Goal: Task Accomplishment & Management: Complete application form

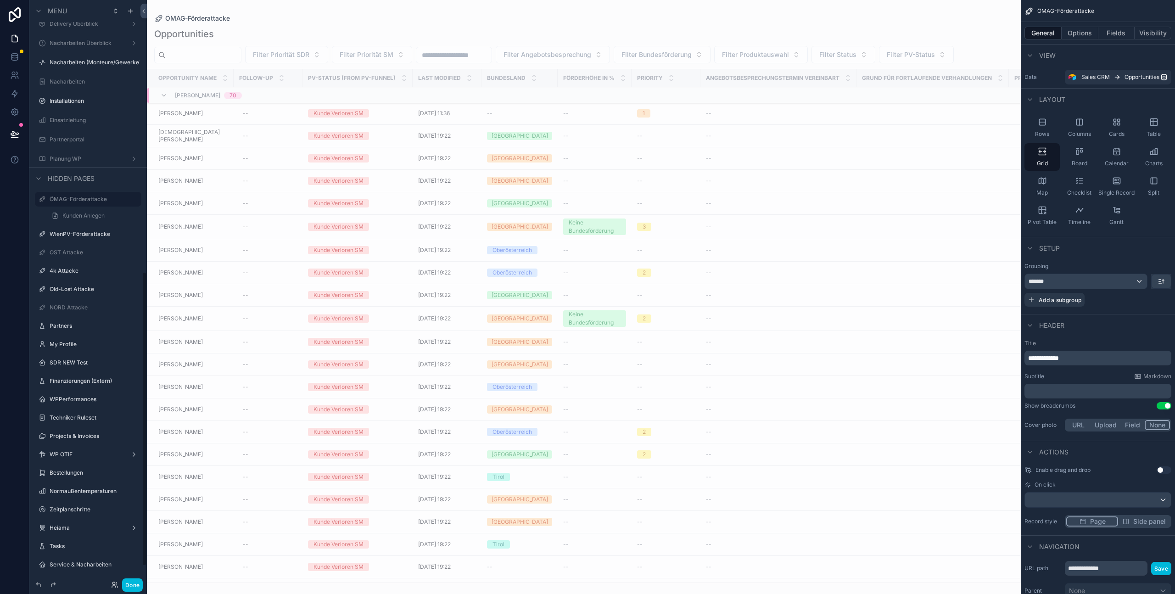
scroll to position [572, 0]
click at [89, 556] on div "Nacharbeiten" at bounding box center [95, 559] width 90 height 7
click at [84, 561] on label "Nacharbeiten" at bounding box center [93, 559] width 86 height 7
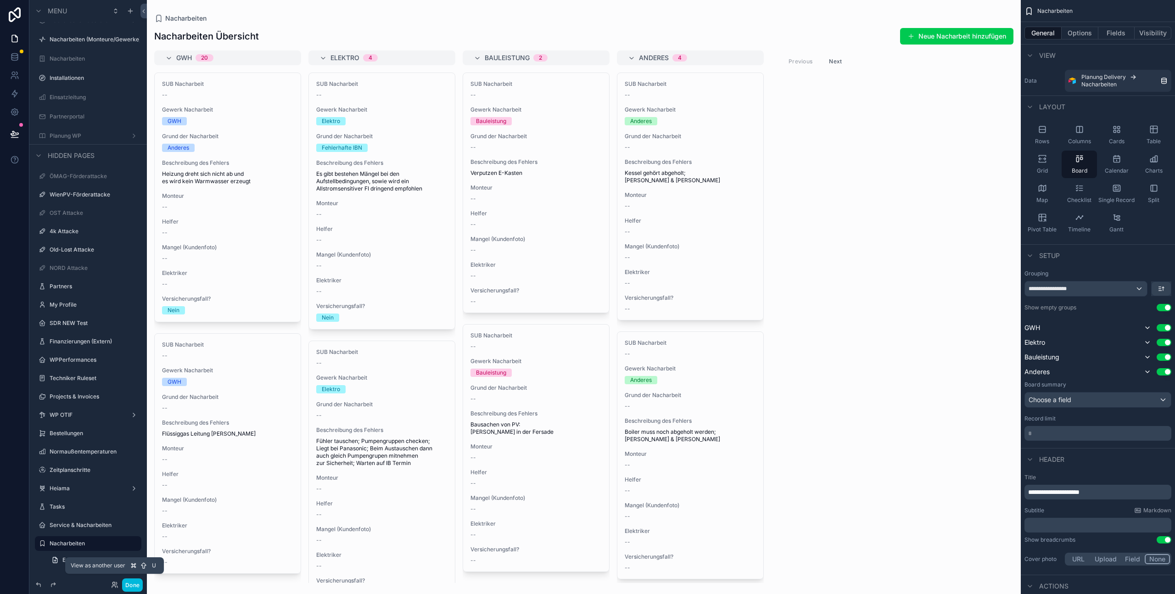
click at [114, 586] on icon at bounding box center [114, 587] width 4 height 2
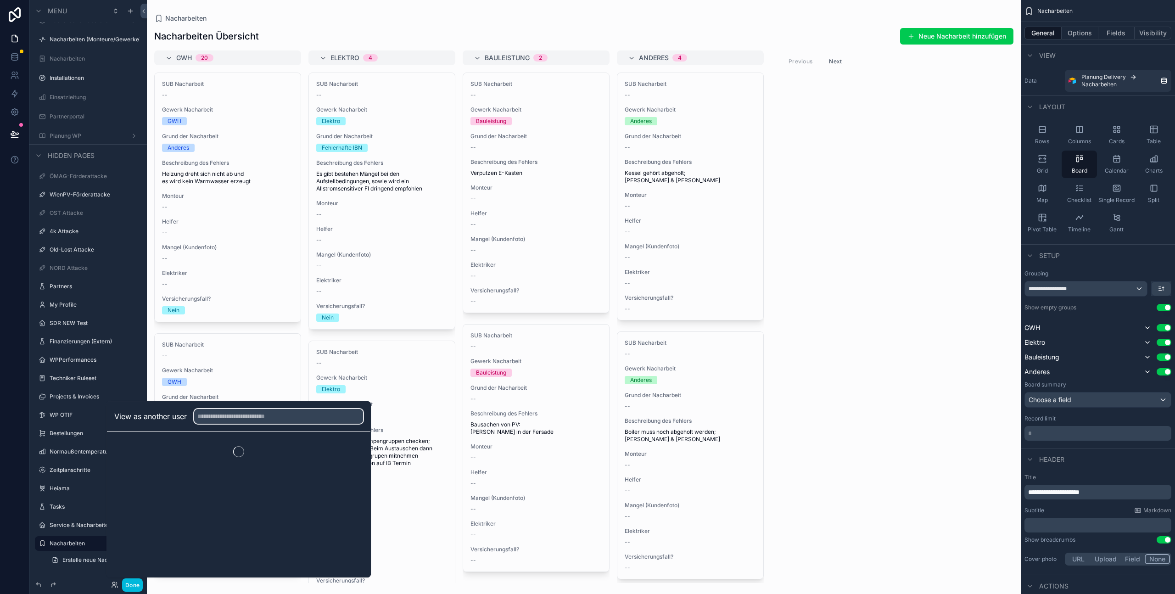
click at [255, 420] on input "text" at bounding box center [278, 416] width 169 height 15
type input "*******"
click at [0, 0] on button "Select" at bounding box center [0, 0] width 0 height 0
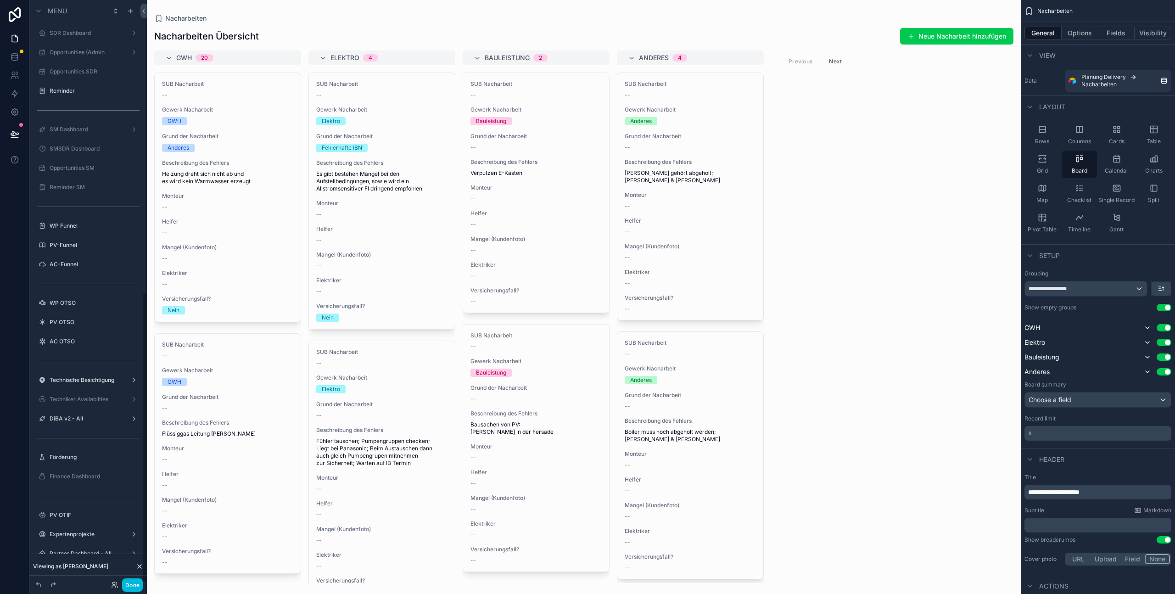
click at [132, 583] on button "Done" at bounding box center [132, 584] width 21 height 13
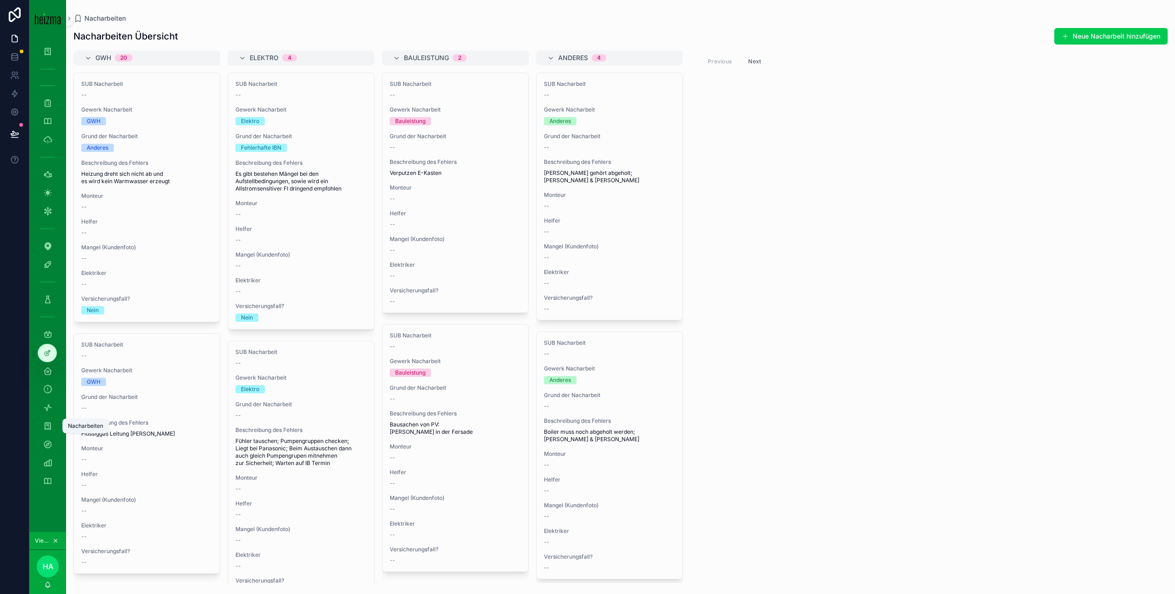
click at [51, 426] on icon "scrollable content" at bounding box center [47, 425] width 9 height 9
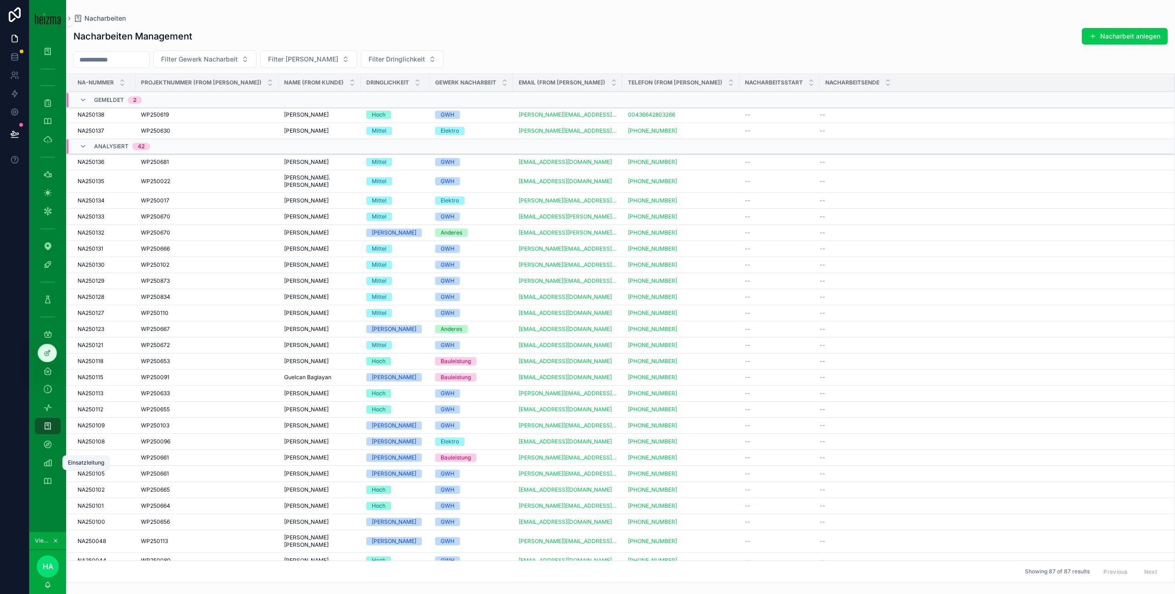
click at [49, 465] on icon "scrollable content" at bounding box center [47, 462] width 9 height 9
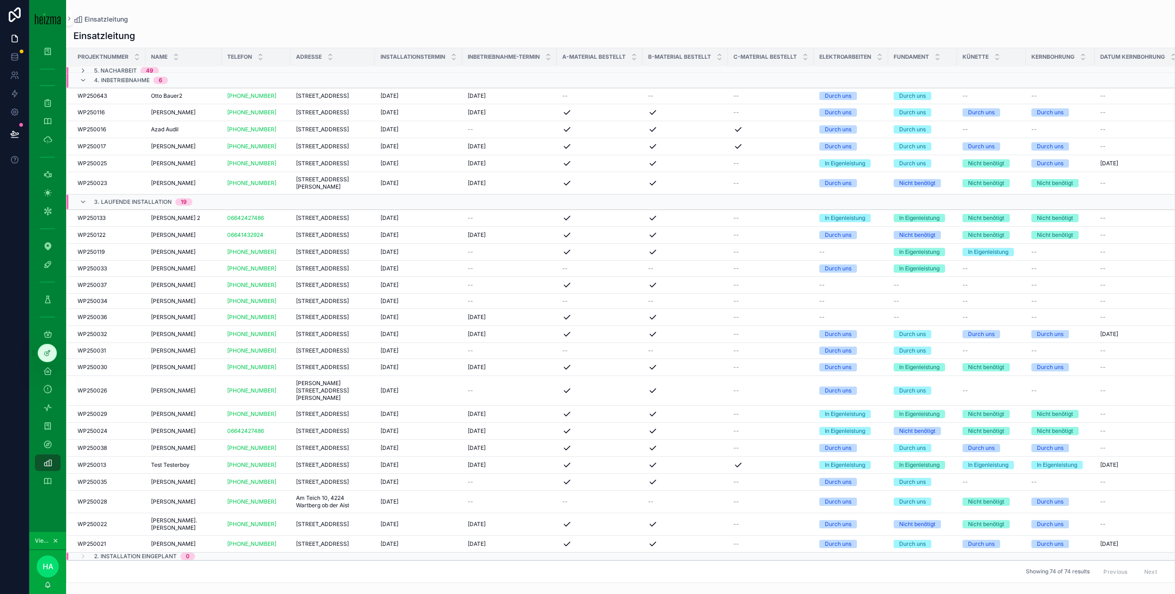
scroll to position [122, 0]
click at [516, 540] on div "[DATE] [DATE]" at bounding box center [510, 543] width 84 height 7
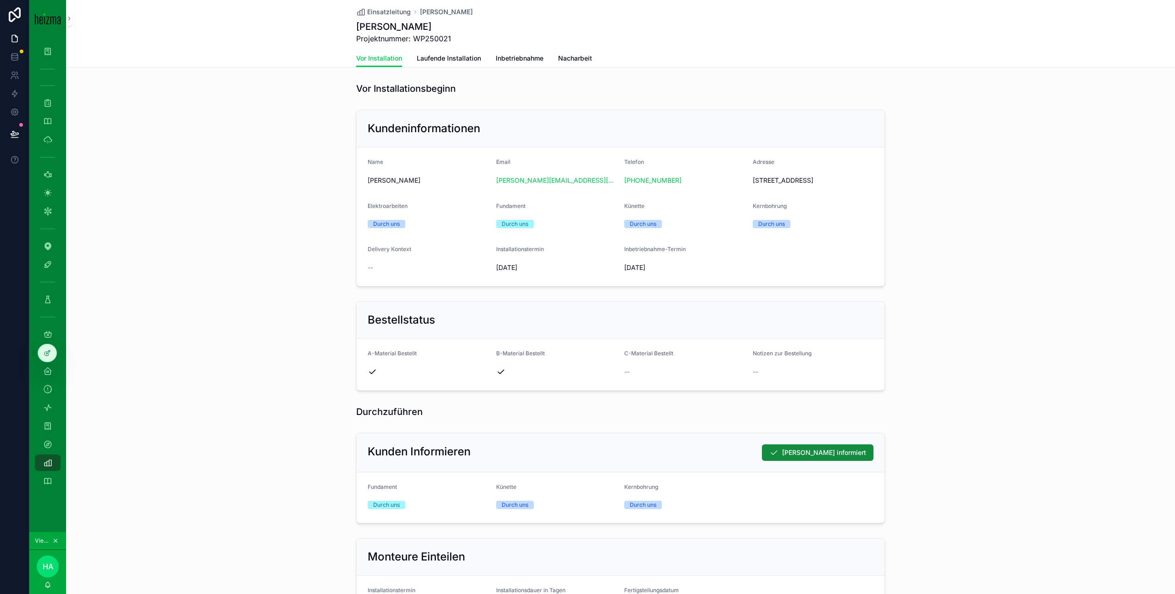
click at [477, 61] on span "Laufende Installation" at bounding box center [449, 58] width 64 height 9
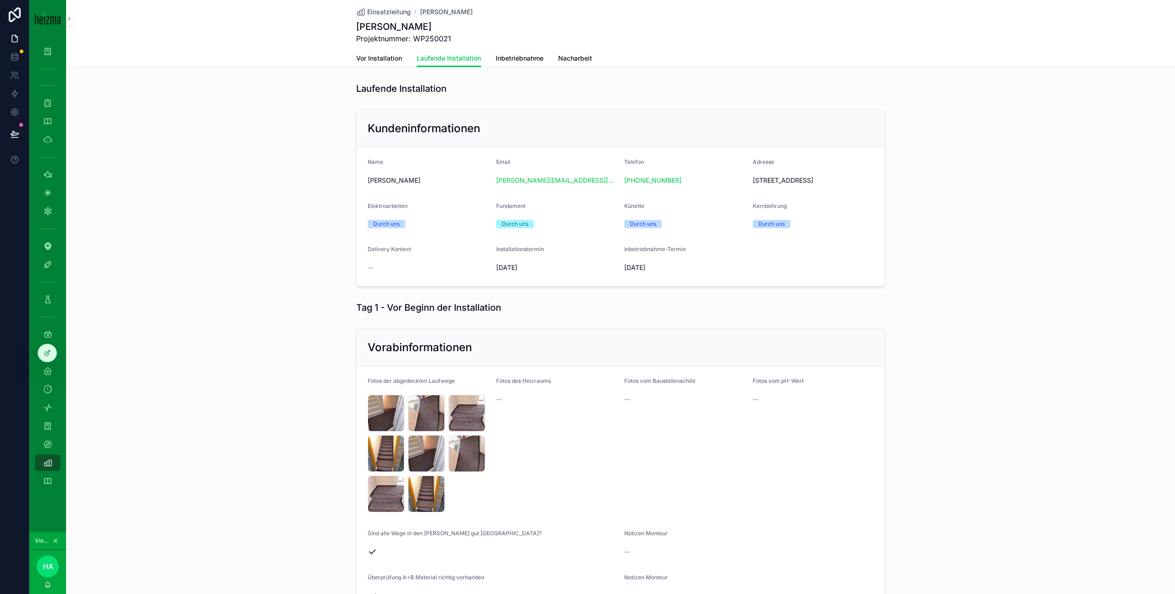
click at [399, 62] on span "Vor Installation" at bounding box center [379, 58] width 46 height 9
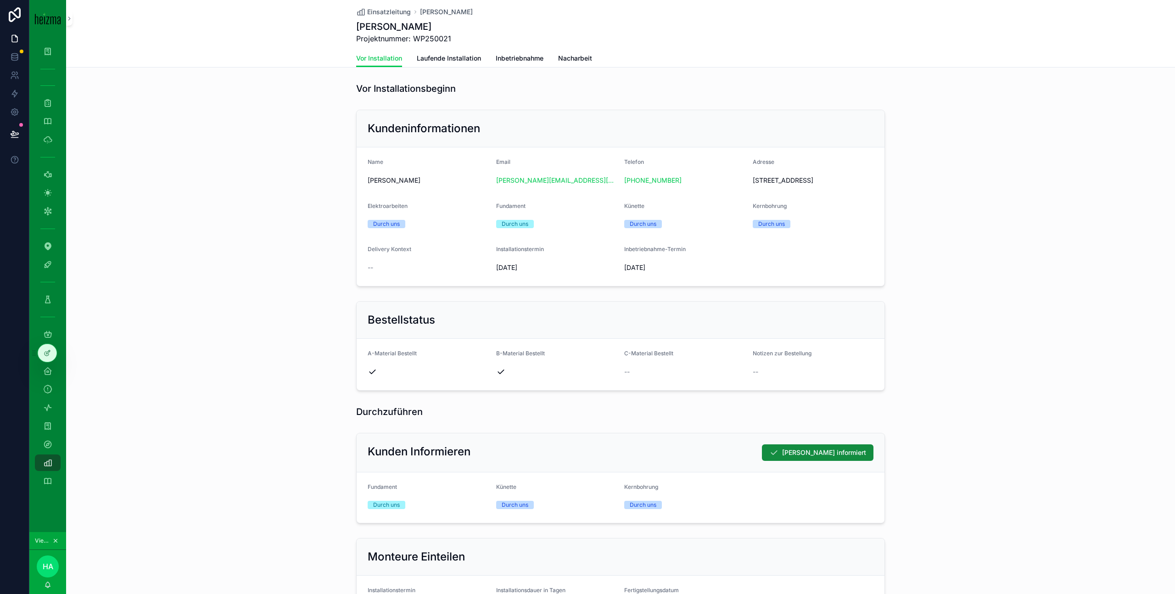
click at [465, 56] on span "Laufende Installation" at bounding box center [449, 58] width 64 height 9
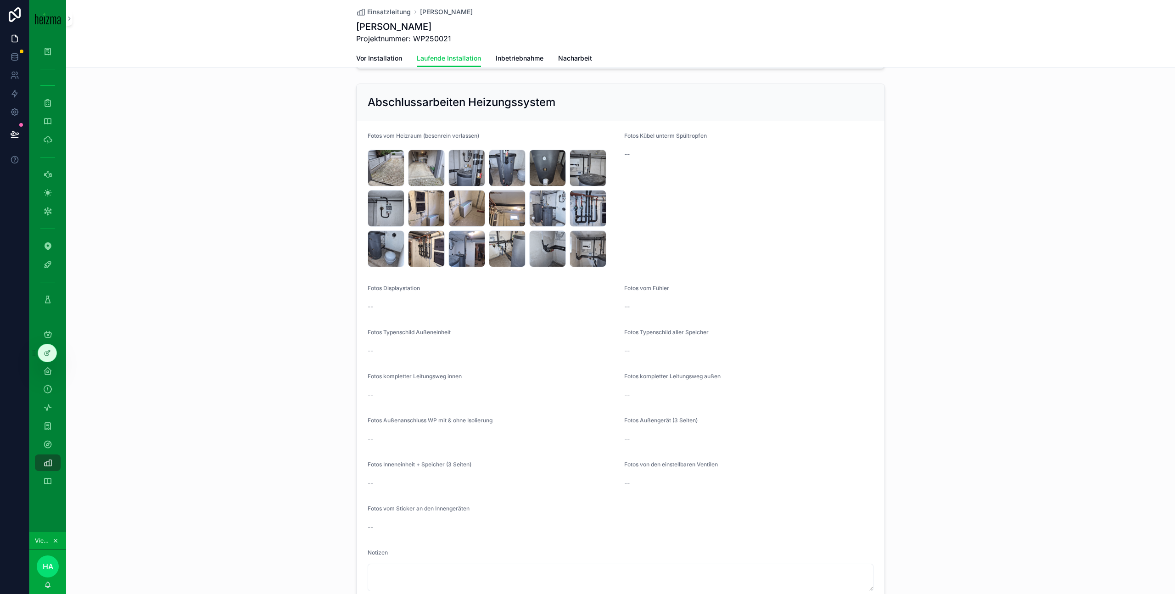
scroll to position [1406, 0]
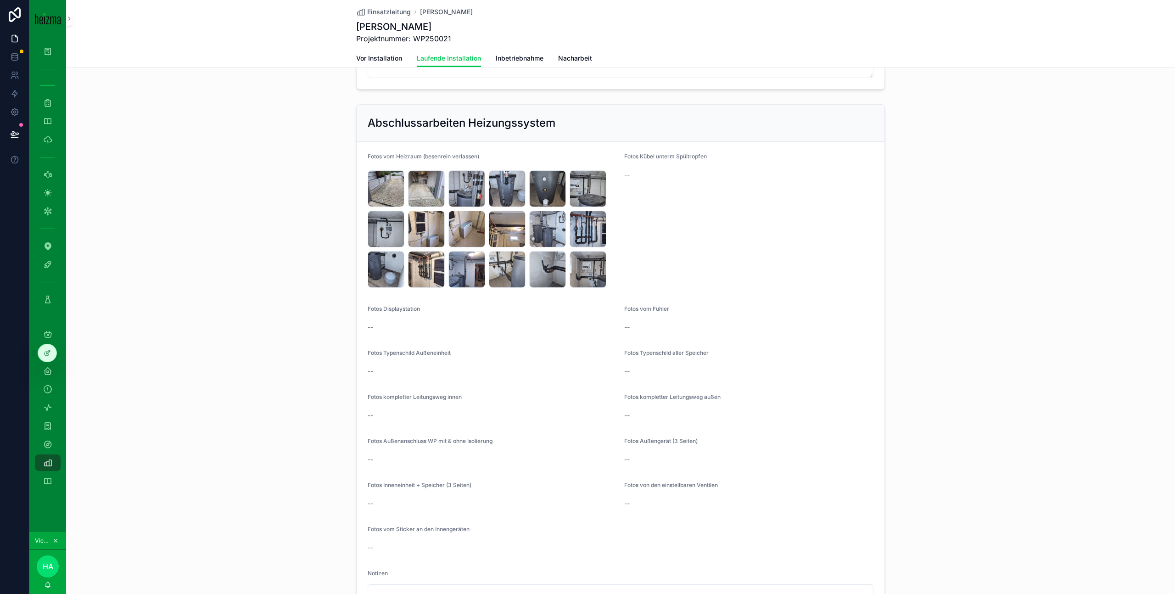
click at [0, 0] on div "20250929_095717 .jpg" at bounding box center [0, 0] width 0 height 0
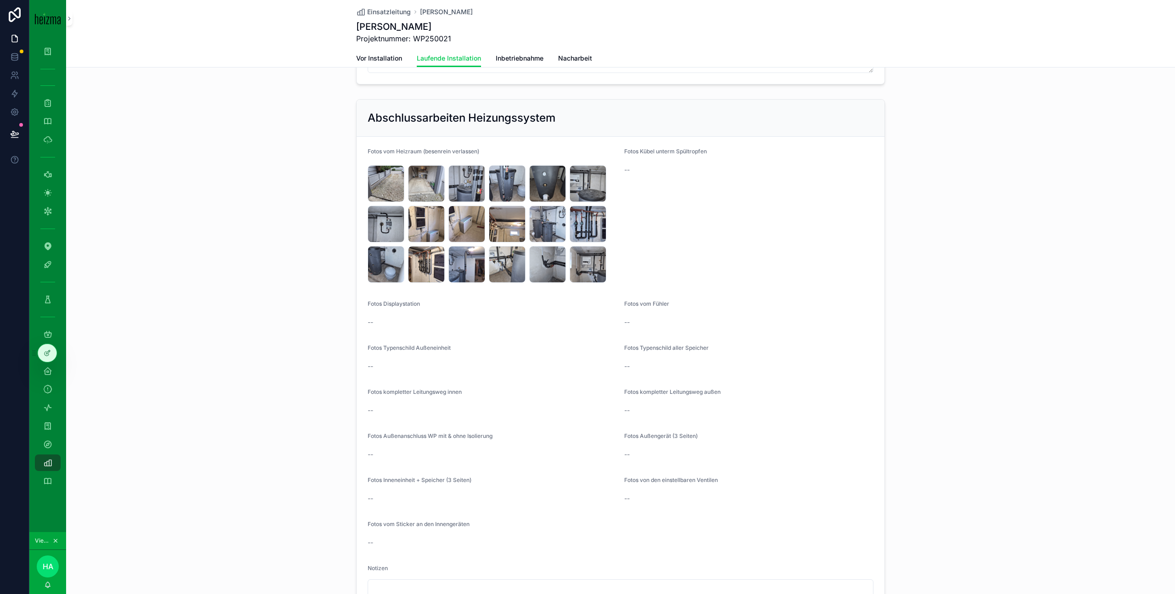
scroll to position [1407, 0]
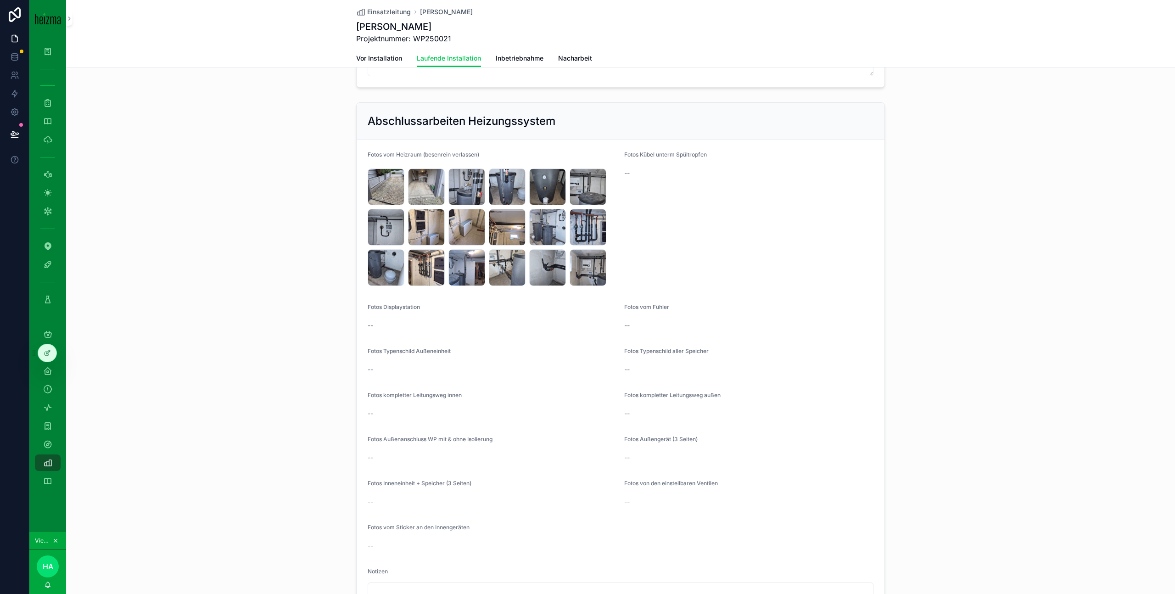
click at [583, 276] on div "20250929_095230 .jpg" at bounding box center [588, 267] width 37 height 37
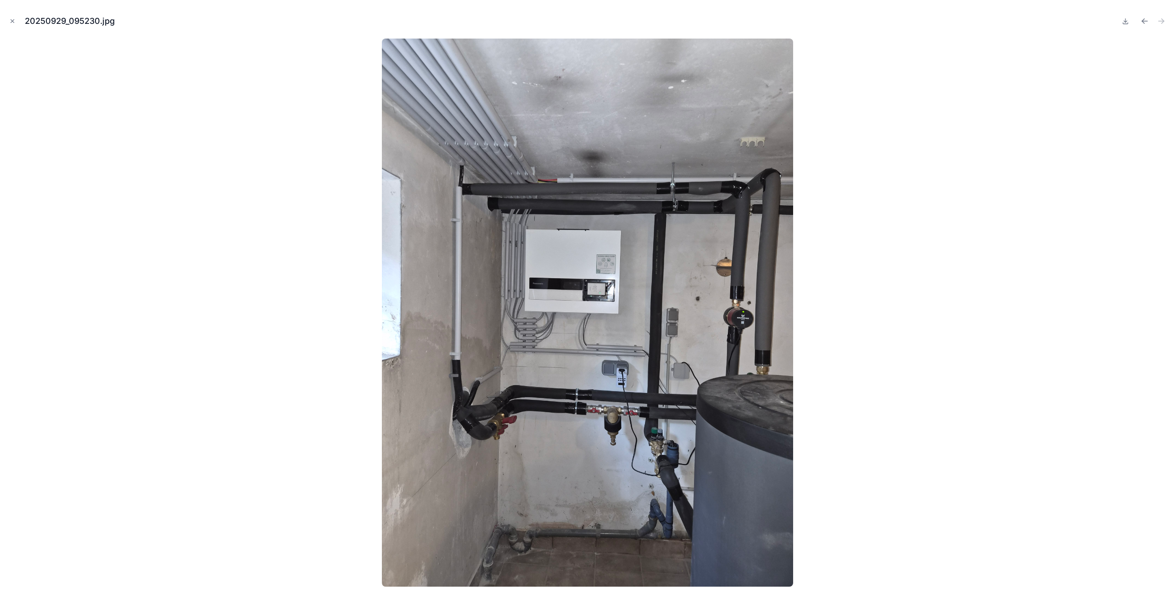
click at [12, 24] on icon "Close modal" at bounding box center [12, 21] width 6 height 6
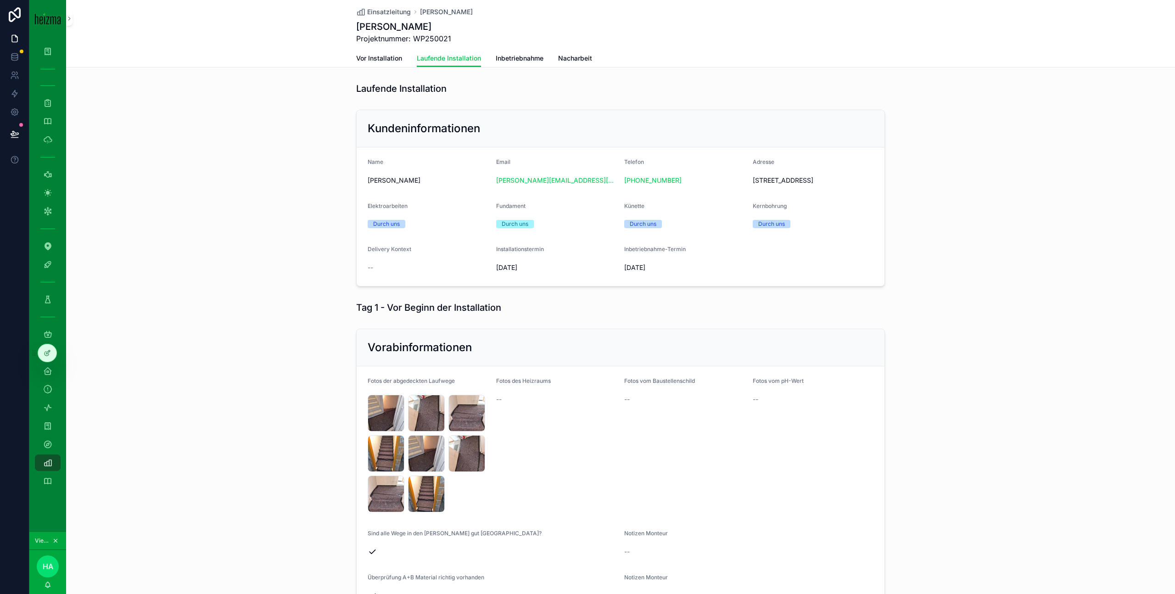
click at [510, 55] on span "Inbetriebnahme" at bounding box center [520, 58] width 48 height 9
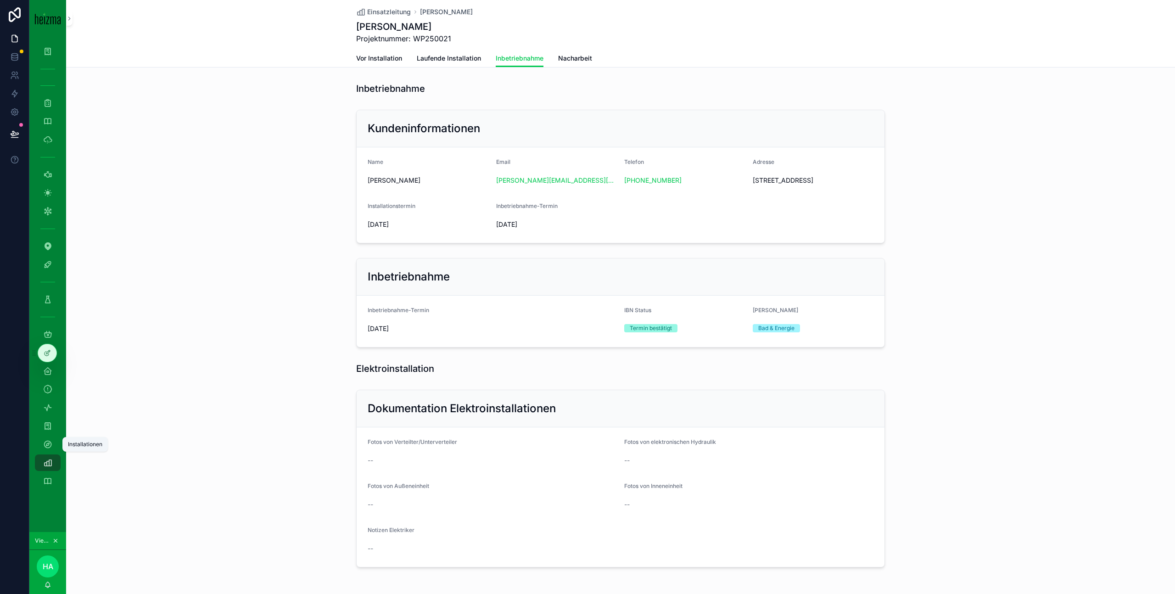
click at [49, 449] on icon "scrollable content" at bounding box center [47, 444] width 9 height 9
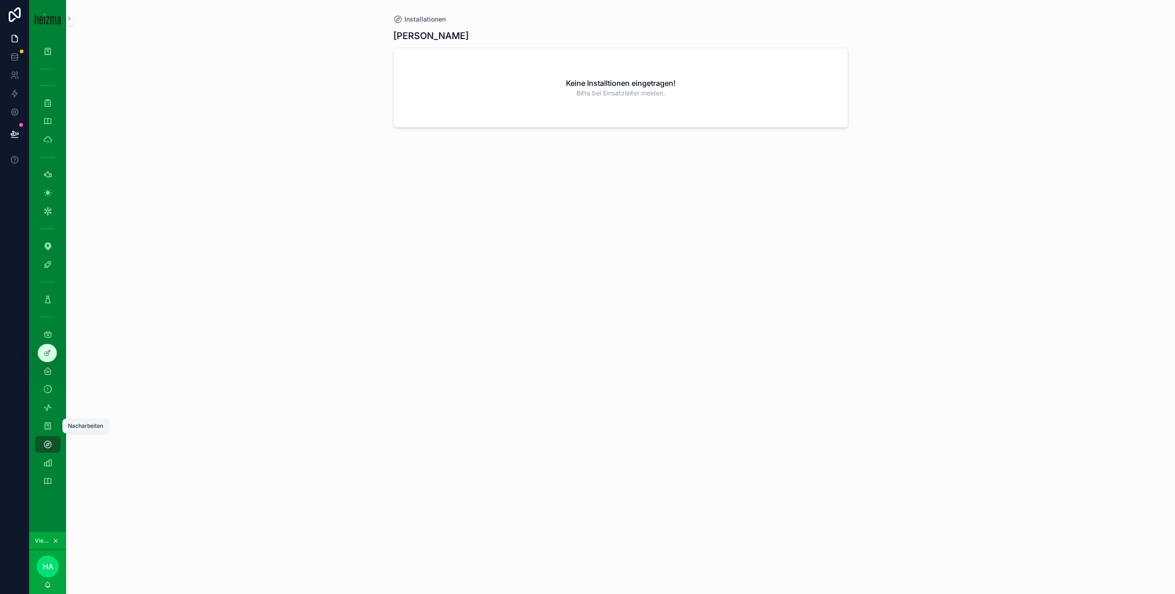
click at [46, 427] on icon "scrollable content" at bounding box center [47, 425] width 9 height 9
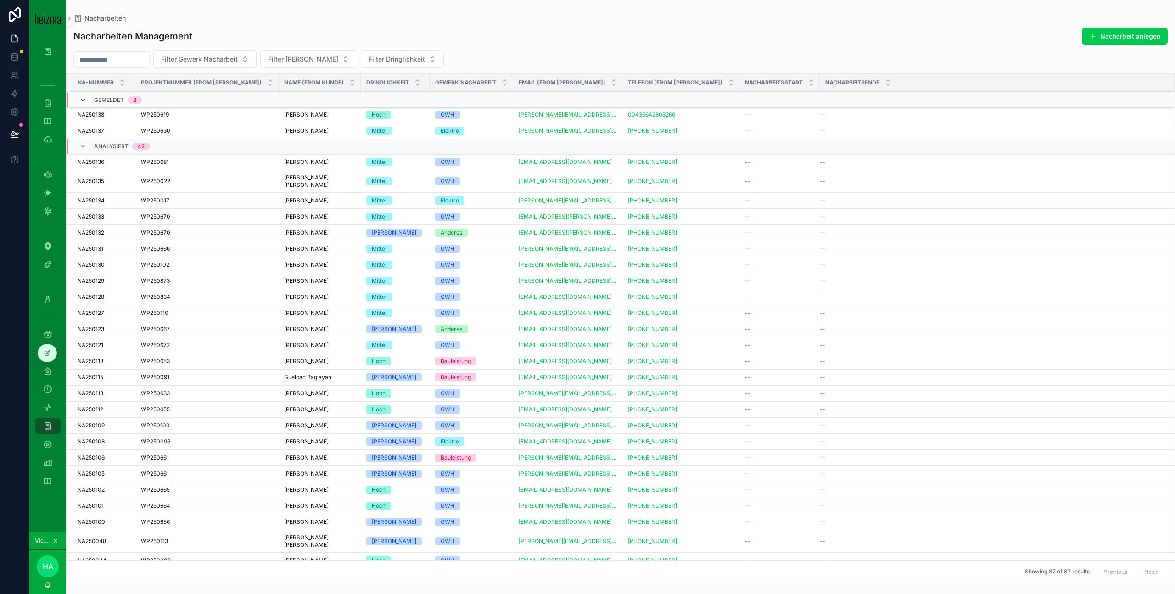
click at [1146, 35] on button "Nacharbeit anlegen" at bounding box center [1125, 36] width 86 height 17
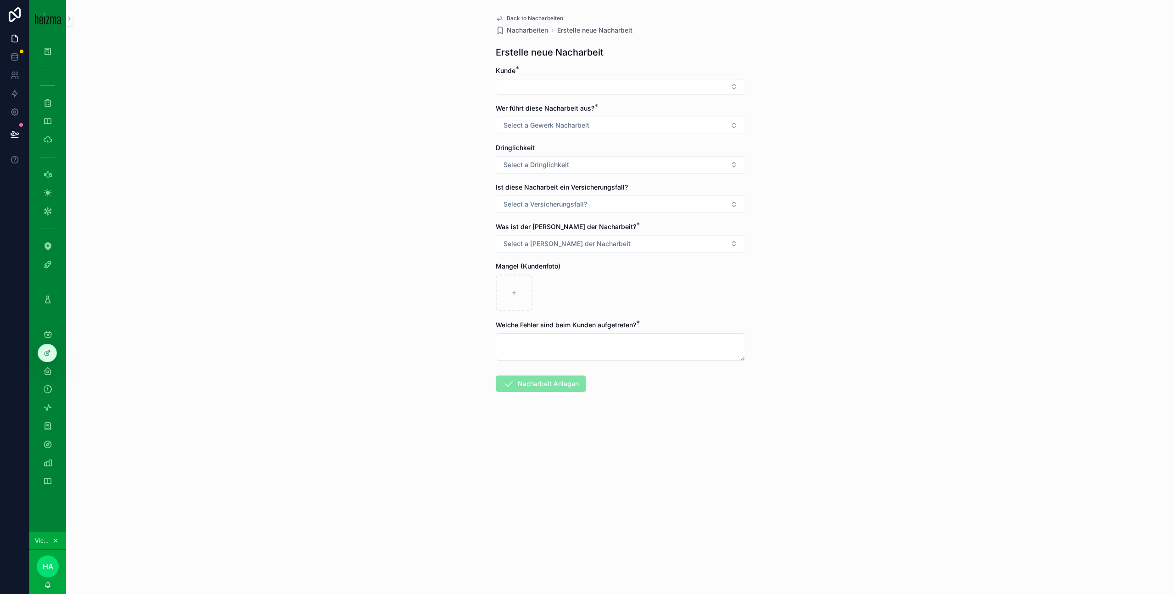
click at [631, 83] on button "Select Button" at bounding box center [621, 87] width 250 height 16
type input "******"
click at [618, 123] on div "[PERSON_NAME]" at bounding box center [621, 123] width 128 height 15
click at [595, 130] on button "Select a Gewerk Nacharbeit" at bounding box center [621, 126] width 250 height 17
click at [623, 209] on div "Anderes" at bounding box center [621, 205] width 128 height 14
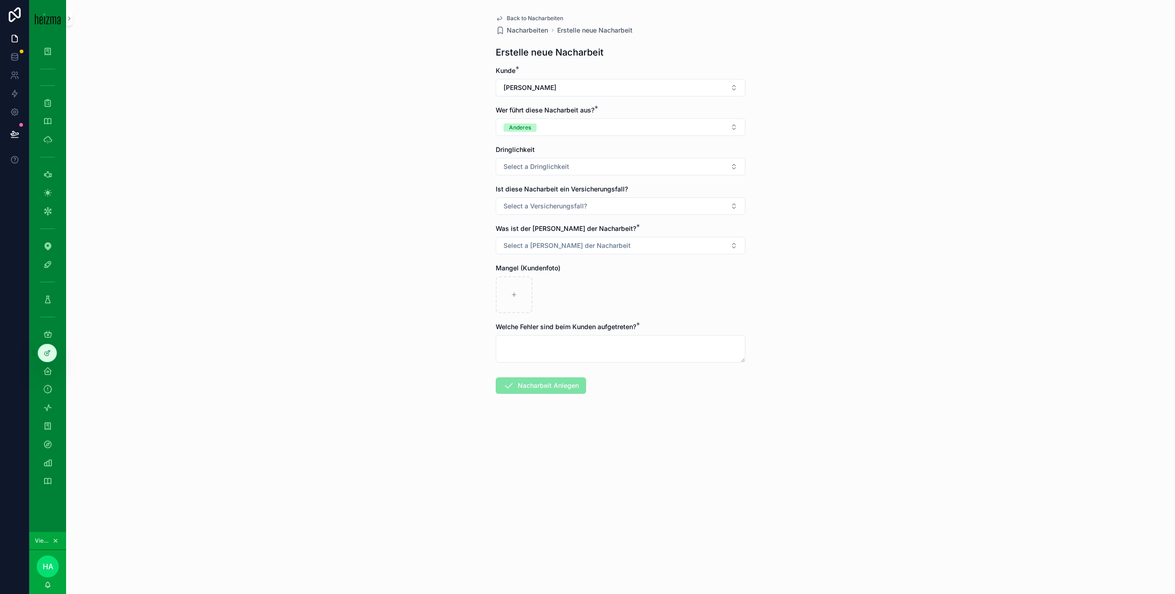
click at [587, 165] on button "Select a Dringlichkeit" at bounding box center [621, 166] width 250 height 17
click at [604, 205] on div "[PERSON_NAME]" at bounding box center [621, 203] width 128 height 14
click at [587, 209] on button "Select a Versicherungsfall?" at bounding box center [621, 205] width 250 height 17
click at [592, 261] on div "Nein" at bounding box center [621, 257] width 128 height 14
click at [604, 243] on button "Select a [PERSON_NAME] der Nacharbeit" at bounding box center [621, 245] width 250 height 17
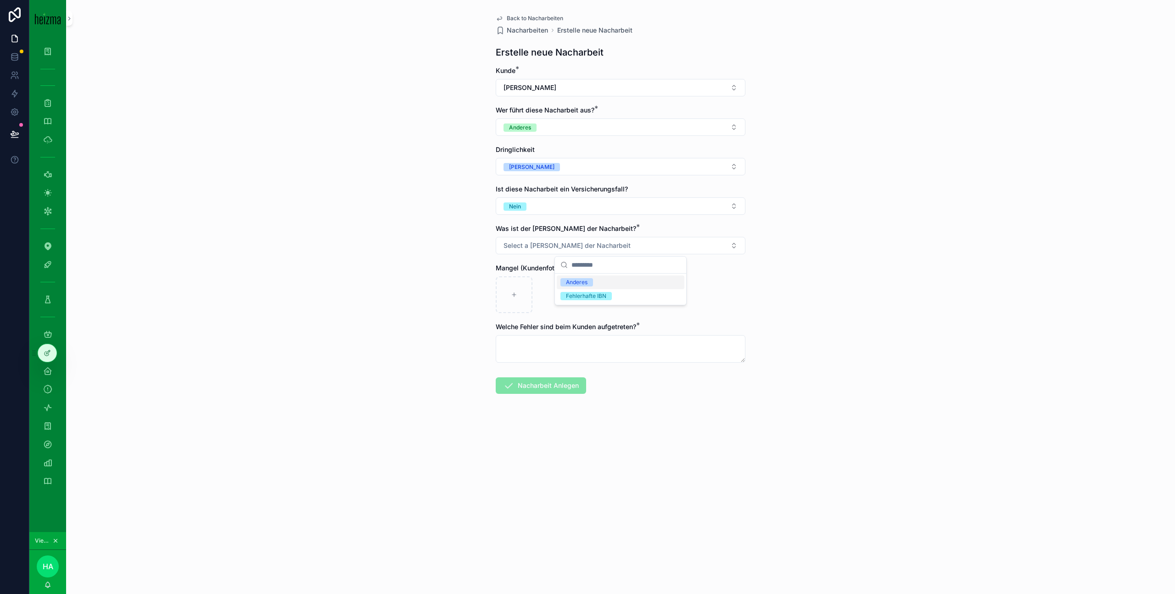
click at [614, 280] on div "Anderes" at bounding box center [621, 282] width 128 height 14
click at [563, 345] on textarea "scrollable content" at bounding box center [621, 349] width 250 height 28
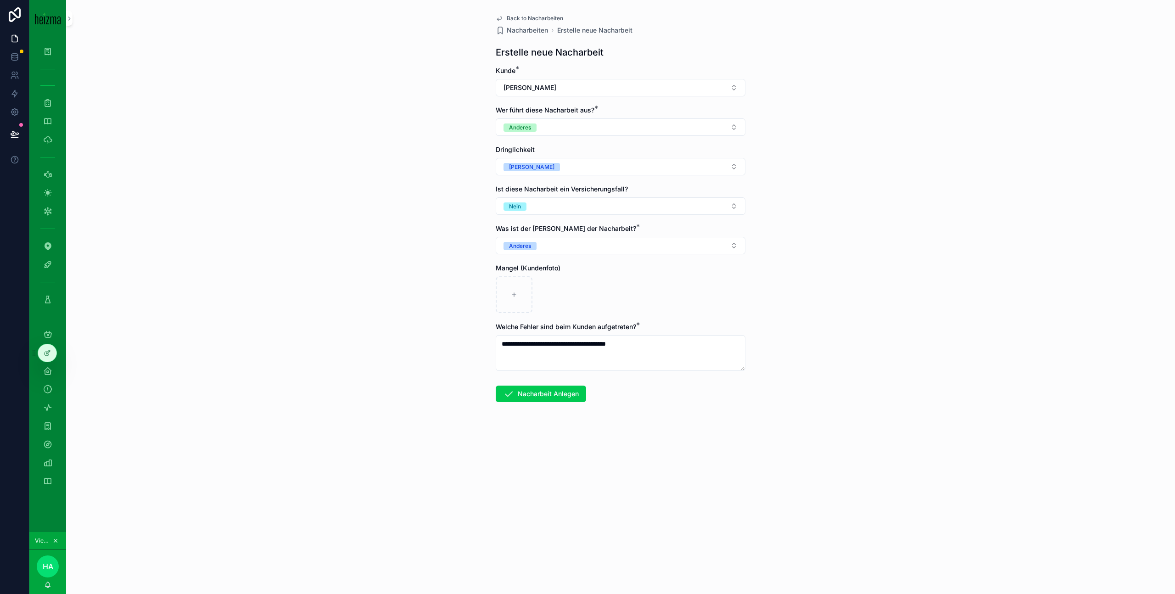
click at [596, 134] on button "Anderes" at bounding box center [621, 126] width 250 height 17
click at [598, 173] on div "Elektro" at bounding box center [621, 178] width 128 height 14
click at [656, 348] on textarea "**********" at bounding box center [621, 353] width 250 height 36
type textarea "**********"
click at [555, 413] on button "Nacharbeit Anlegen" at bounding box center [541, 412] width 90 height 17
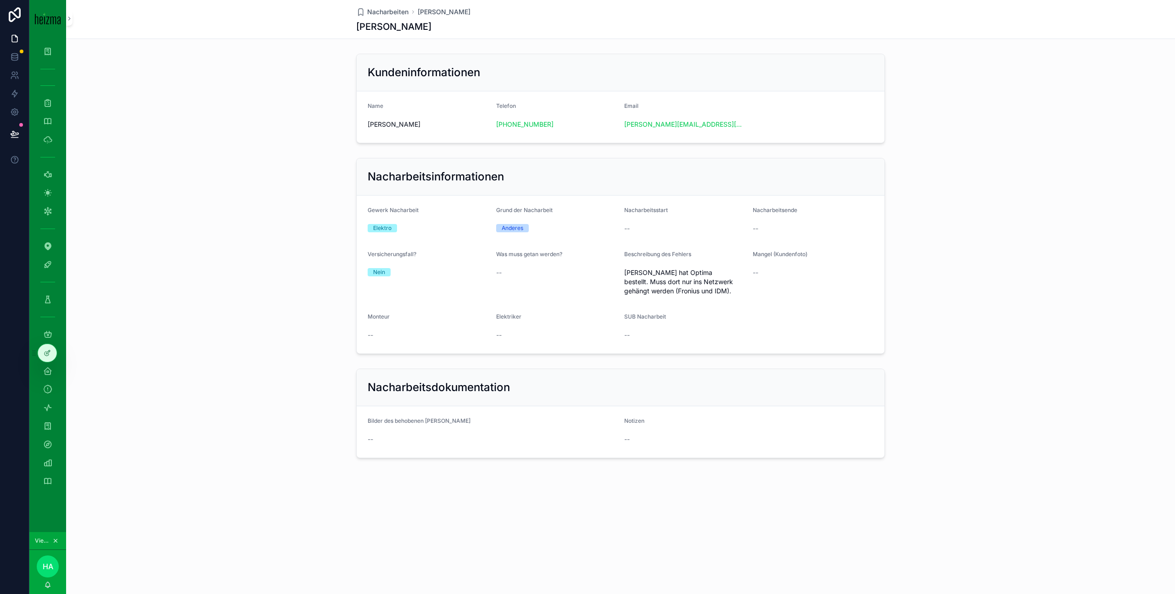
click at [735, 315] on div "SUB Nacharbeit" at bounding box center [684, 318] width 121 height 11
click at [52, 479] on icon "scrollable content" at bounding box center [47, 481] width 9 height 9
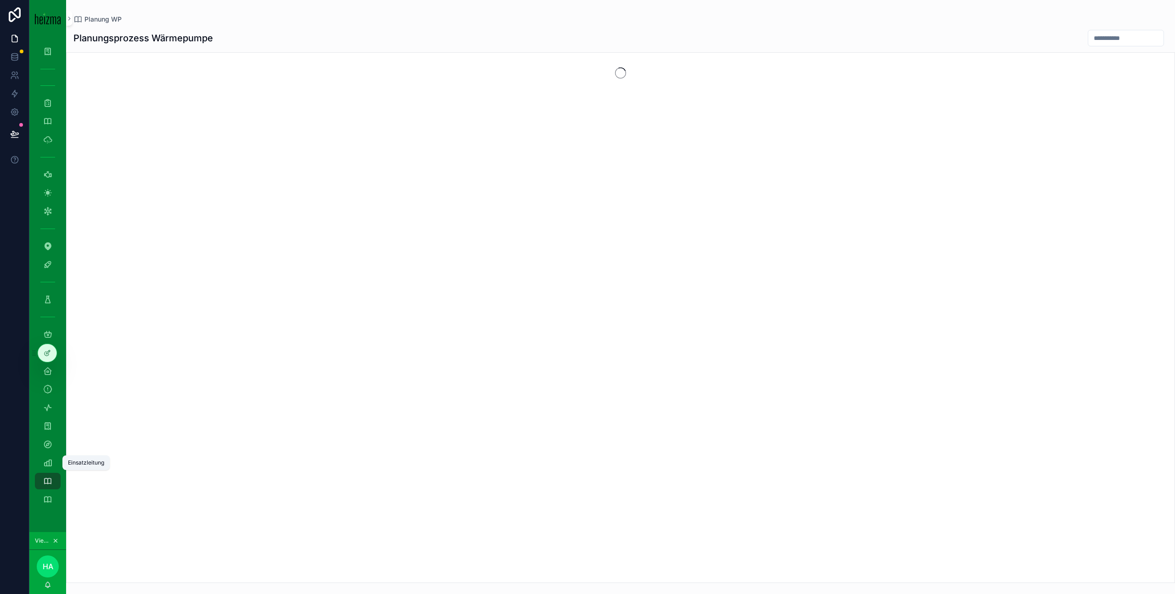
click at [52, 462] on div "Einsatzleitung" at bounding box center [47, 462] width 15 height 15
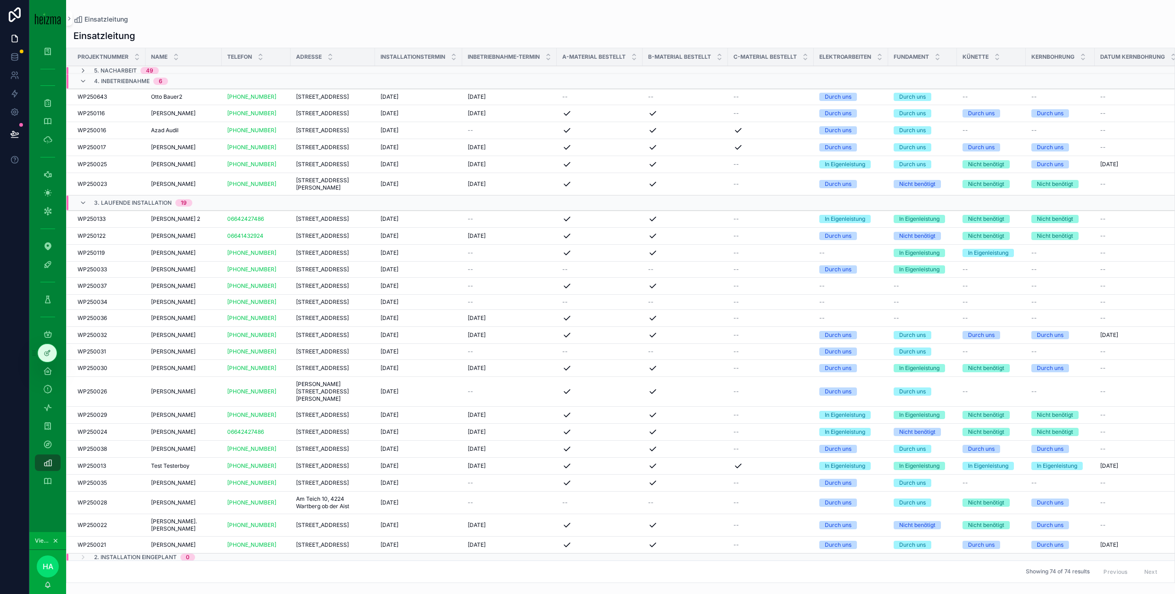
scroll to position [122, 0]
click at [201, 537] on td "[PERSON_NAME] [PERSON_NAME]" at bounding box center [184, 543] width 76 height 17
click at [179, 540] on span "[PERSON_NAME]" at bounding box center [173, 543] width 45 height 7
click at [173, 543] on span "[PERSON_NAME]" at bounding box center [173, 543] width 45 height 7
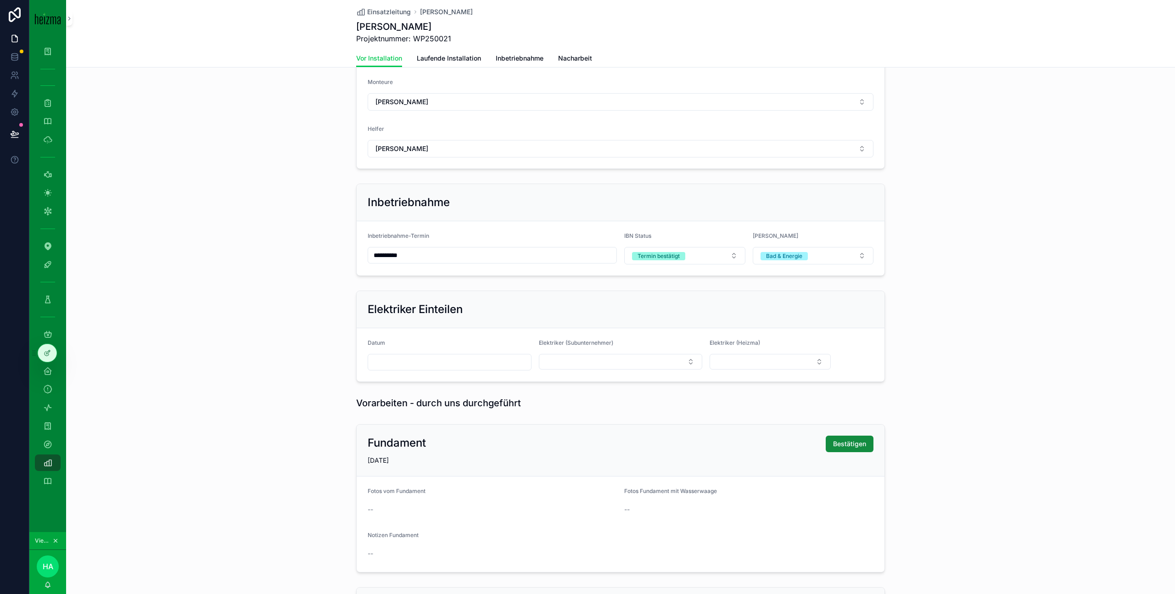
scroll to position [840, 0]
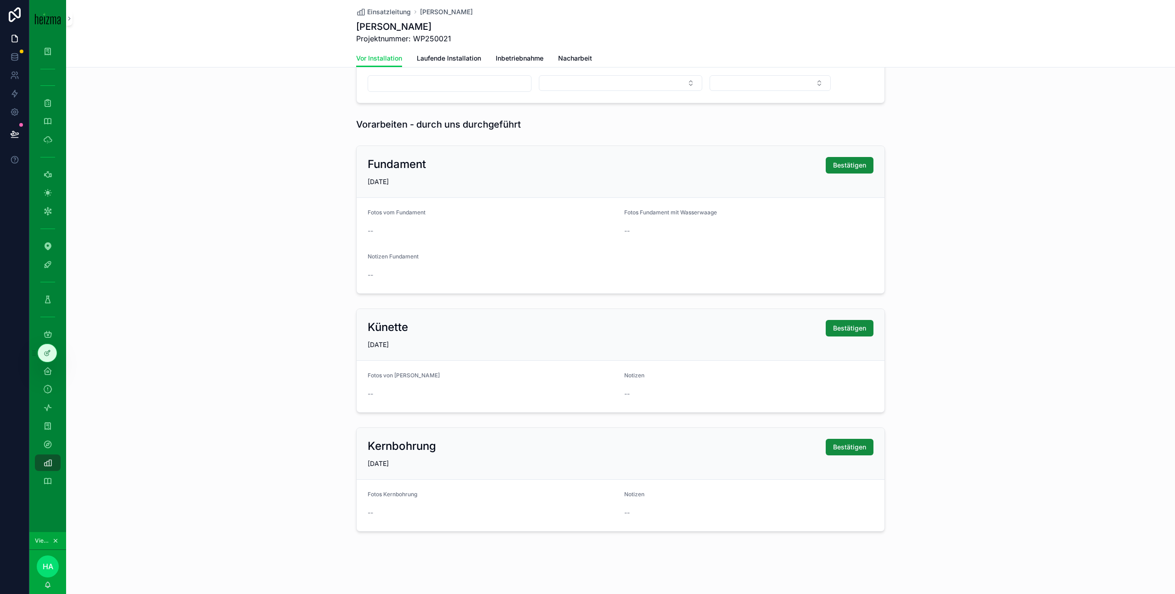
click at [452, 62] on span "Laufende Installation" at bounding box center [449, 58] width 64 height 9
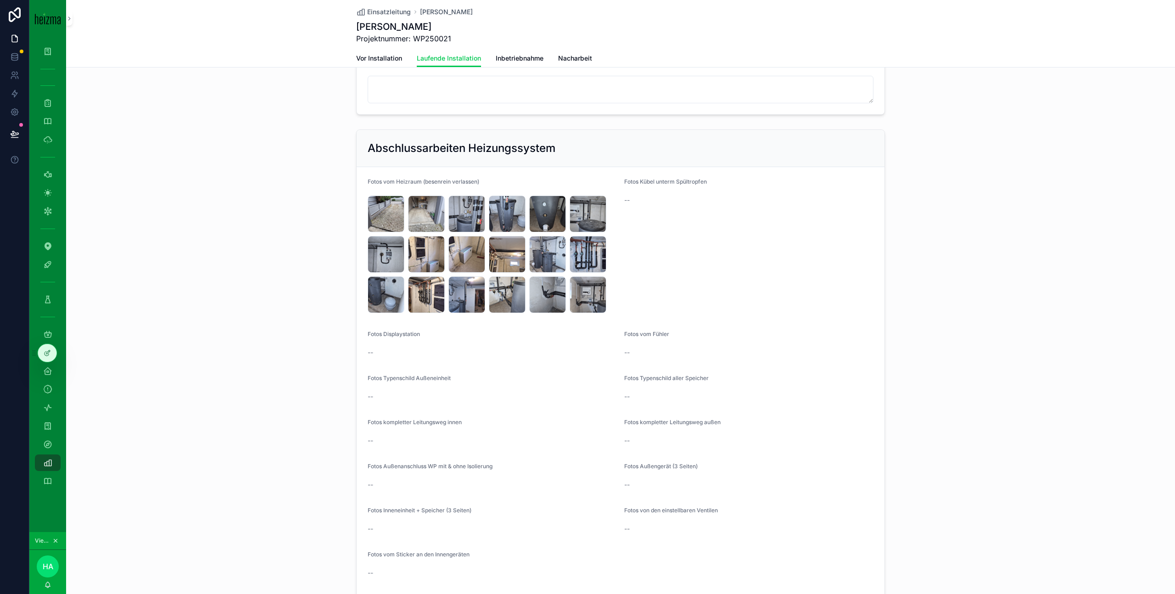
scroll to position [1442, 0]
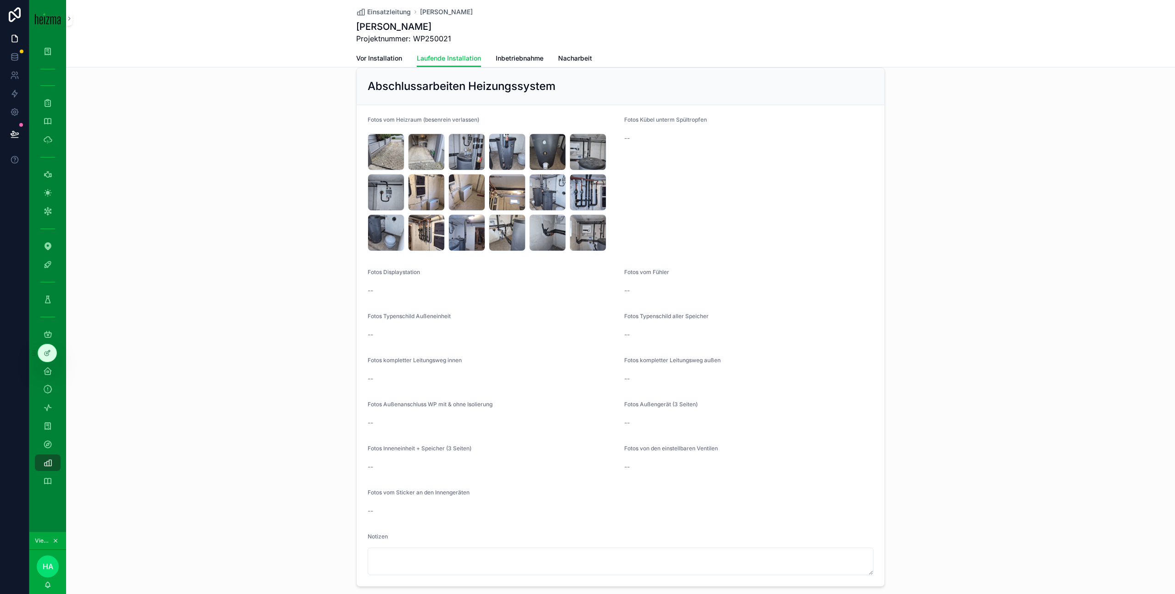
click at [0, 0] on span "20250929_095717" at bounding box center [0, 0] width 0 height 0
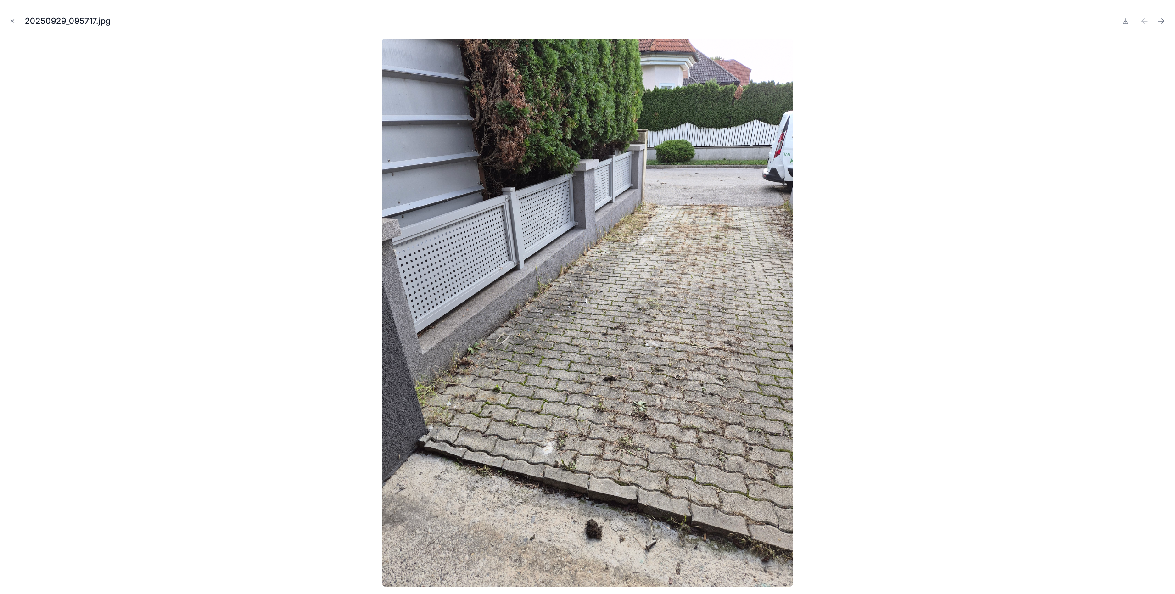
click at [1161, 22] on icon "Next file" at bounding box center [1161, 21] width 9 height 9
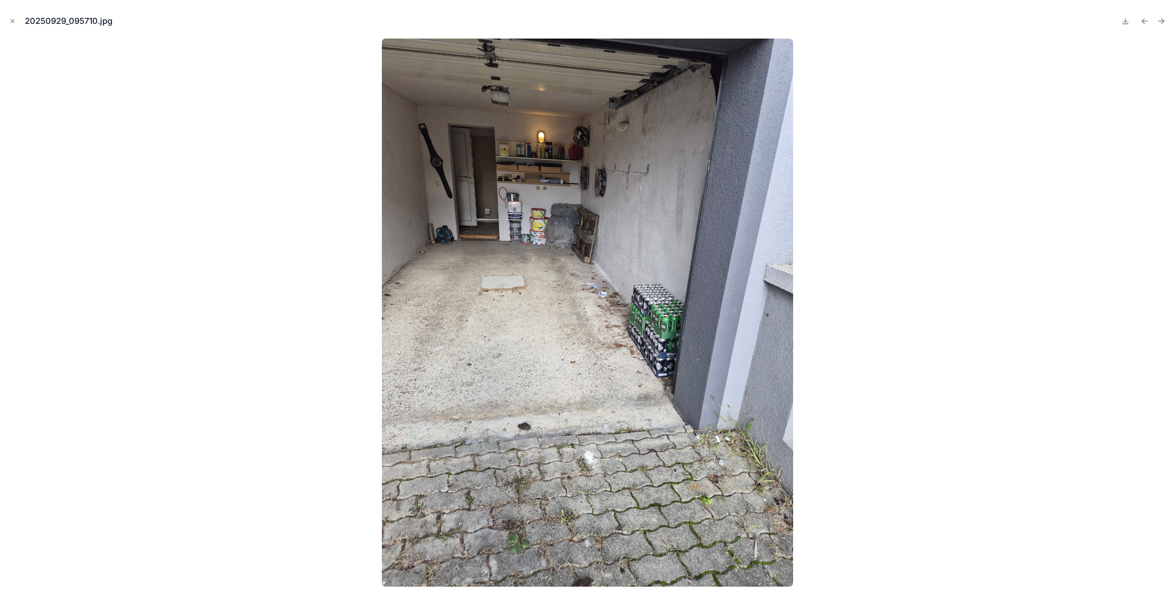
click at [1161, 22] on icon "Next file" at bounding box center [1161, 21] width 9 height 9
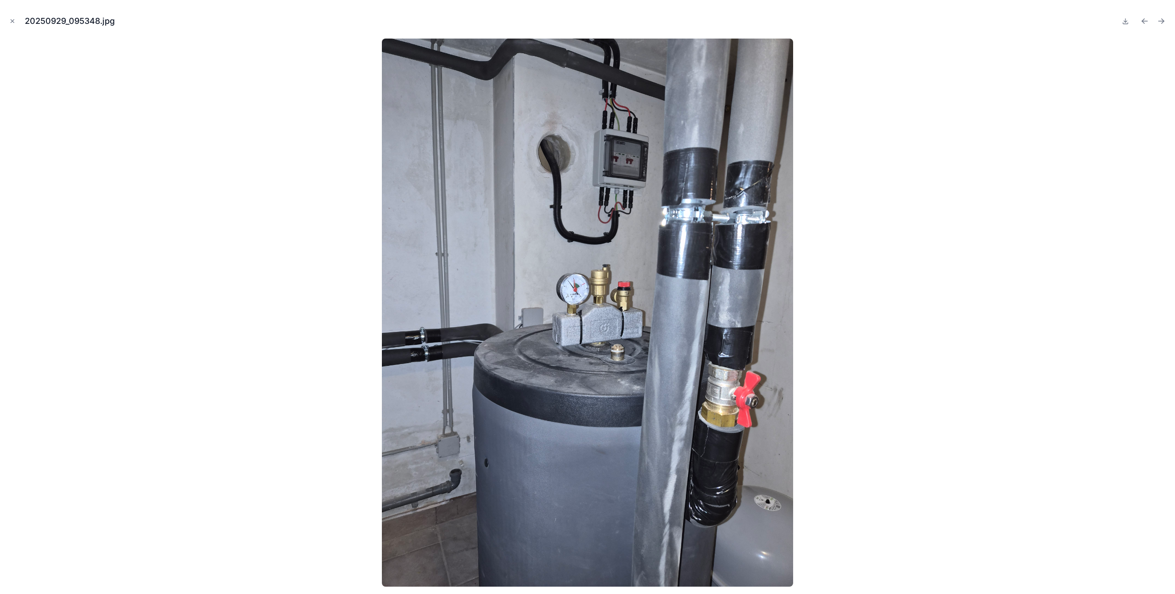
click at [1161, 22] on icon "Next file" at bounding box center [1161, 21] width 9 height 9
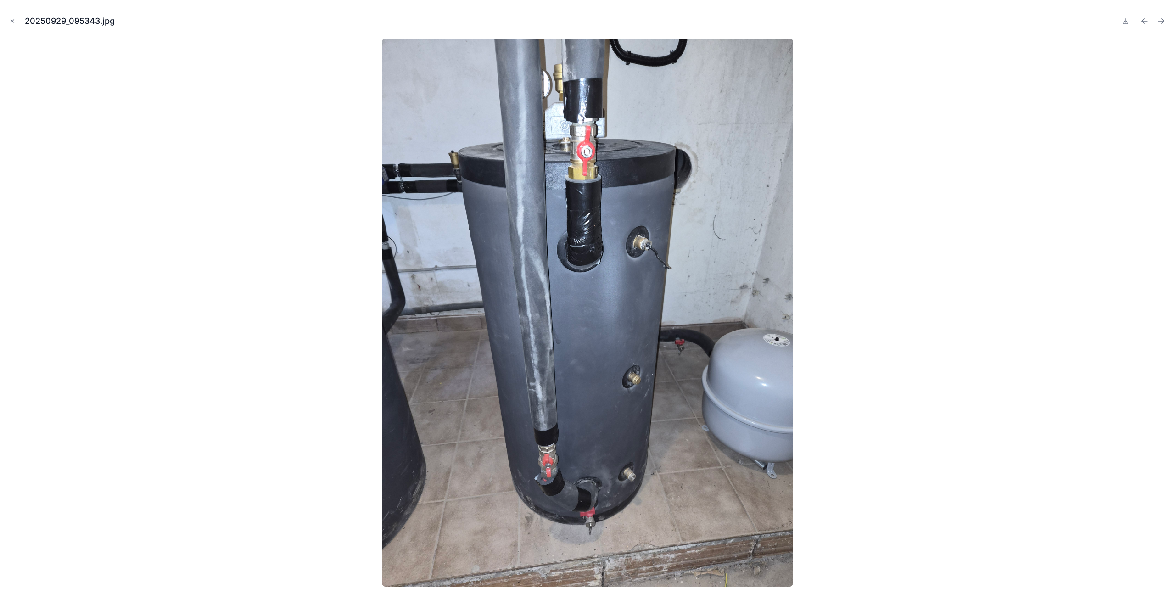
click at [1161, 22] on icon "Next file" at bounding box center [1161, 21] width 9 height 9
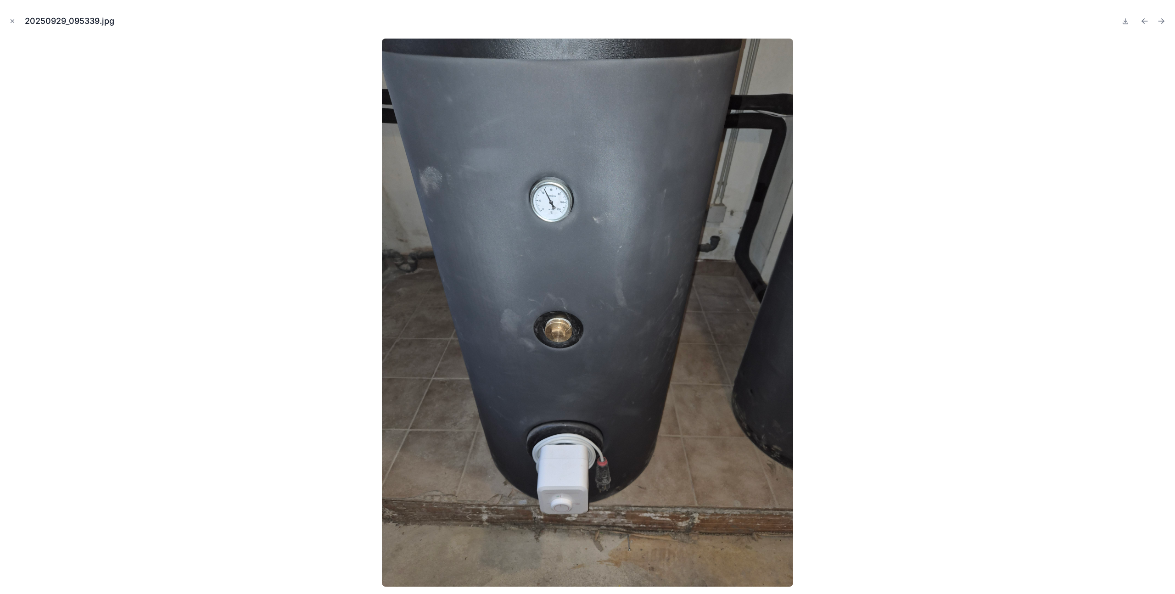
click at [1161, 22] on icon "Next file" at bounding box center [1161, 21] width 9 height 9
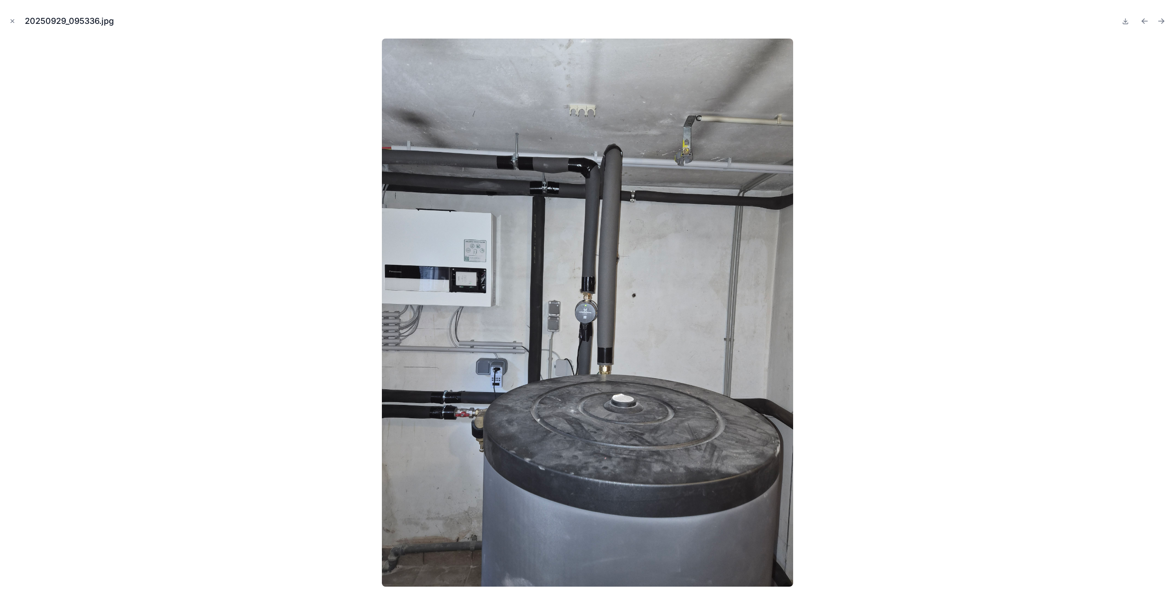
click at [1161, 22] on icon "Next file" at bounding box center [1161, 21] width 9 height 9
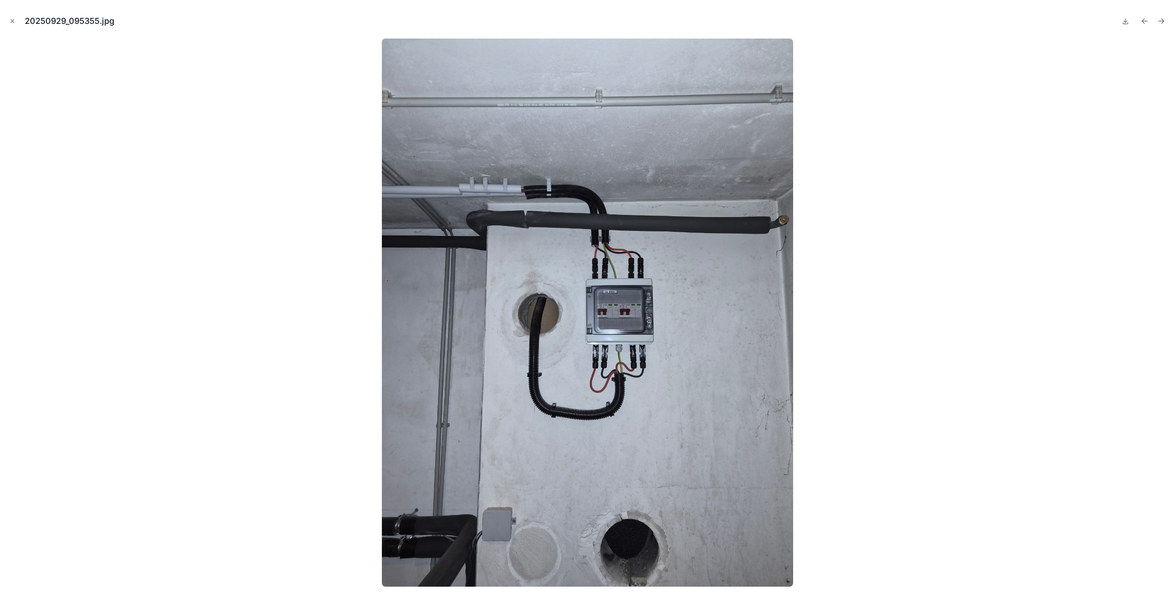
click at [1161, 22] on icon "Next file" at bounding box center [1161, 21] width 9 height 9
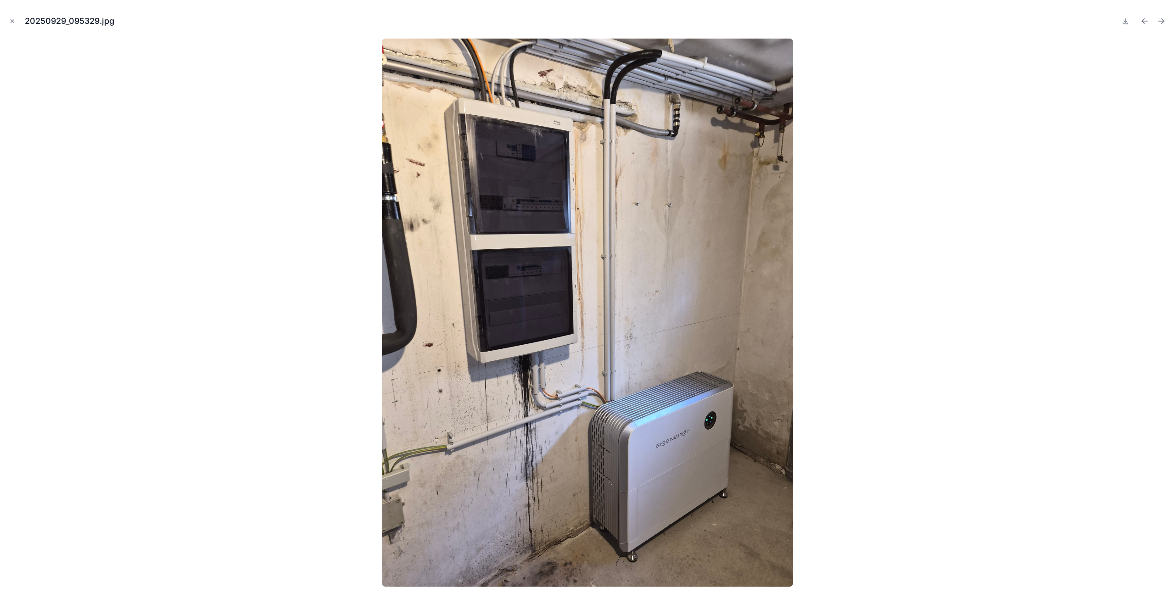
click at [1161, 22] on icon "Next file" at bounding box center [1161, 21] width 9 height 9
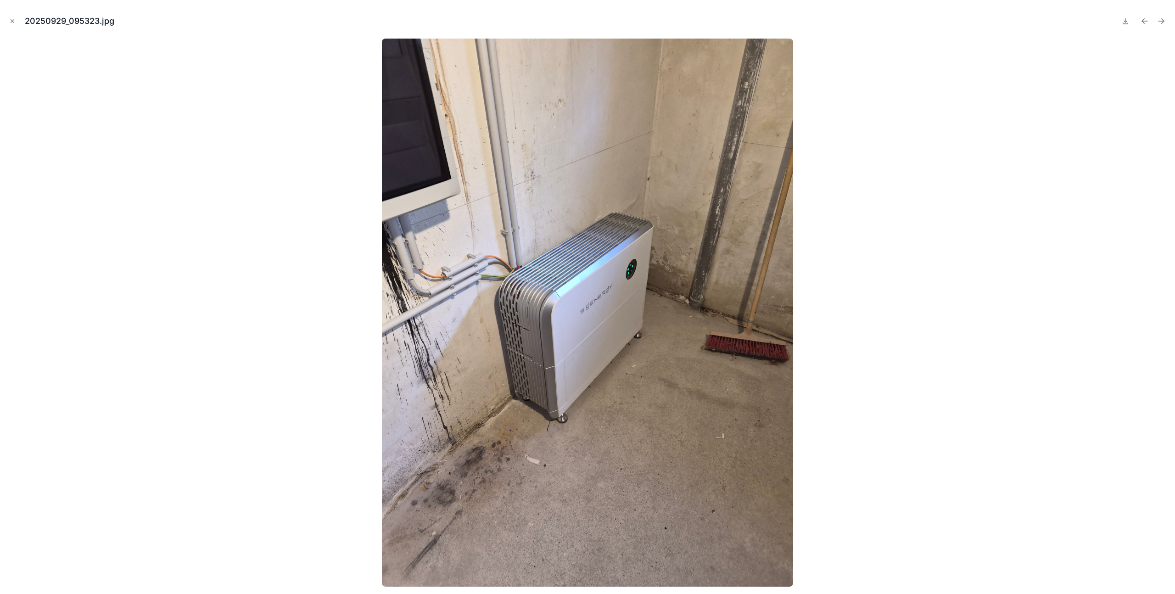
click at [1161, 22] on icon "Next file" at bounding box center [1161, 21] width 9 height 9
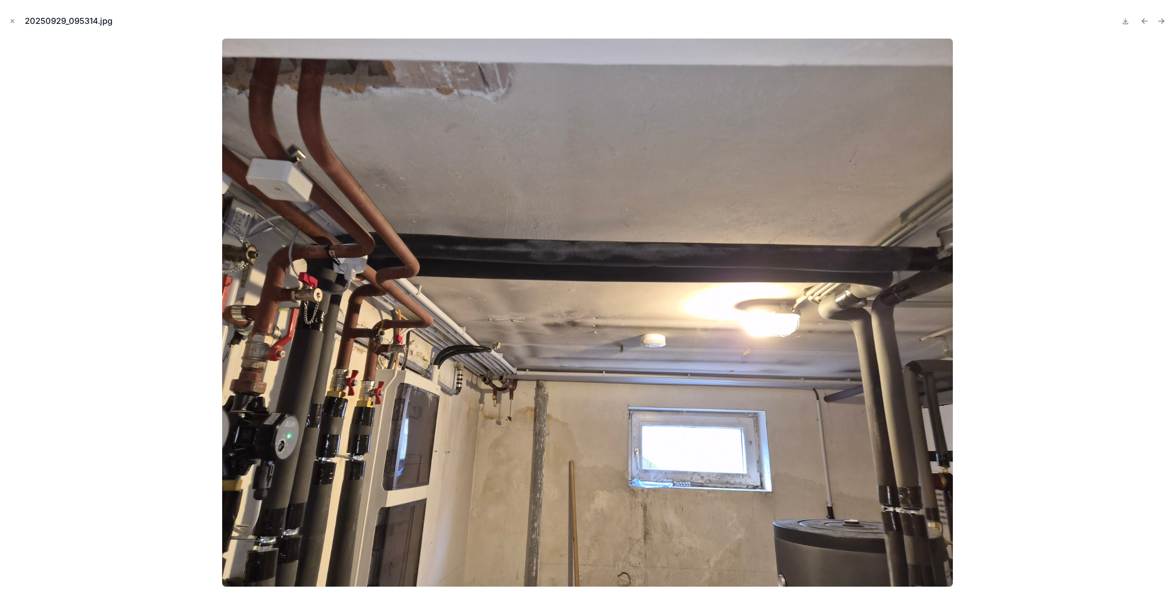
click at [1161, 22] on icon "Next file" at bounding box center [1161, 21] width 9 height 9
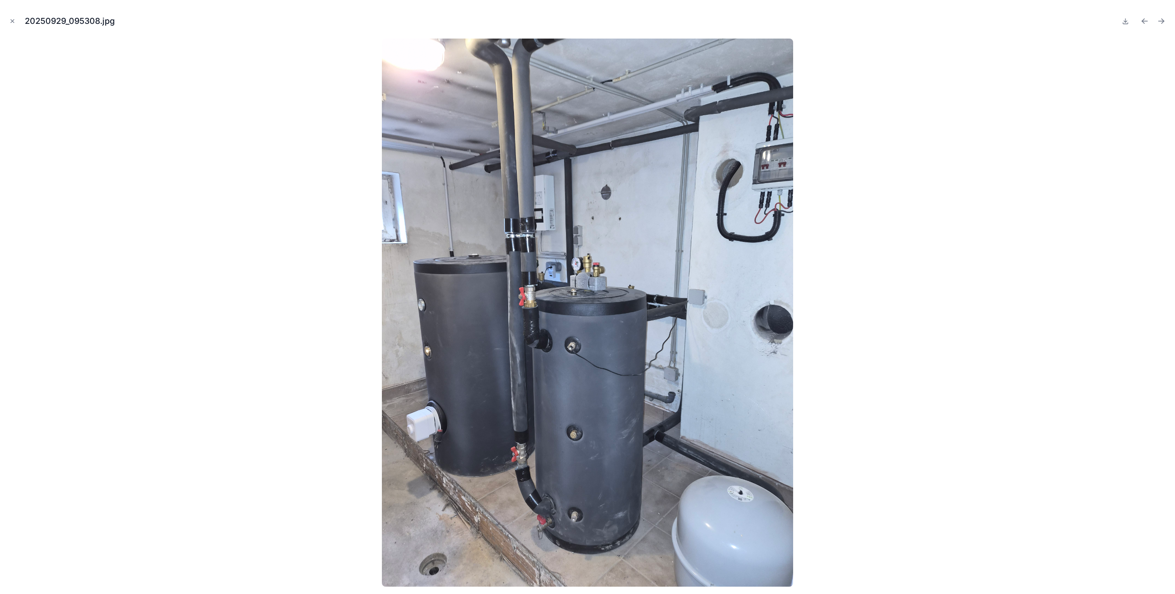
click at [1161, 22] on icon "Next file" at bounding box center [1161, 21] width 9 height 9
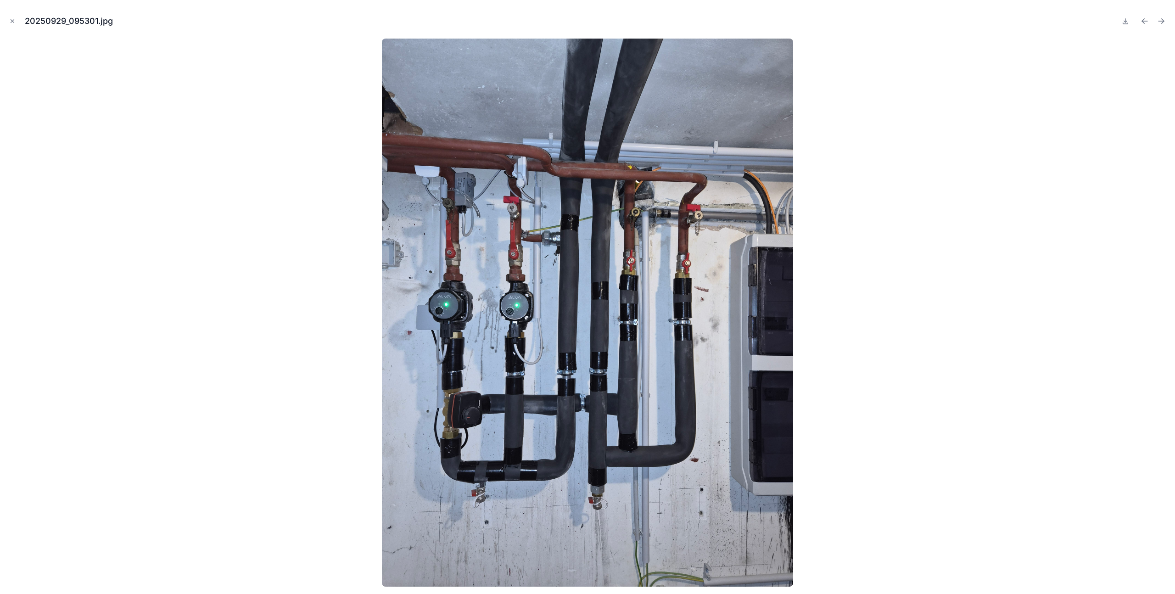
click at [1161, 22] on icon "Next file" at bounding box center [1161, 21] width 9 height 9
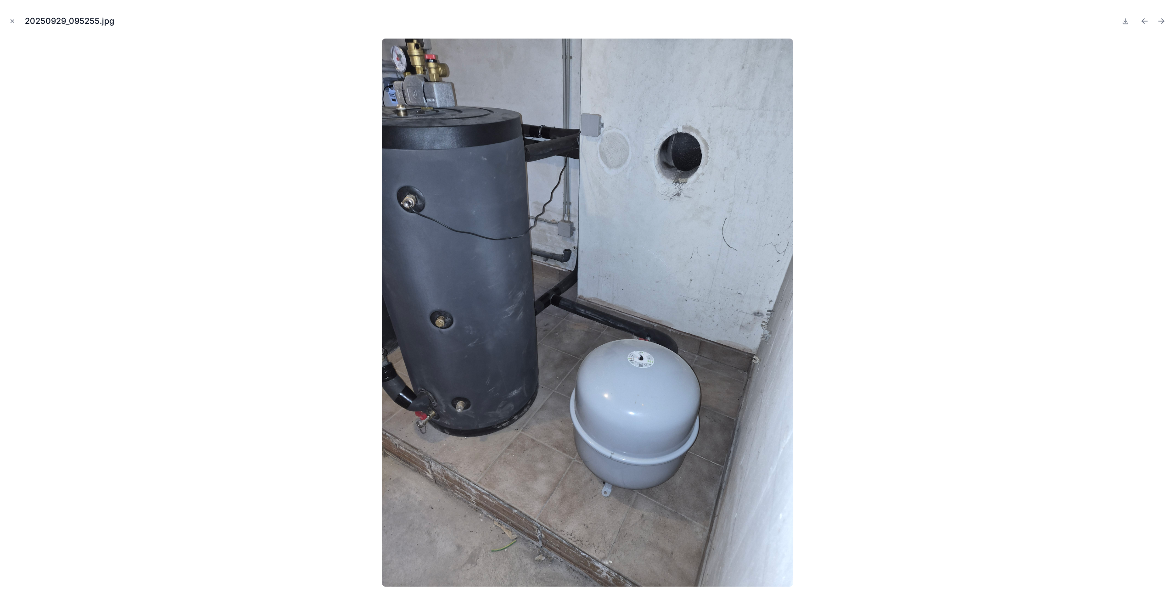
click at [1161, 22] on icon "Next file" at bounding box center [1161, 21] width 9 height 9
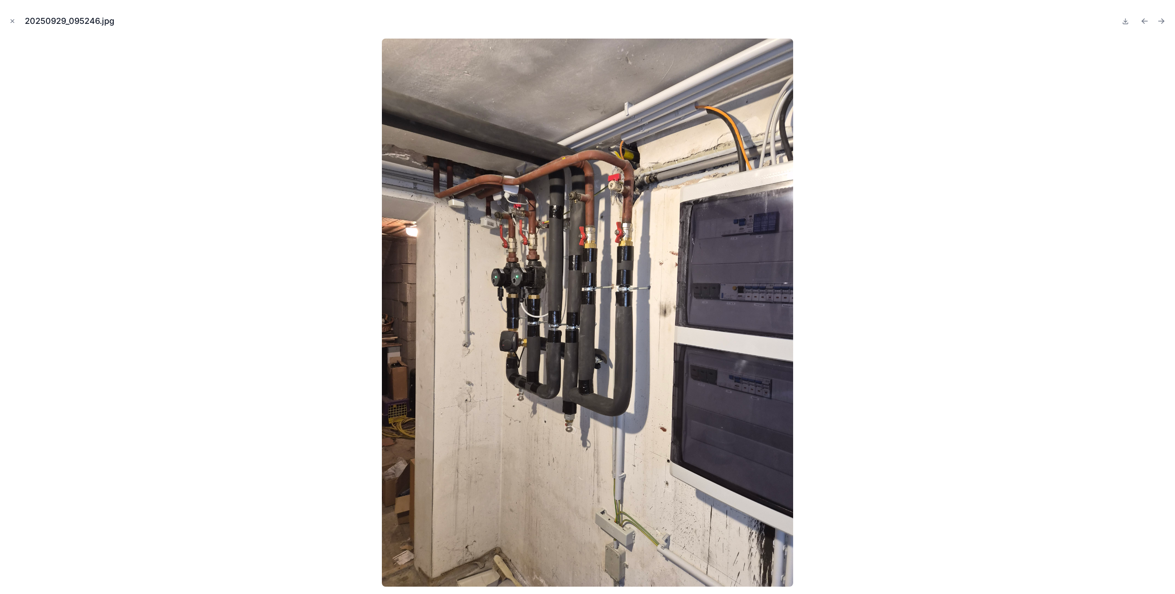
click at [1161, 22] on icon "Next file" at bounding box center [1161, 21] width 9 height 9
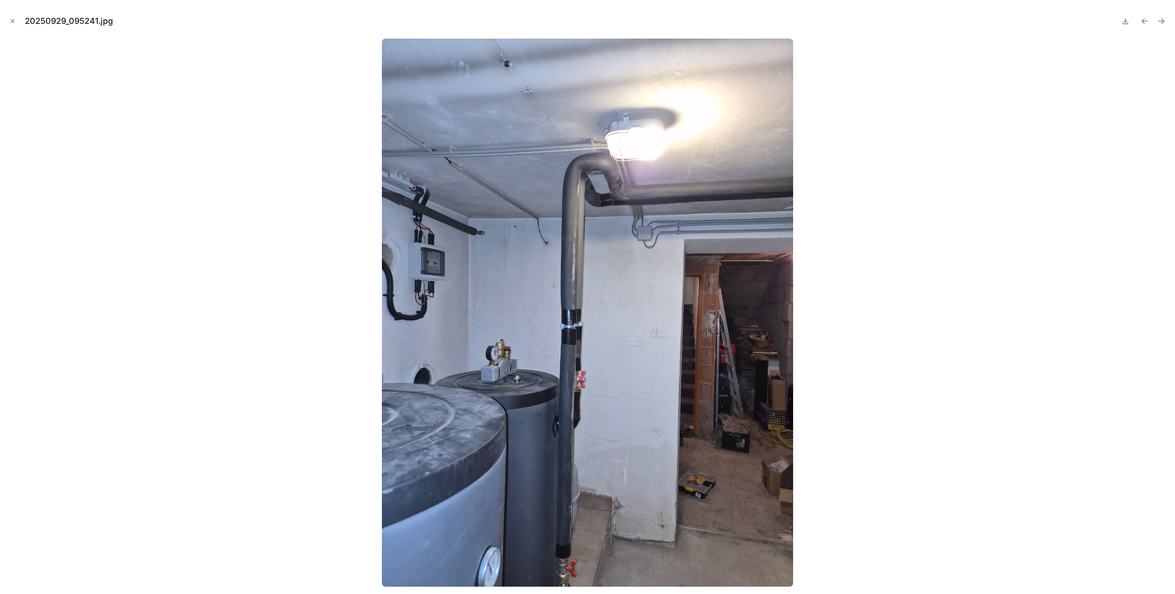
click at [1161, 22] on icon "Next file" at bounding box center [1161, 21] width 9 height 9
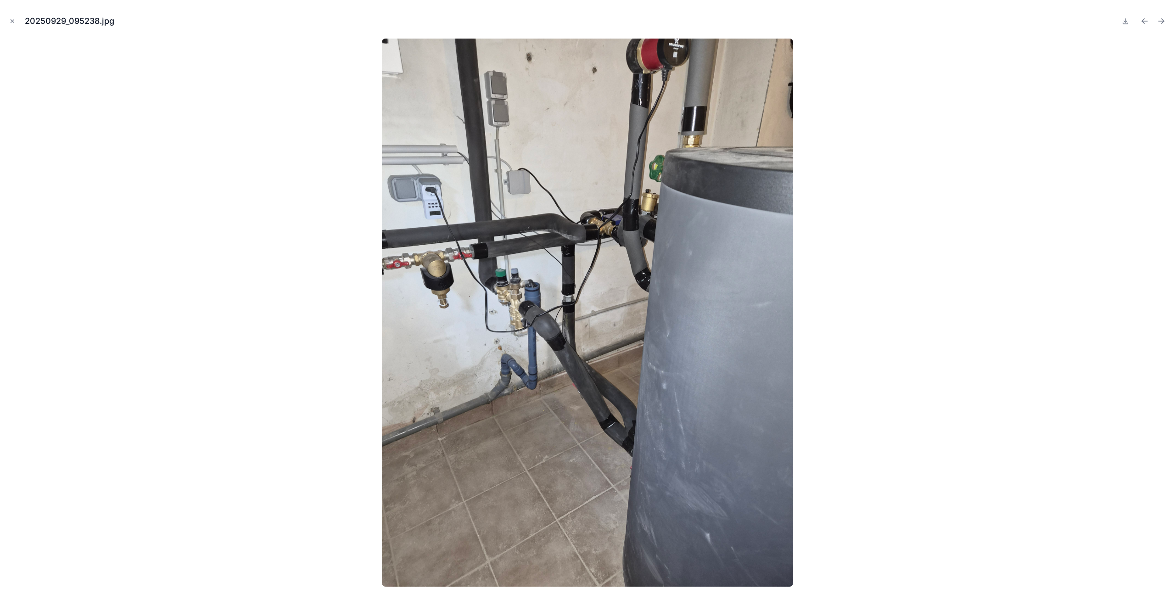
click at [1162, 23] on icon "Next file" at bounding box center [1163, 22] width 2 height 2
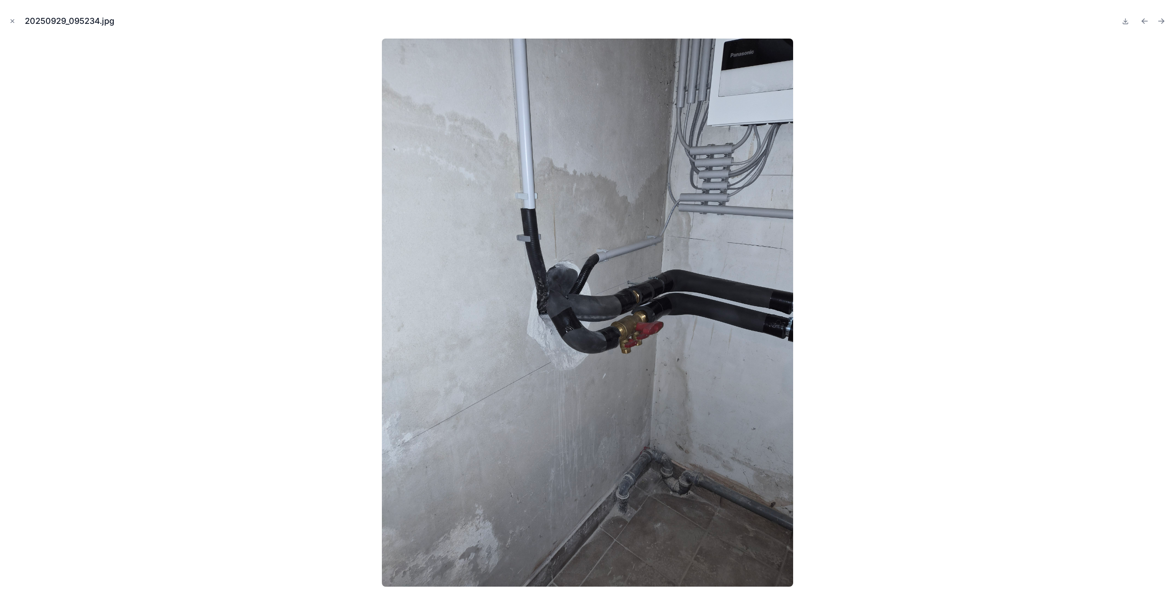
click at [1162, 23] on icon "Next file" at bounding box center [1163, 22] width 2 height 2
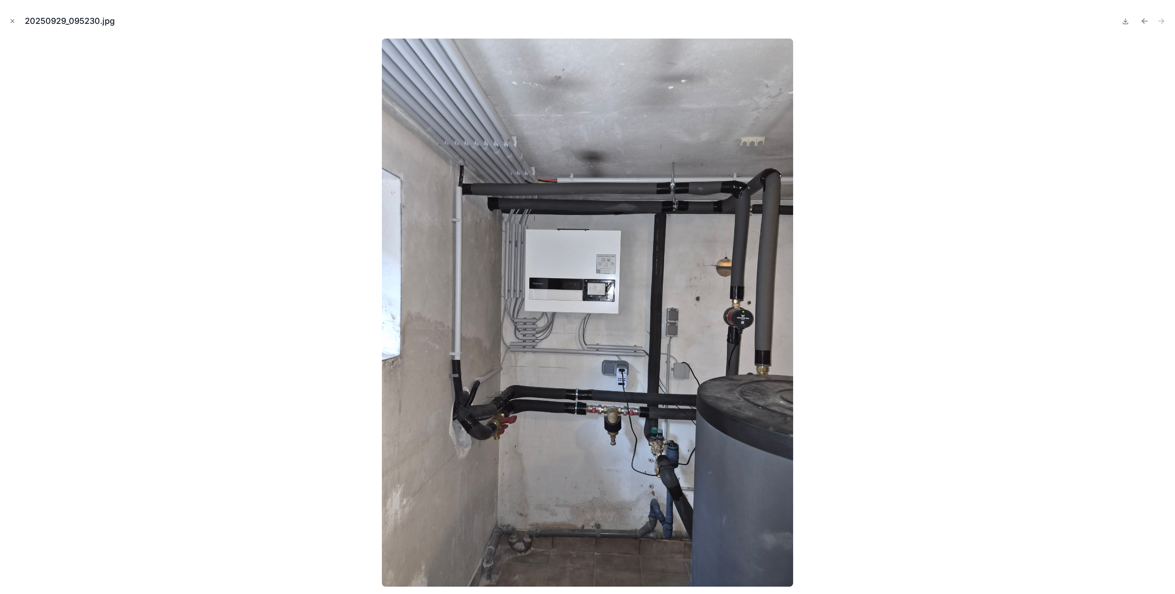
click at [1132, 137] on div at bounding box center [587, 313] width 1161 height 548
click at [14, 21] on icon "Close modal" at bounding box center [12, 21] width 6 height 6
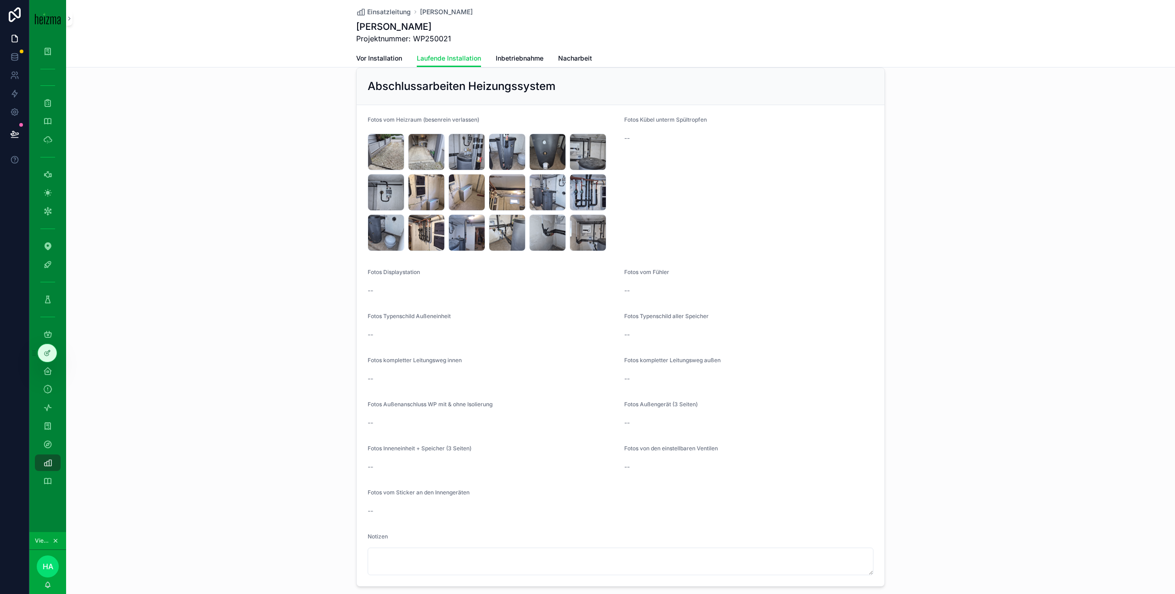
scroll to position [1714, 0]
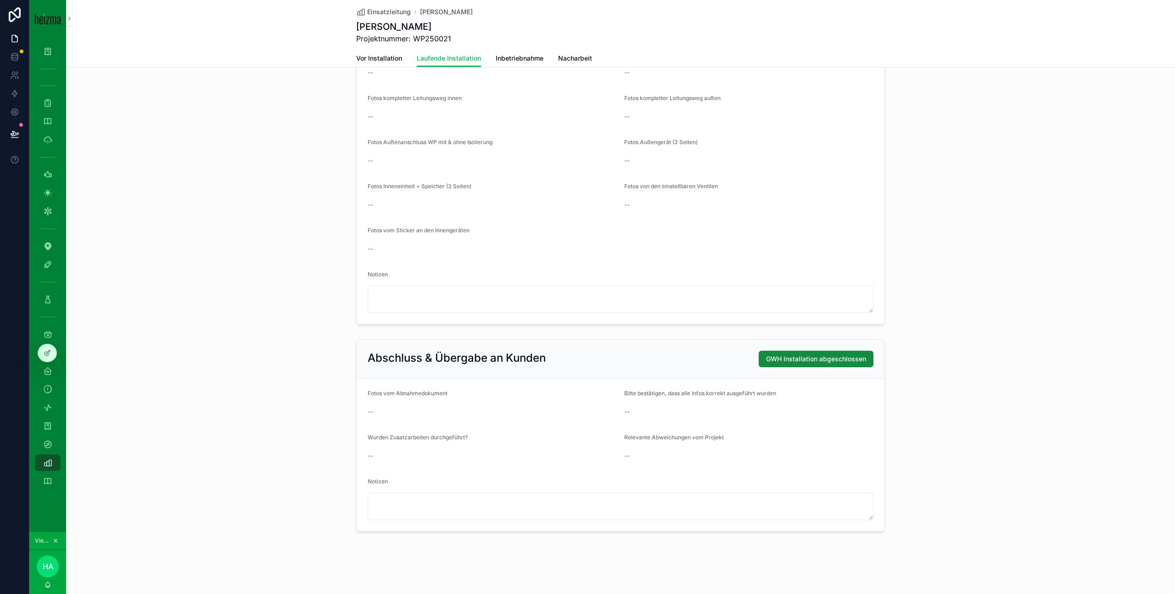
click at [829, 359] on span "GWH Installation abgeschlossen" at bounding box center [816, 358] width 100 height 9
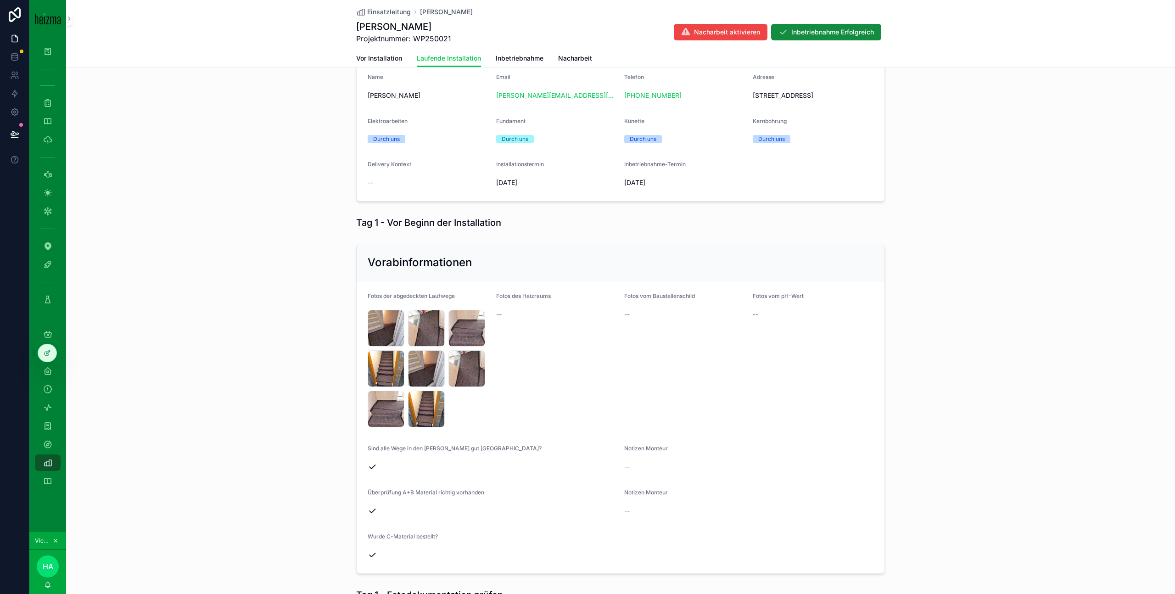
scroll to position [0, 0]
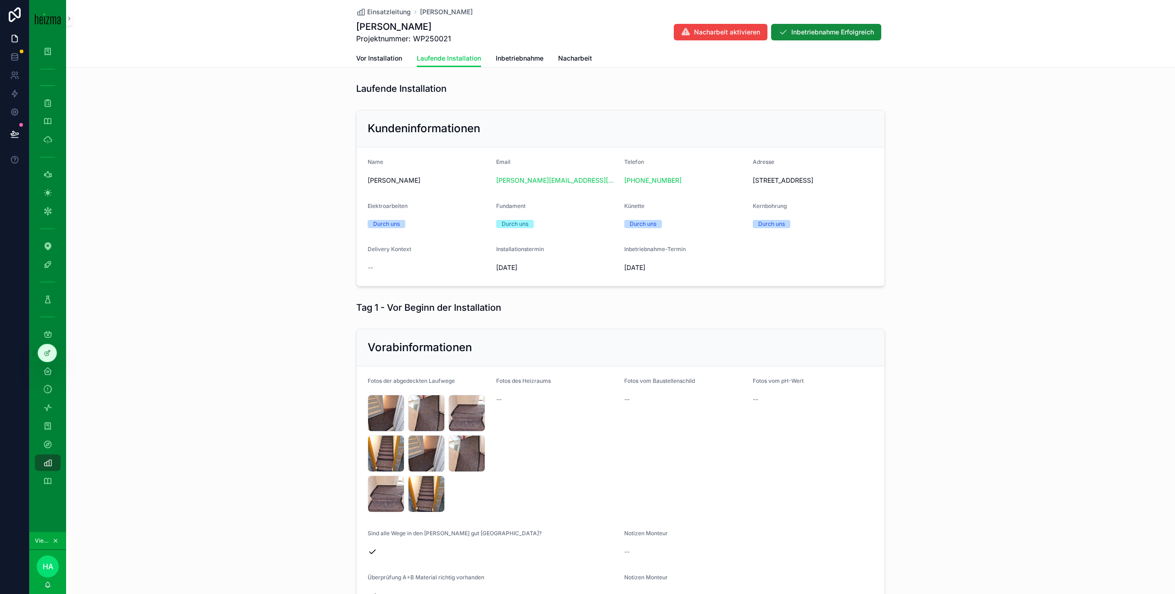
click at [520, 59] on span "Inbetriebnahme" at bounding box center [520, 58] width 48 height 9
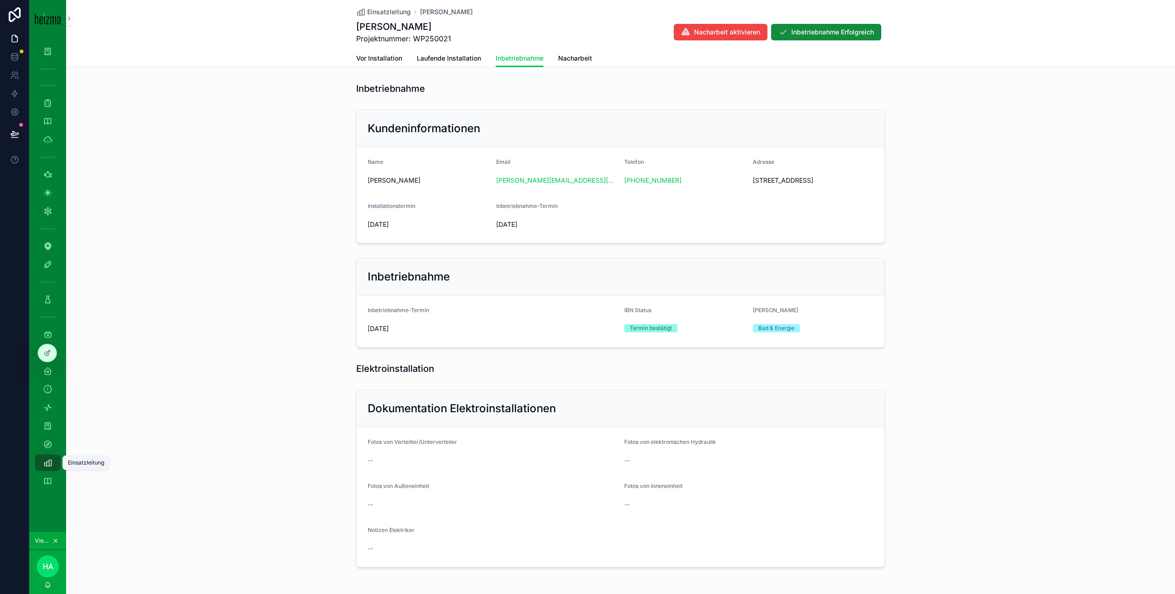
click at [56, 465] on link "Einsatzleitung" at bounding box center [48, 462] width 26 height 17
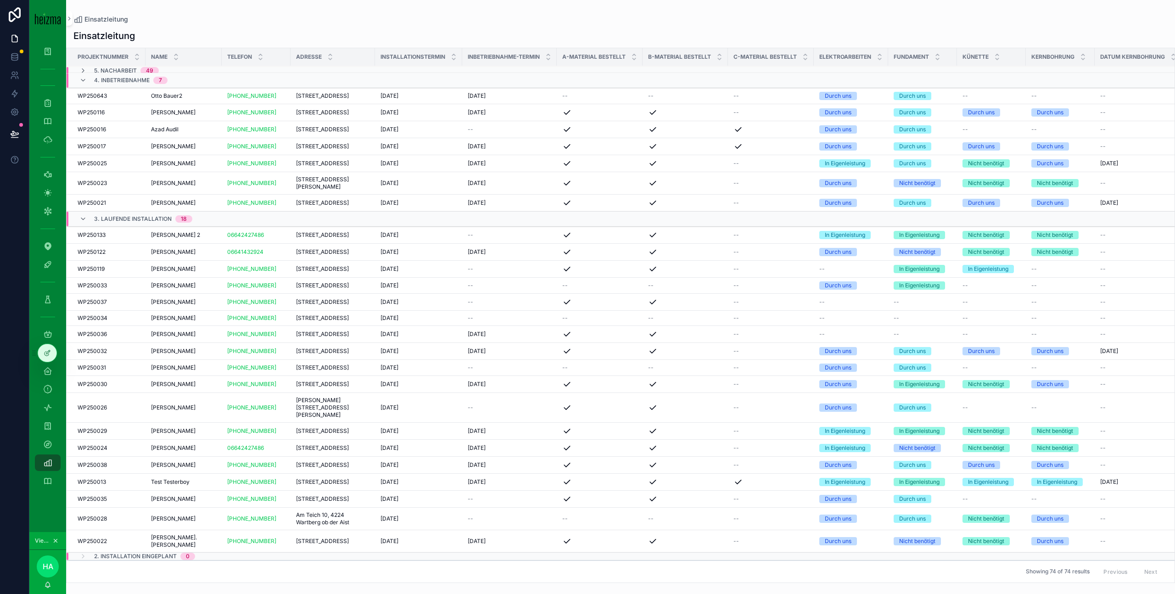
scroll to position [122, 0]
click at [440, 461] on div "[DATE] [DATE]" at bounding box center [419, 464] width 76 height 7
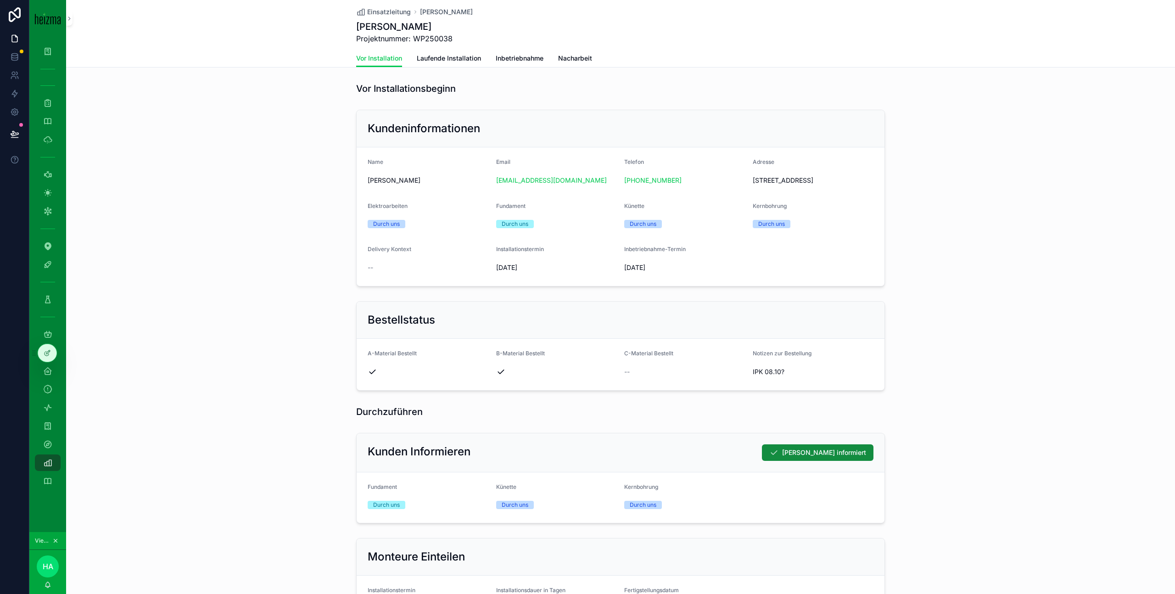
click at [466, 60] on span "Laufende Installation" at bounding box center [449, 58] width 64 height 9
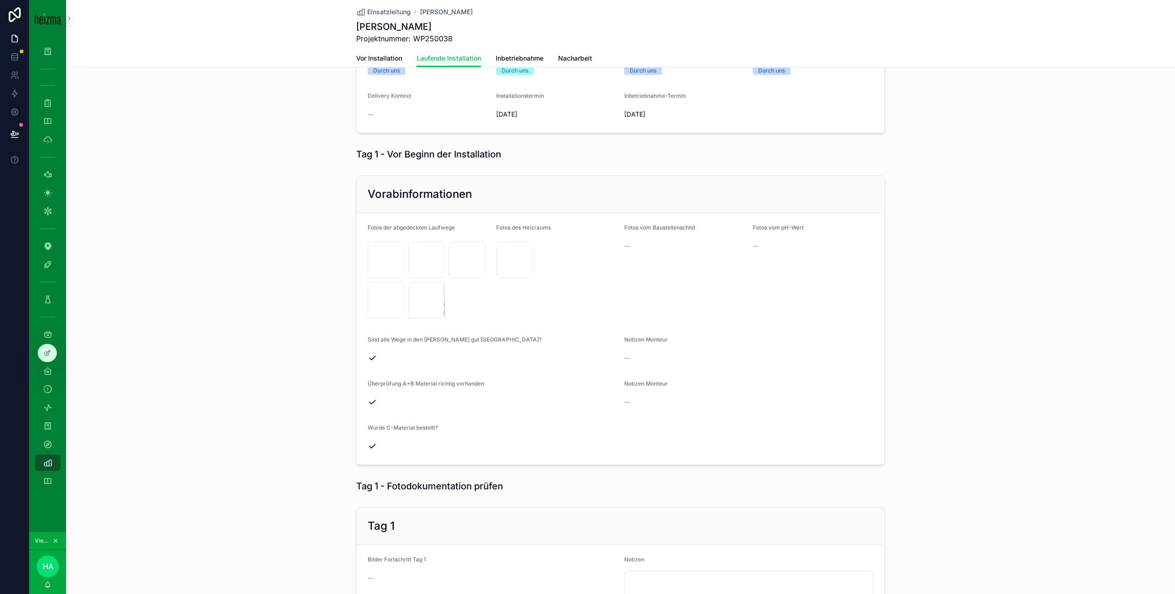
scroll to position [155, 0]
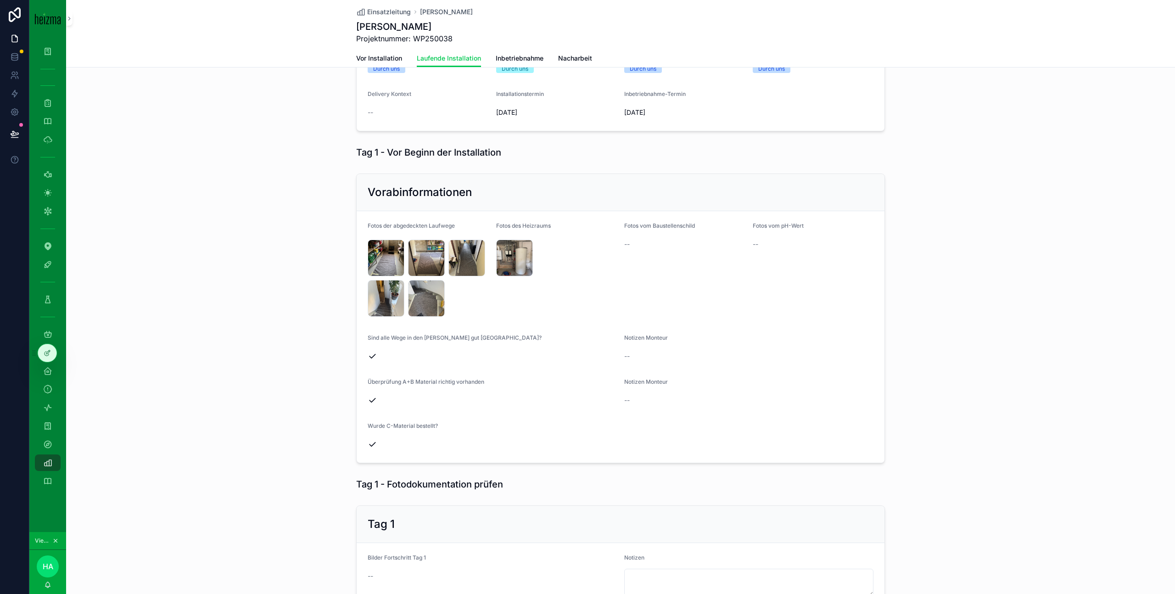
click at [390, 263] on div "IMG_0212 .jpeg" at bounding box center [386, 258] width 37 height 37
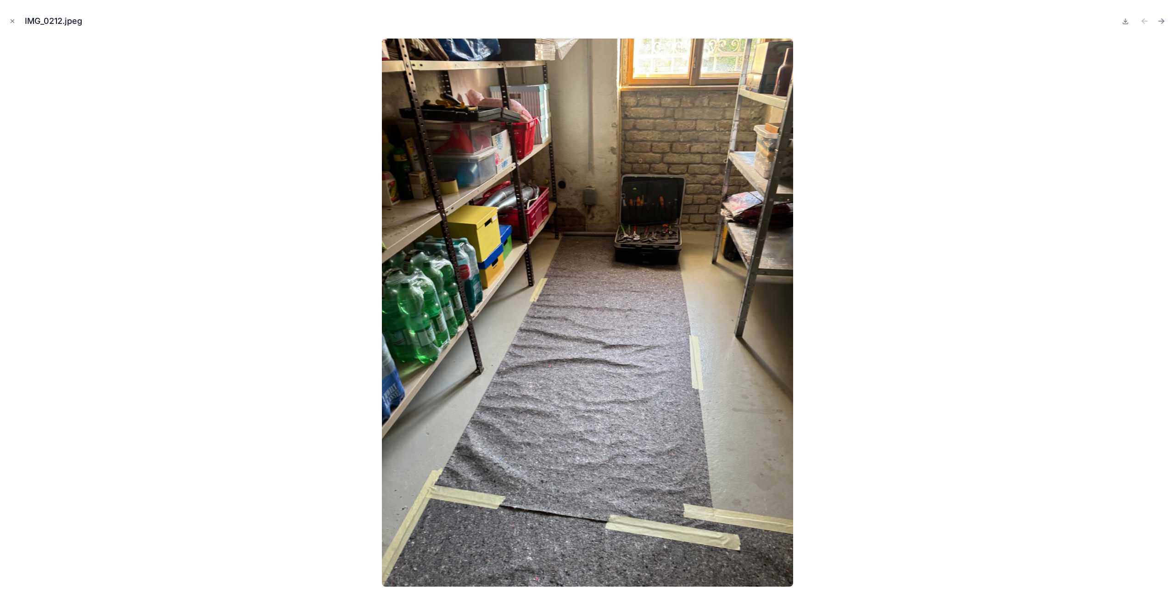
click at [1163, 21] on icon "Next file" at bounding box center [1162, 21] width 6 height 0
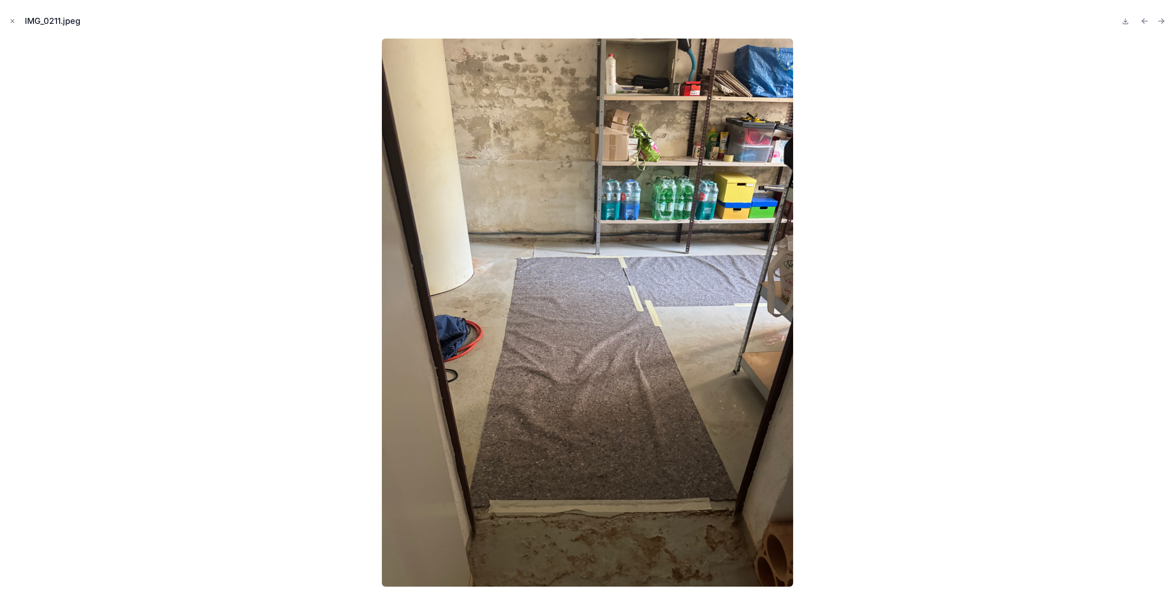
click at [1163, 21] on icon "Next file" at bounding box center [1162, 21] width 6 height 0
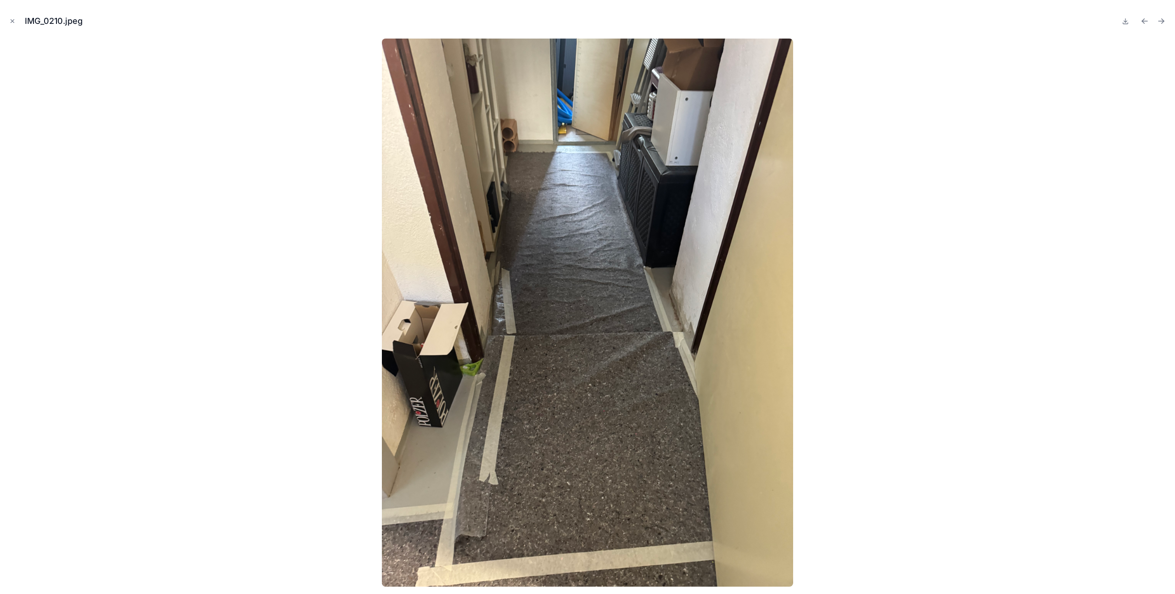
click at [1163, 21] on icon "Next file" at bounding box center [1162, 21] width 6 height 0
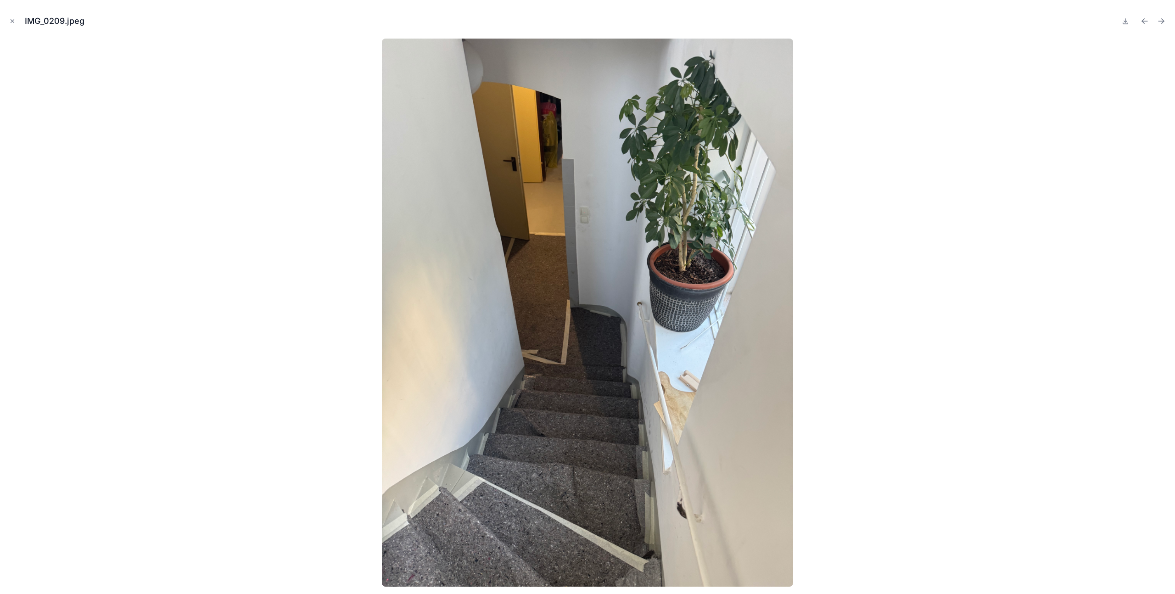
click at [1163, 21] on icon "Next file" at bounding box center [1162, 21] width 6 height 0
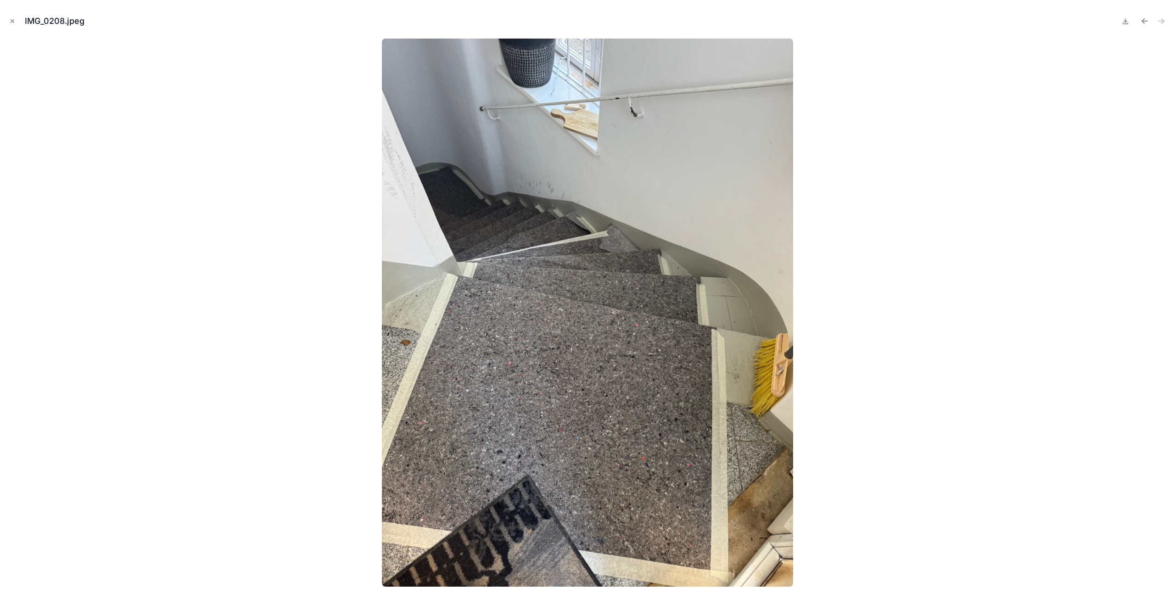
click at [14, 25] on button "Close modal" at bounding box center [12, 21] width 10 height 10
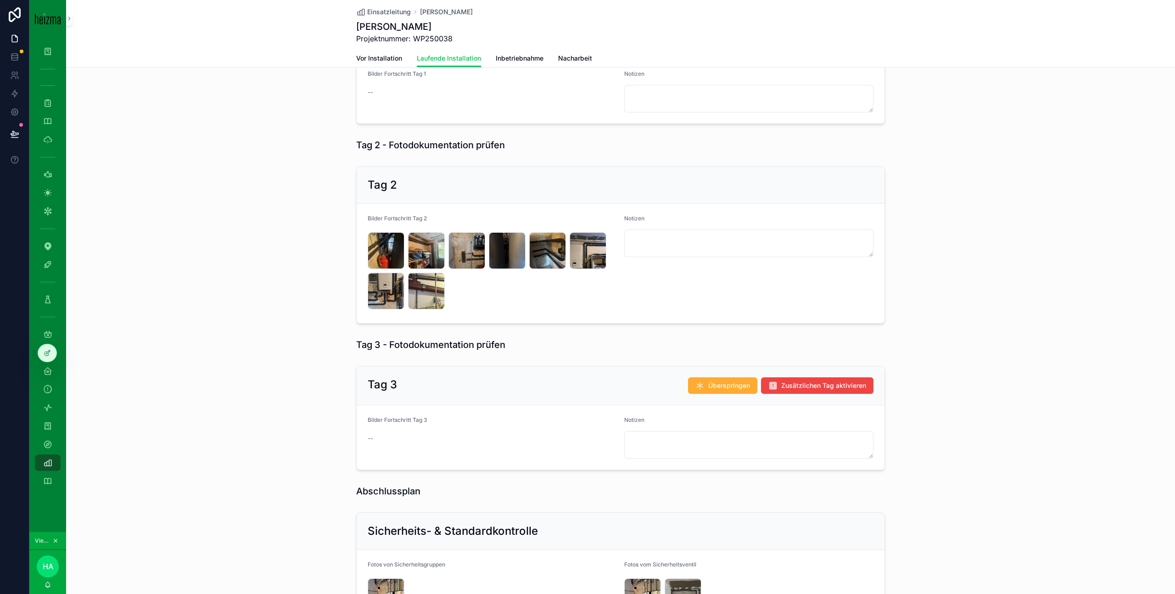
scroll to position [928, 0]
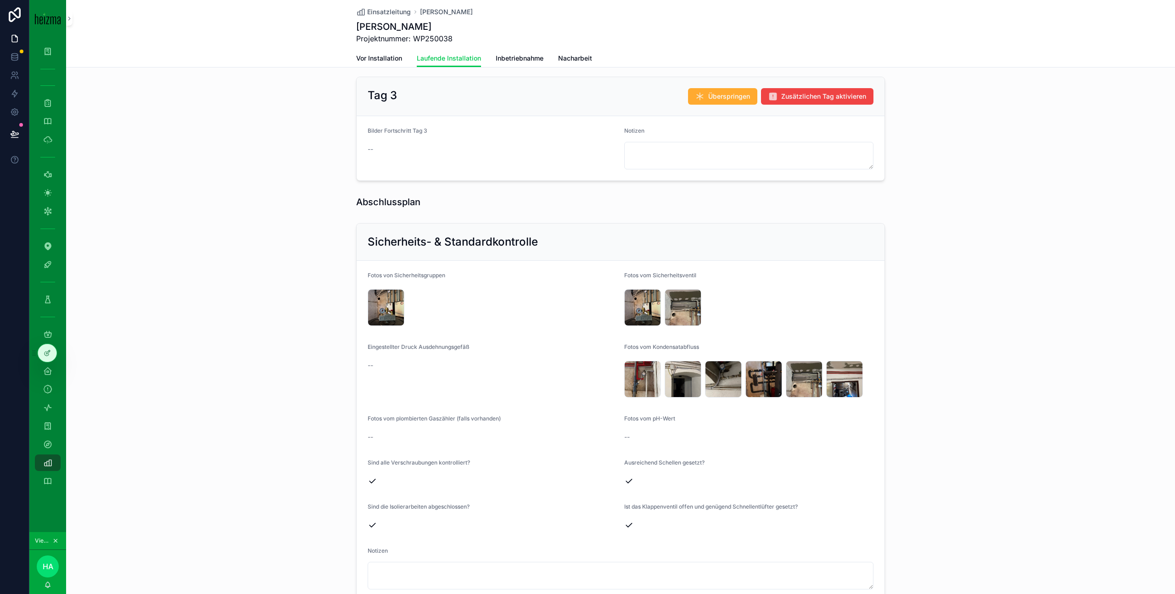
click at [391, 308] on div "IMG_0348 .jpeg" at bounding box center [386, 307] width 37 height 37
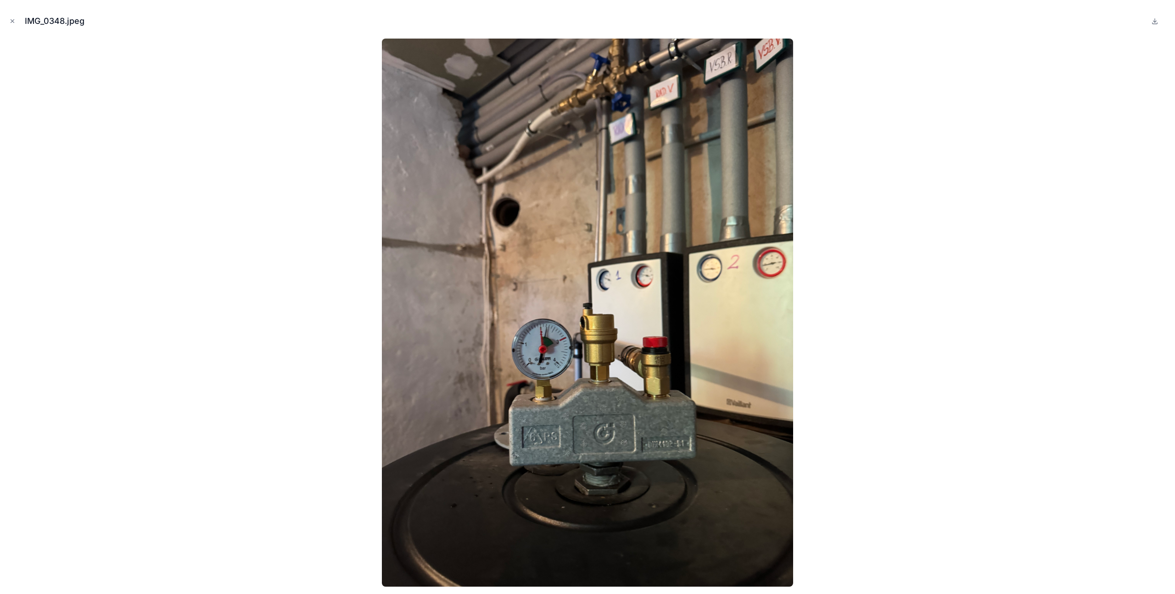
click at [260, 227] on div at bounding box center [587, 313] width 1161 height 548
click at [11, 21] on icon "Close modal" at bounding box center [12, 21] width 6 height 6
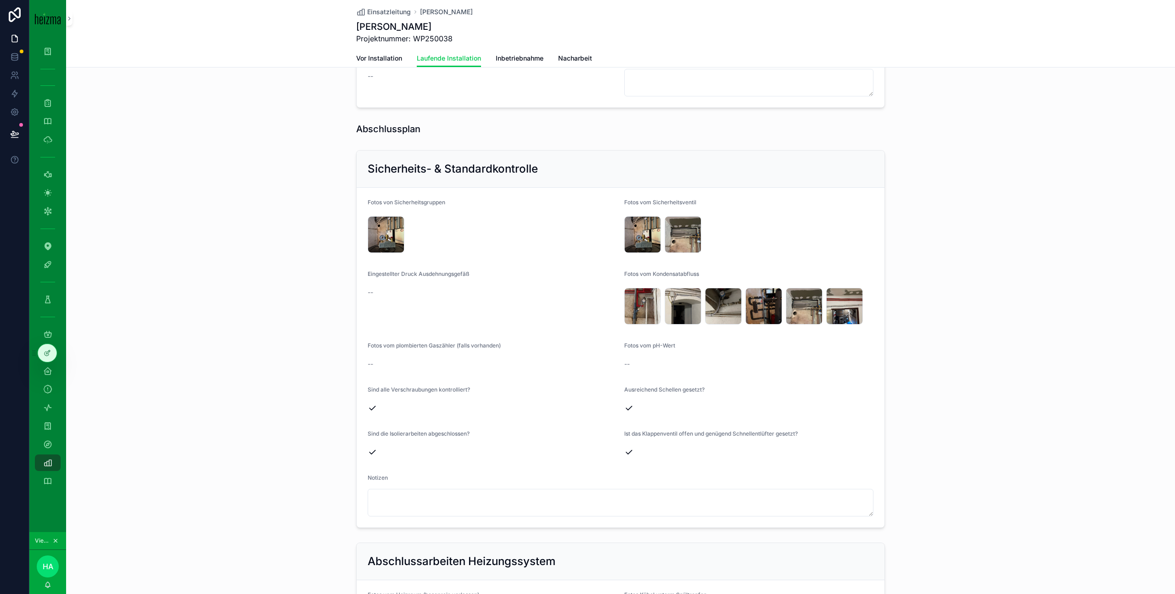
scroll to position [1001, 0]
click at [678, 241] on div "IMG_0335 .jpeg" at bounding box center [683, 234] width 37 height 37
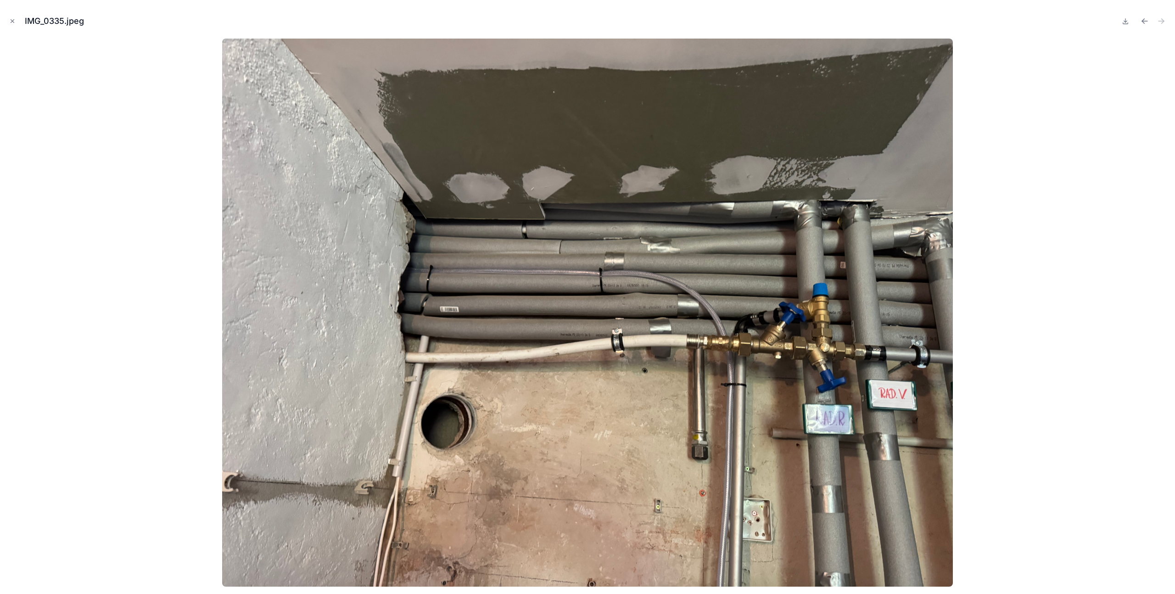
click at [11, 22] on icon "Close modal" at bounding box center [12, 21] width 3 height 3
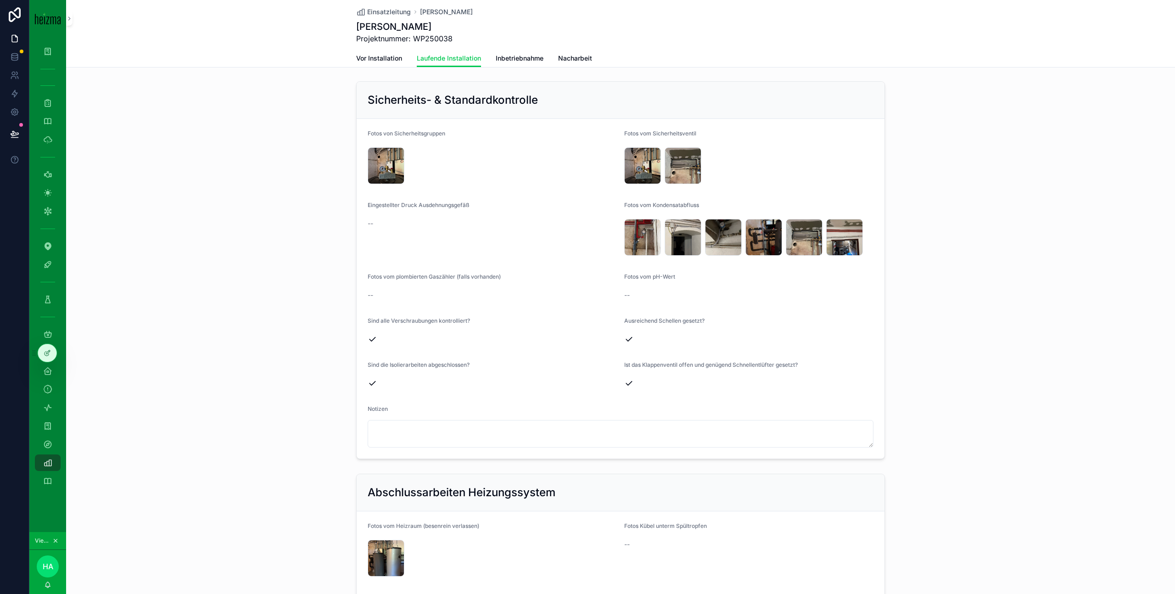
scroll to position [1072, 0]
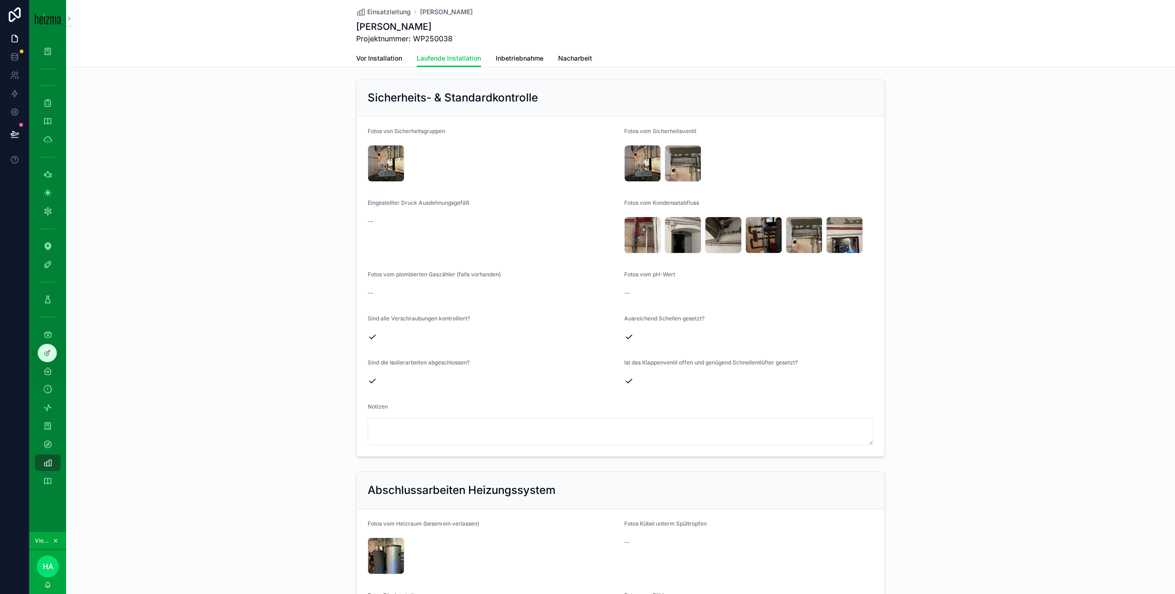
click at [643, 241] on div "IMG_0331 .jpeg" at bounding box center [642, 235] width 37 height 37
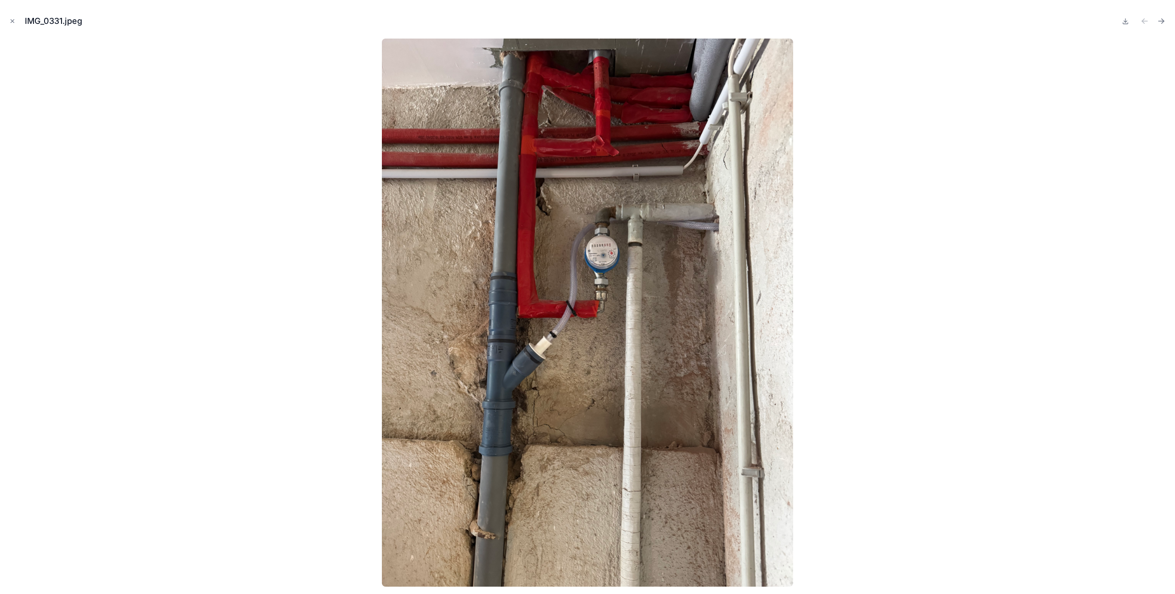
click at [1161, 23] on icon "Next file" at bounding box center [1161, 21] width 9 height 9
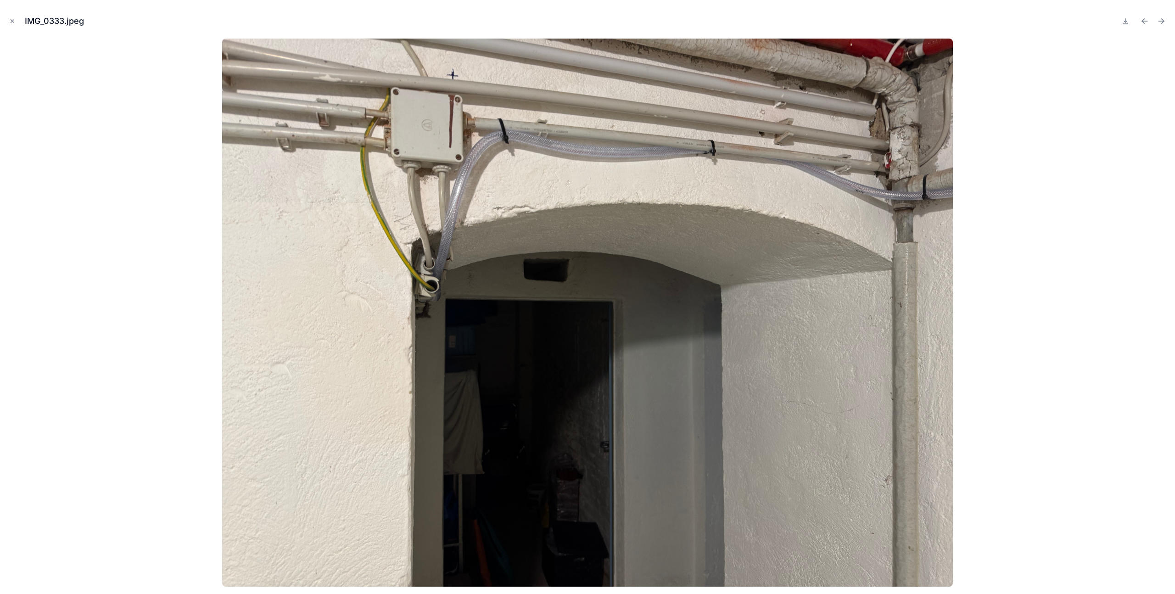
click at [1161, 23] on icon "Next file" at bounding box center [1161, 21] width 9 height 9
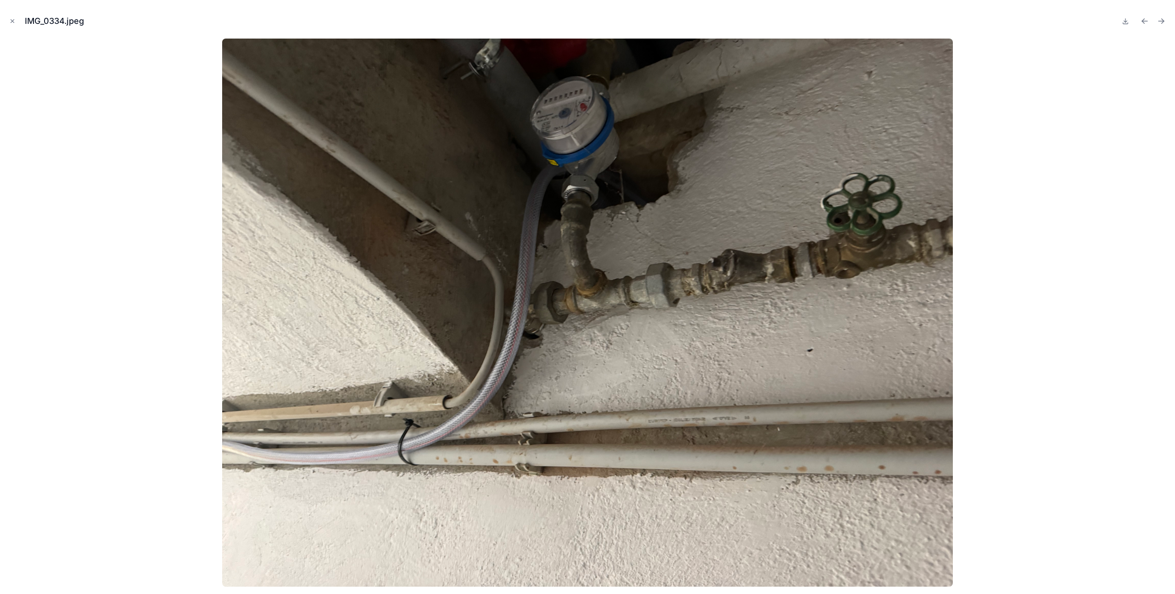
click at [1161, 23] on icon "Next file" at bounding box center [1161, 21] width 9 height 9
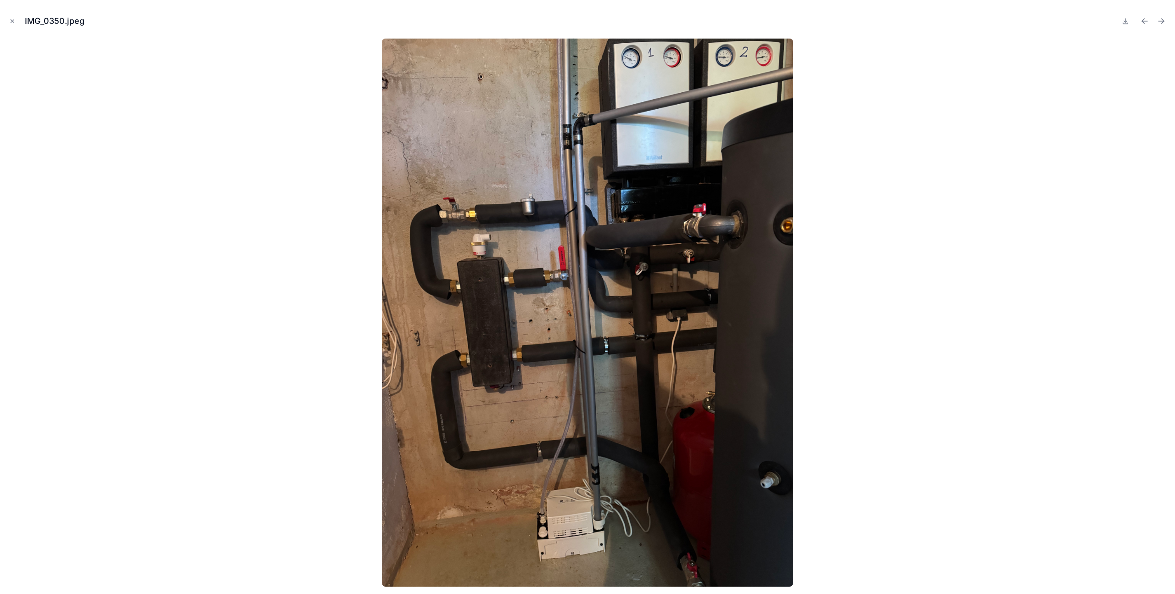
click at [1161, 23] on icon "Next file" at bounding box center [1161, 21] width 9 height 9
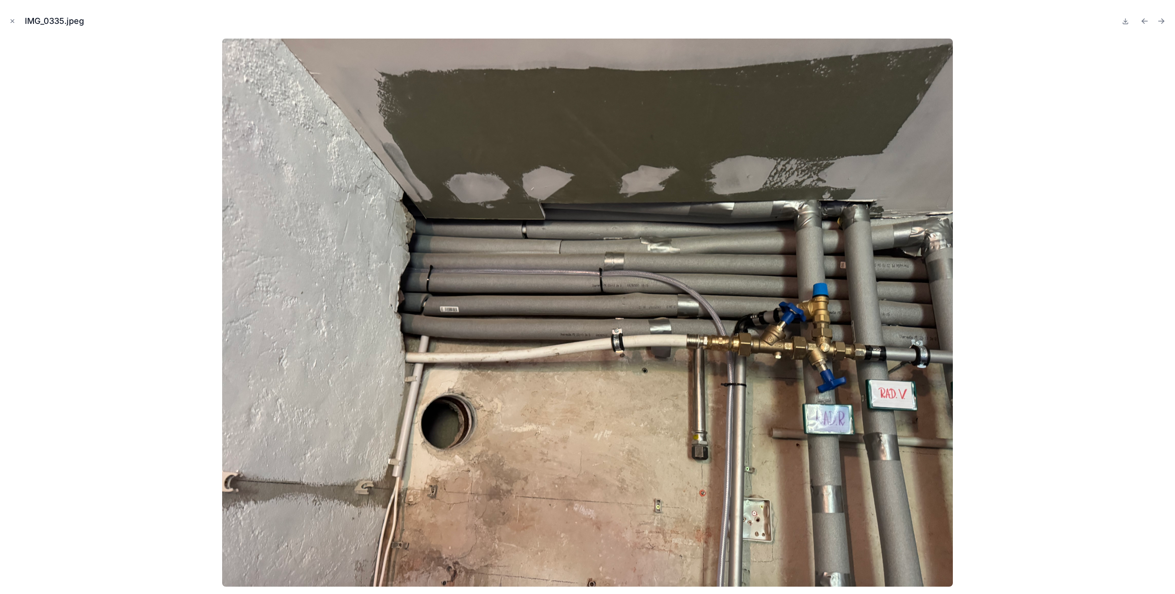
click at [1161, 23] on icon "Next file" at bounding box center [1161, 21] width 9 height 9
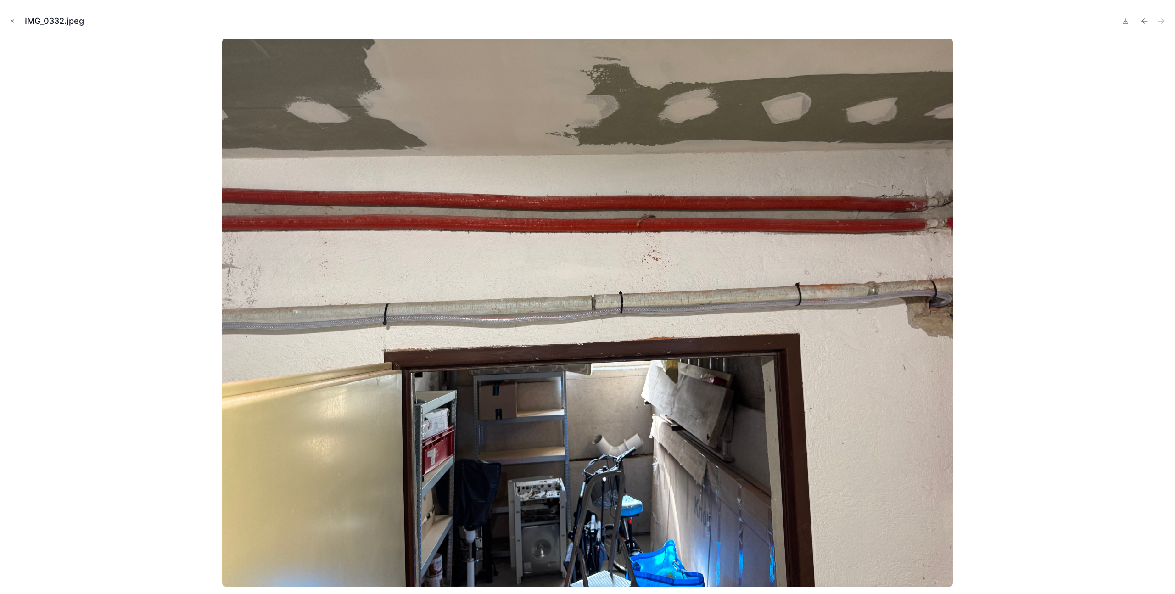
click at [13, 24] on icon "Close modal" at bounding box center [12, 21] width 6 height 6
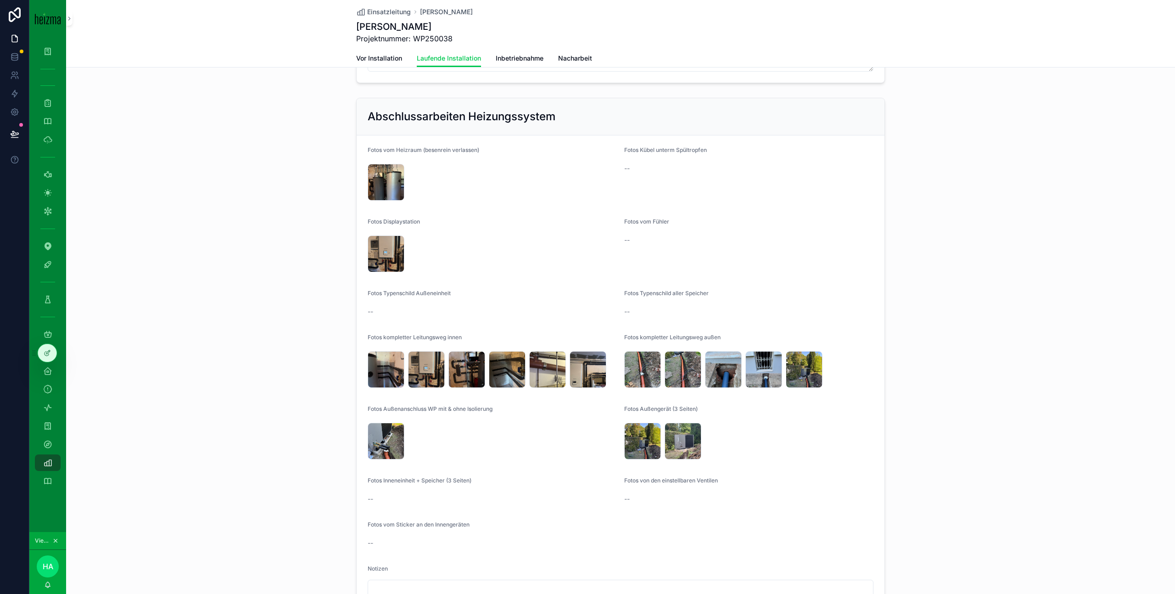
scroll to position [1484, 0]
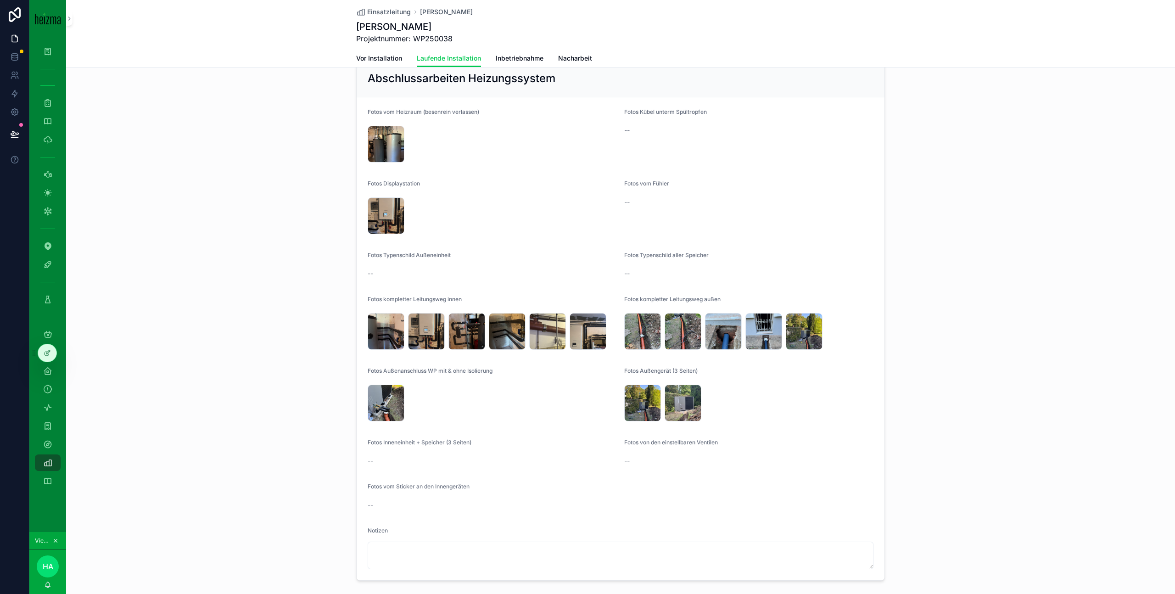
click at [388, 148] on div "IMG_0347 .jpeg" at bounding box center [386, 144] width 37 height 37
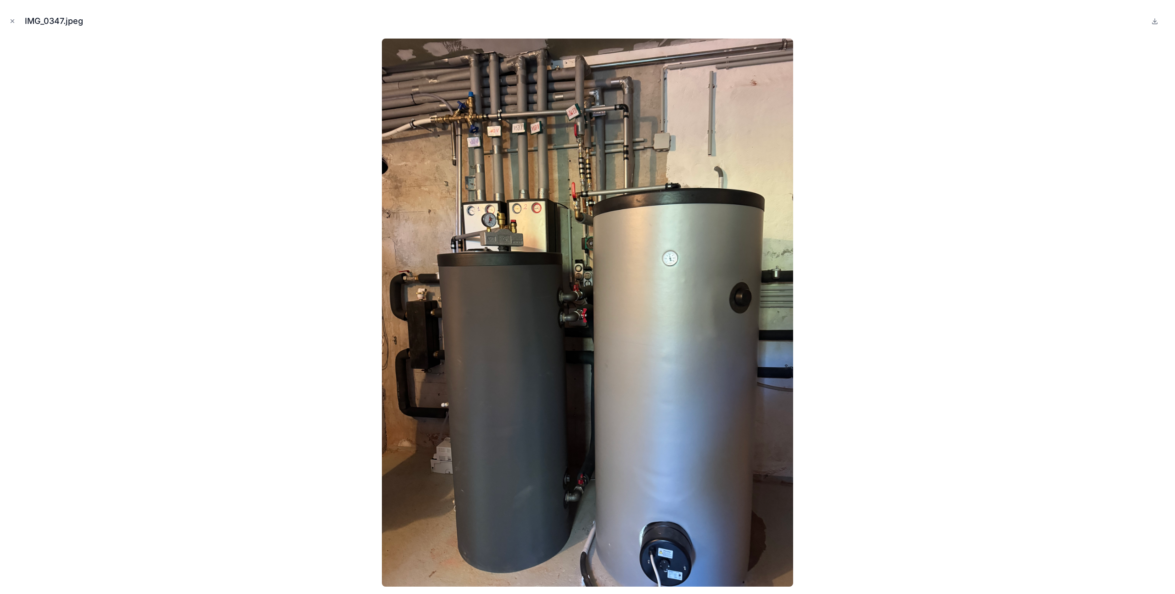
click at [12, 22] on icon "Close modal" at bounding box center [12, 21] width 3 height 3
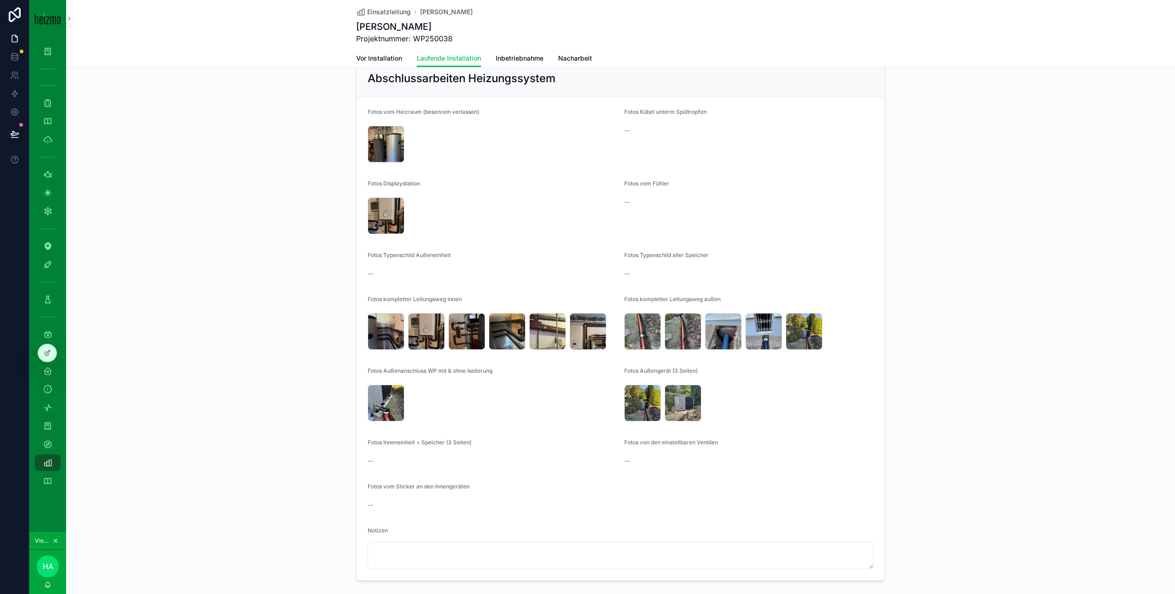
click at [388, 214] on div "IMG_0345 .jpeg" at bounding box center [386, 215] width 37 height 37
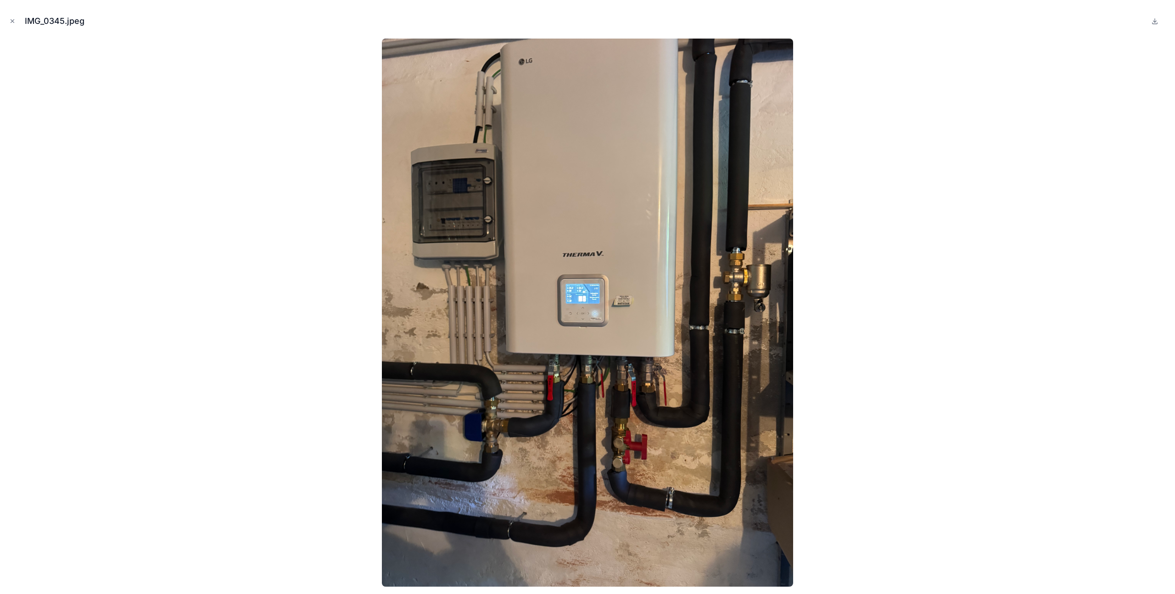
click at [12, 17] on button "Close modal" at bounding box center [12, 21] width 10 height 10
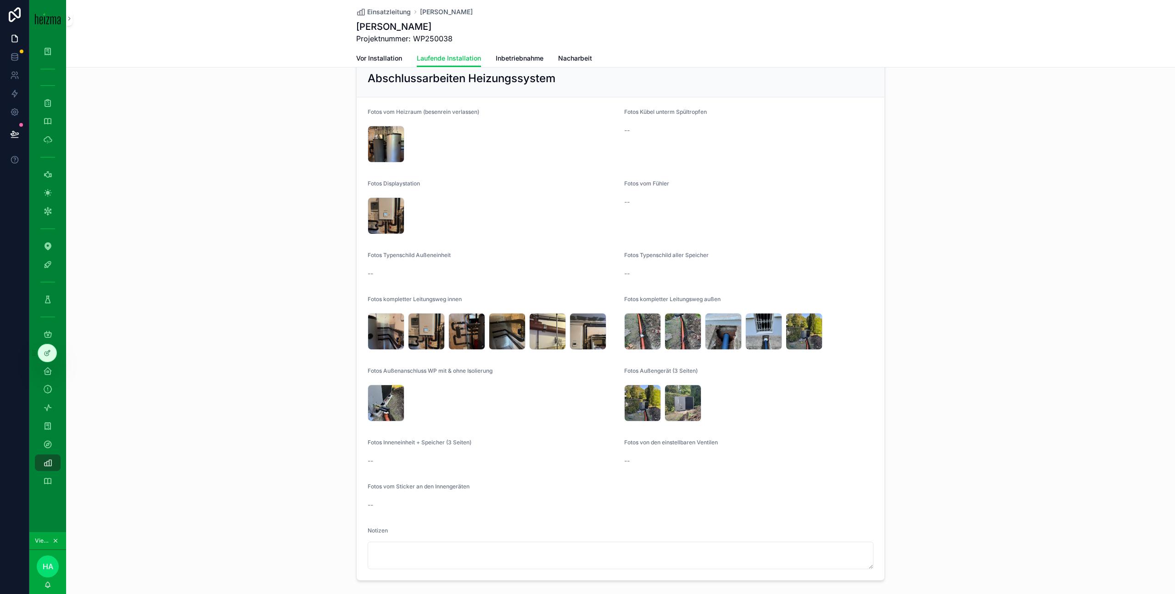
scroll to position [1503, 0]
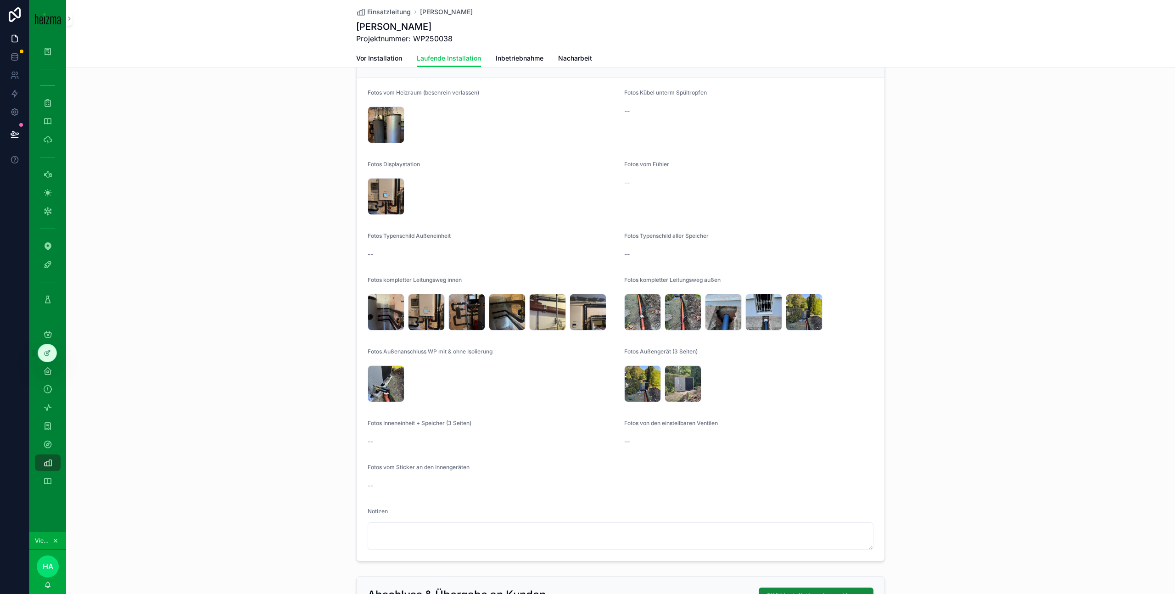
click at [390, 199] on div "IMG_0345 .jpeg" at bounding box center [386, 196] width 37 height 37
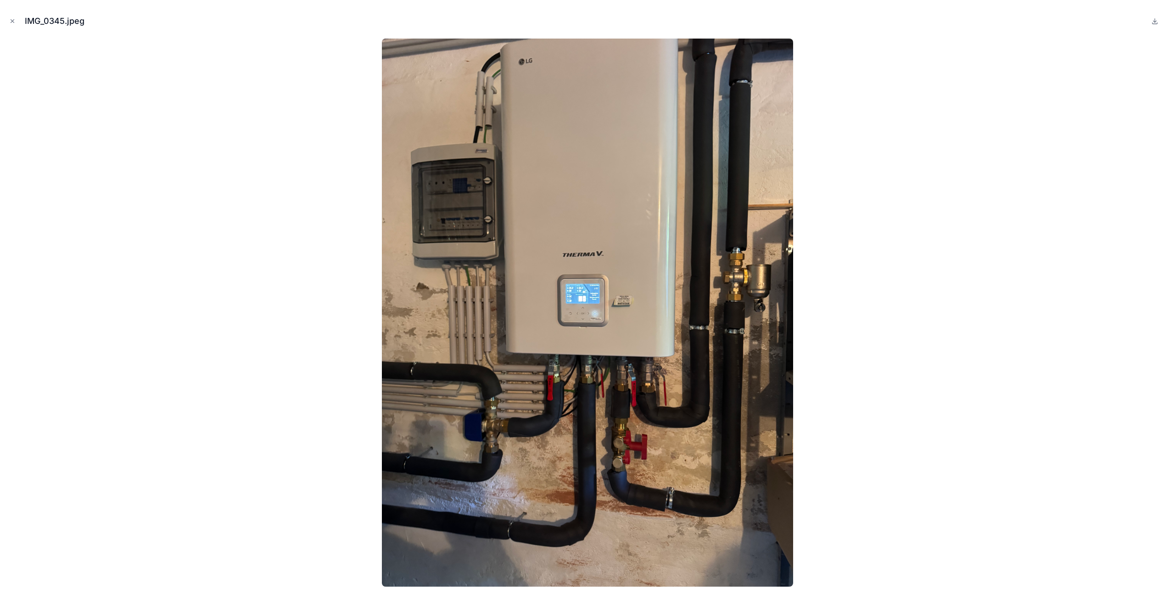
click at [384, 202] on img at bounding box center [587, 313] width 411 height 548
click at [304, 239] on div at bounding box center [587, 313] width 1161 height 548
click at [256, 303] on div at bounding box center [587, 313] width 1161 height 548
click at [11, 21] on icon "Close modal" at bounding box center [12, 21] width 6 height 6
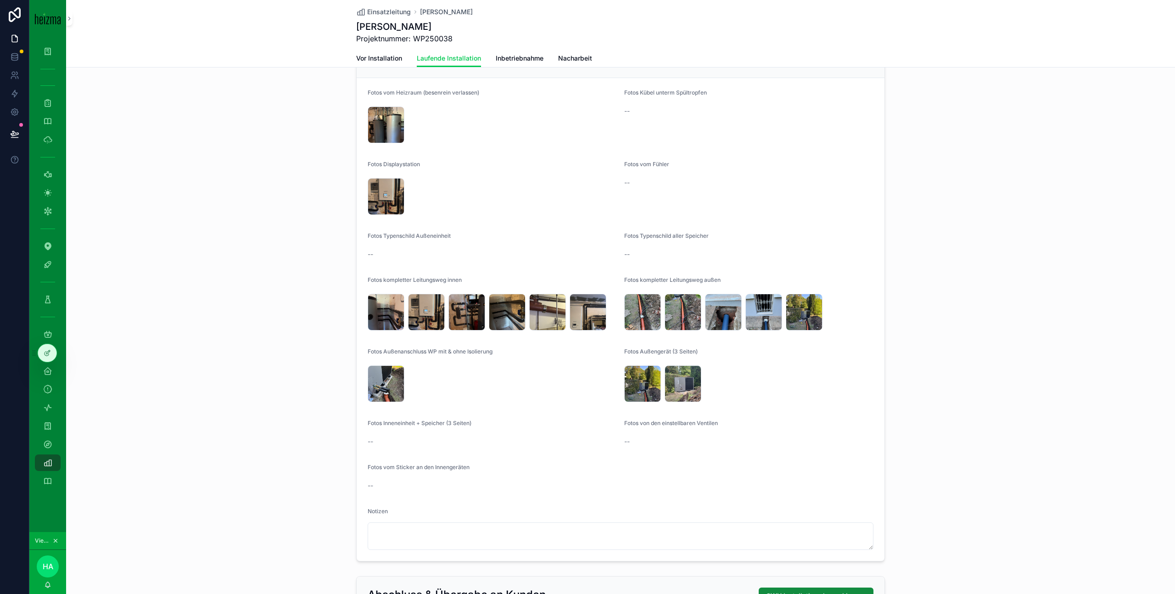
click at [388, 313] on div "IMG_0346 .jpeg" at bounding box center [386, 312] width 37 height 37
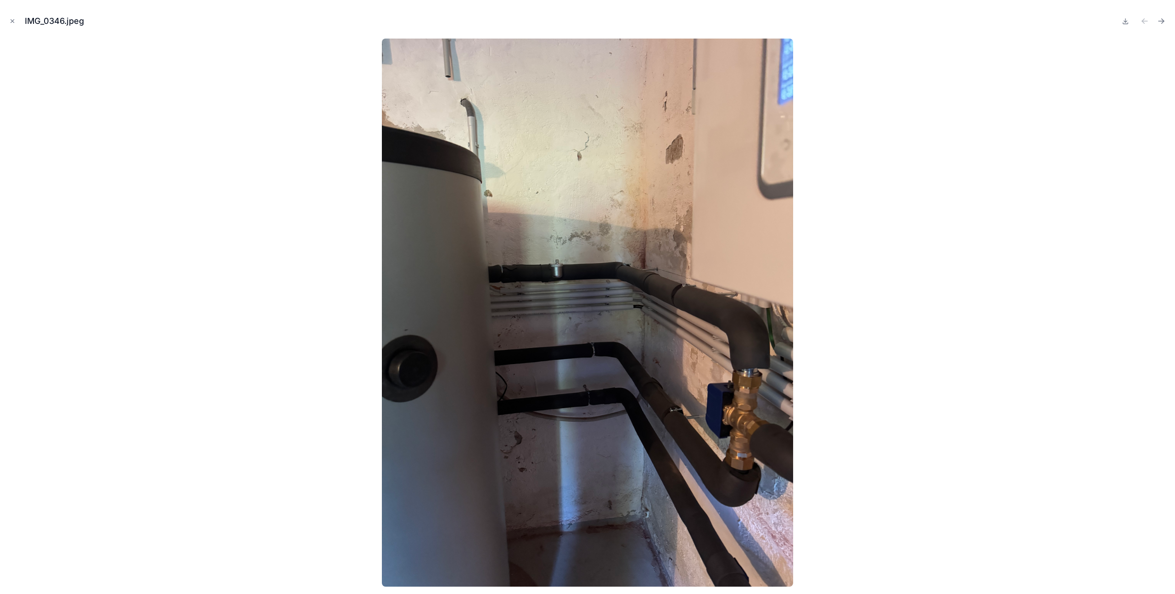
click at [13, 23] on icon "Close modal" at bounding box center [12, 21] width 6 height 6
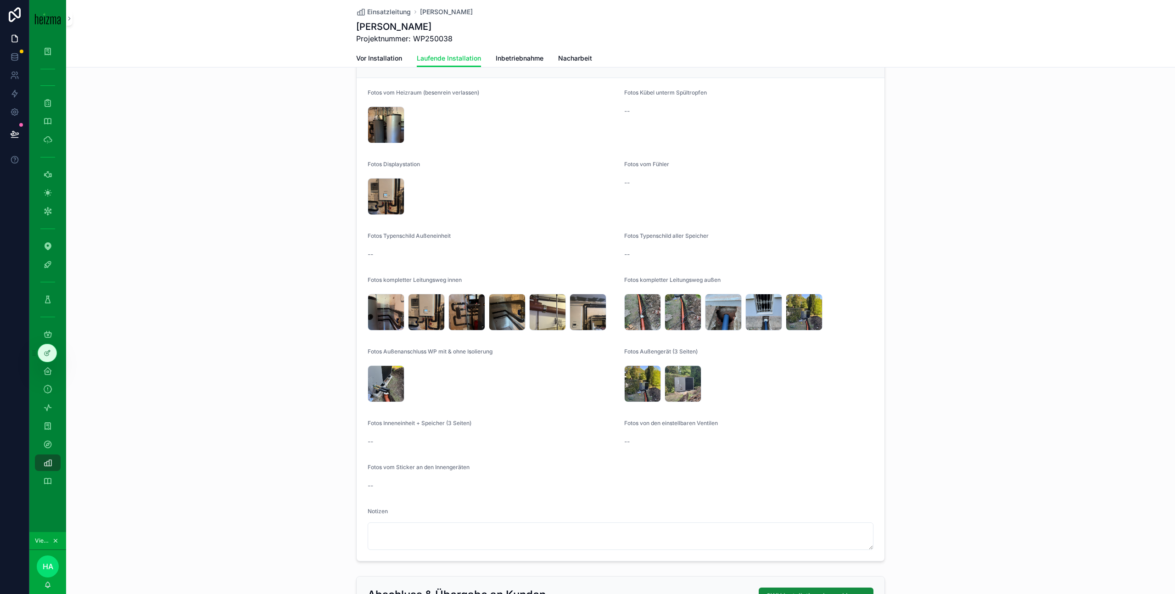
click at [0, 0] on div "IMG_0345 .jpeg" at bounding box center [0, 0] width 0 height 0
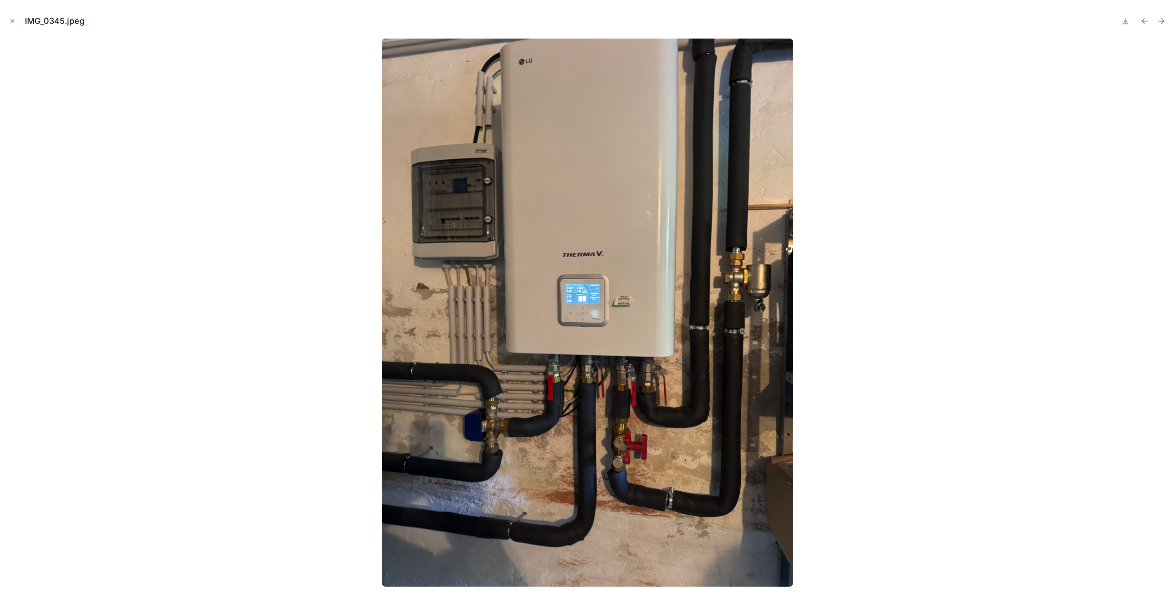
scroll to position [1567, 0]
click at [423, 248] on img at bounding box center [587, 313] width 411 height 548
click at [13, 20] on icon "Close modal" at bounding box center [12, 21] width 6 height 6
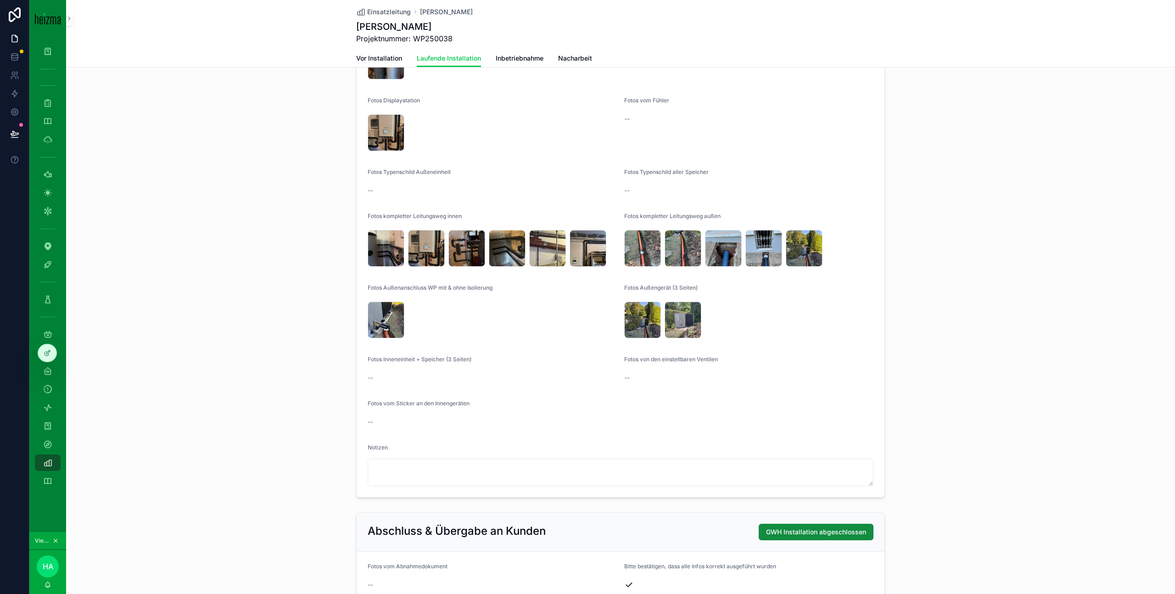
click at [506, 247] on div "IMG_0315 .jpeg" at bounding box center [507, 248] width 37 height 37
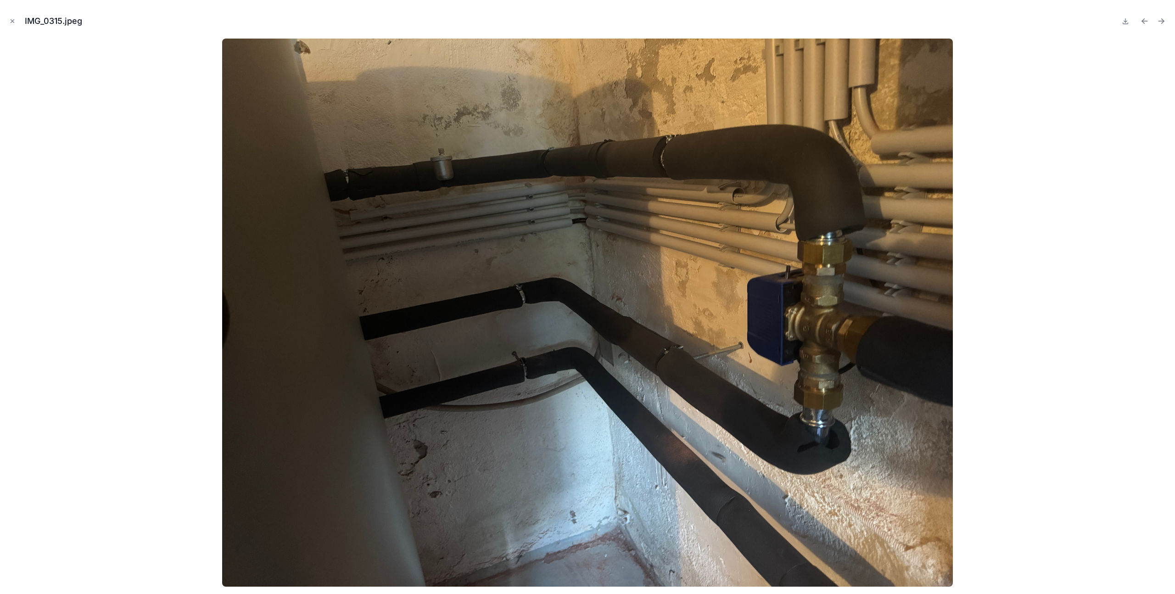
click at [13, 22] on icon "Close modal" at bounding box center [12, 21] width 3 height 3
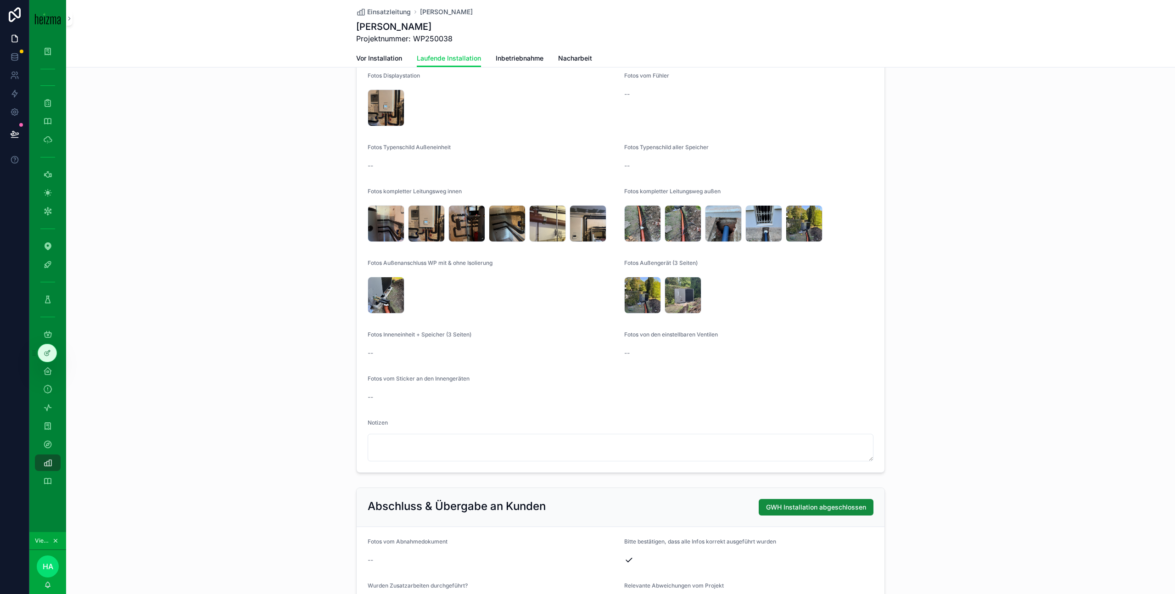
scroll to position [1592, 0]
click at [0, 0] on span ".jpeg" at bounding box center [0, 0] width 0 height 0
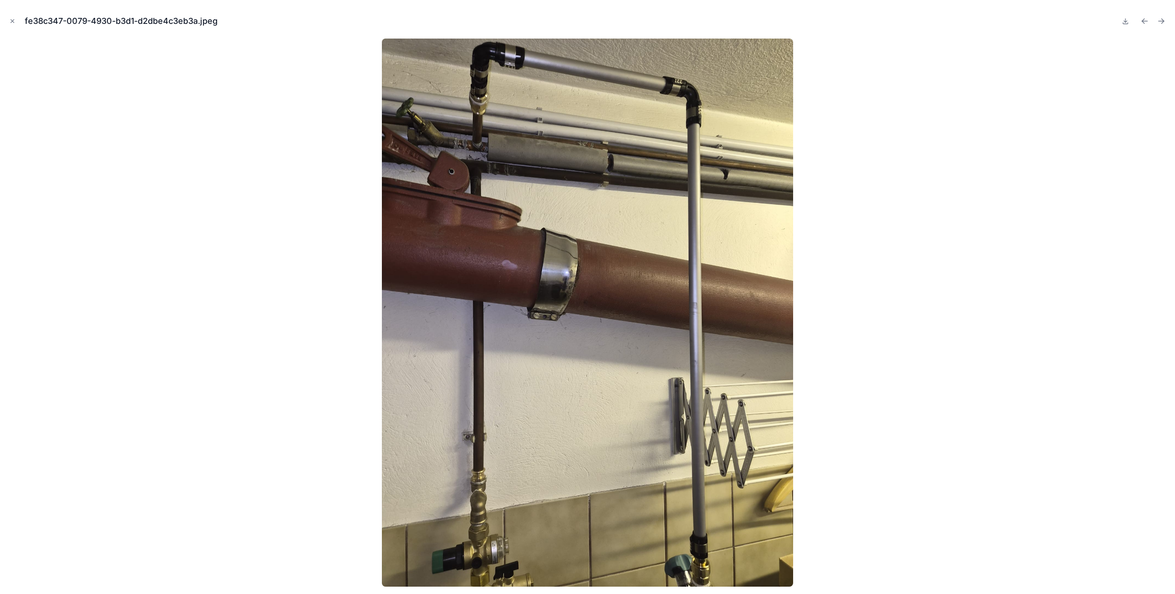
click at [13, 20] on icon "Close modal" at bounding box center [12, 21] width 3 height 3
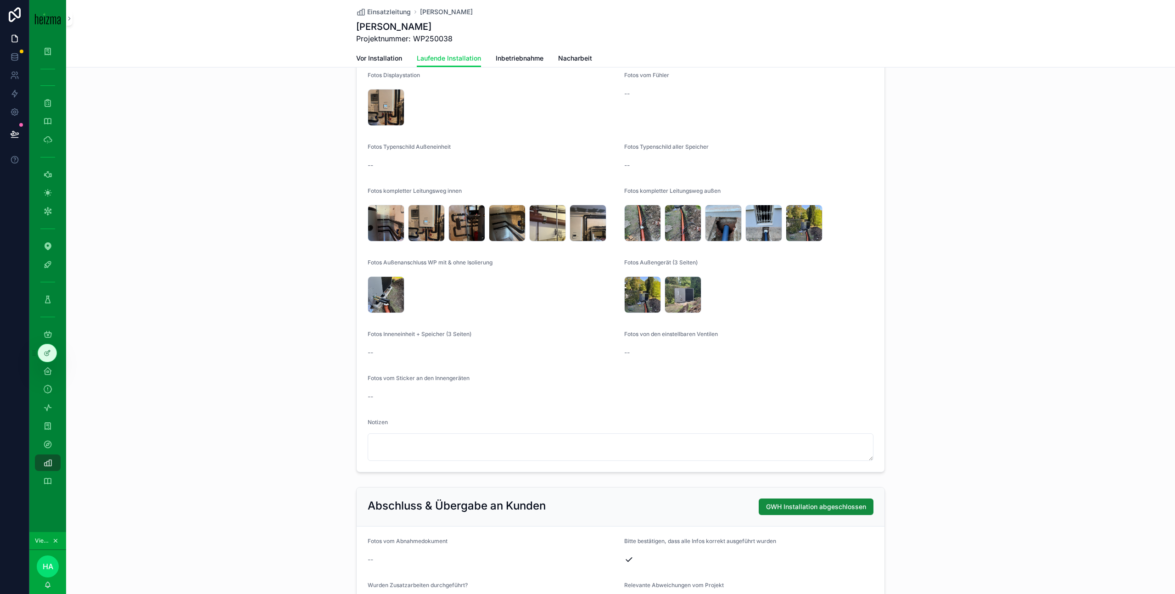
click at [388, 276] on div "IMG_0343 .jpeg" at bounding box center [386, 294] width 37 height 37
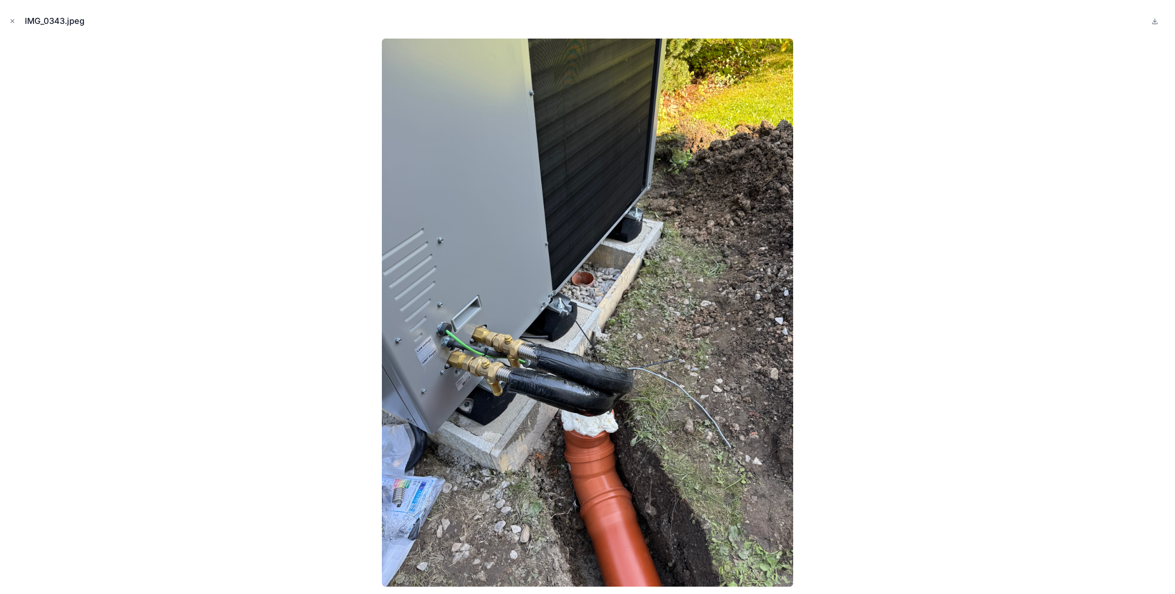
click at [13, 22] on icon "Close modal" at bounding box center [12, 21] width 3 height 3
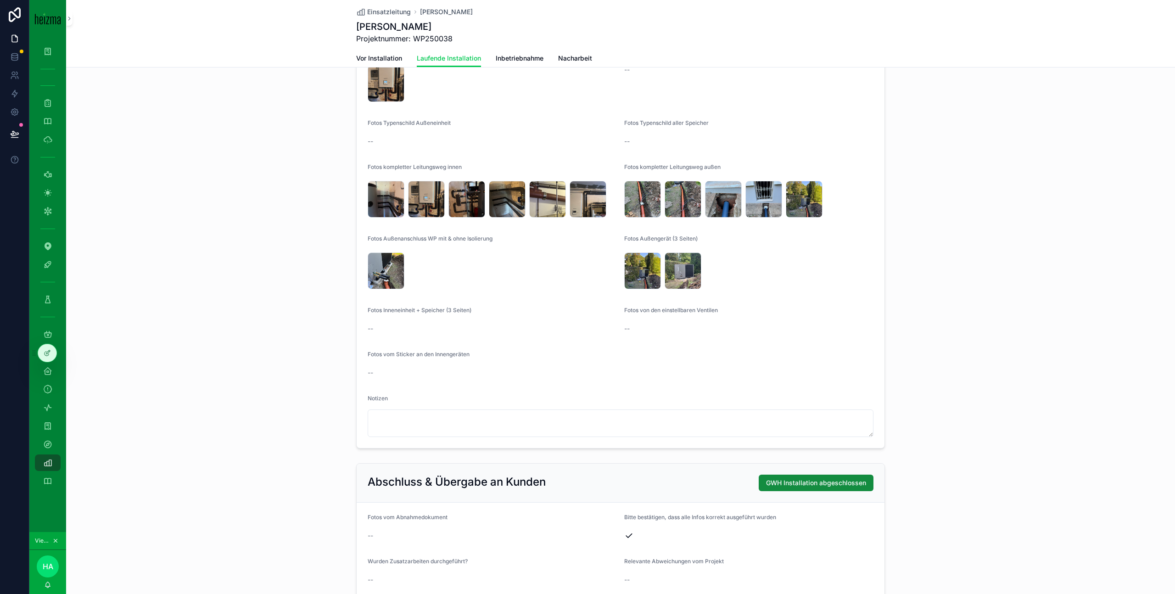
click at [642, 203] on div "IMG_0342 .jpeg" at bounding box center [642, 199] width 37 height 37
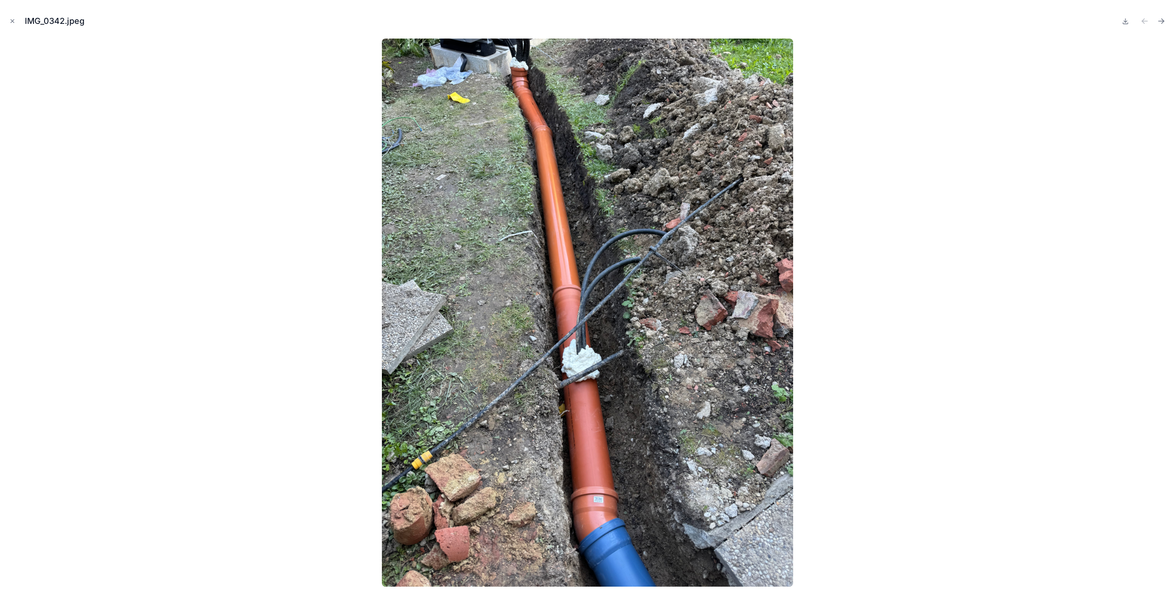
click at [1162, 20] on icon "Next file" at bounding box center [1161, 21] width 9 height 9
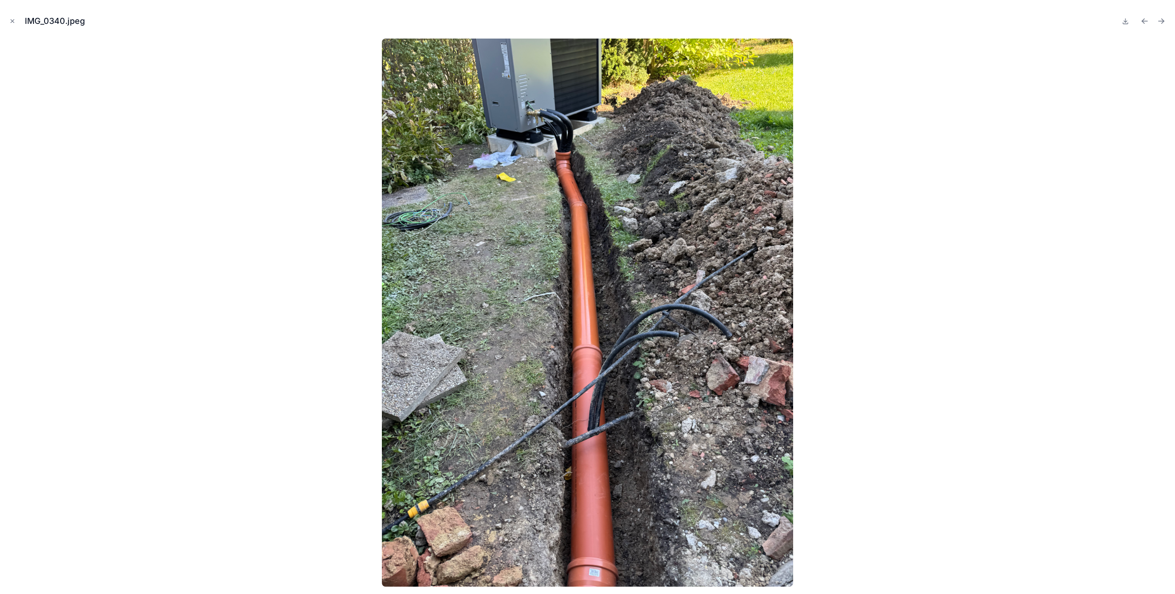
click at [1162, 20] on icon "Next file" at bounding box center [1161, 21] width 9 height 9
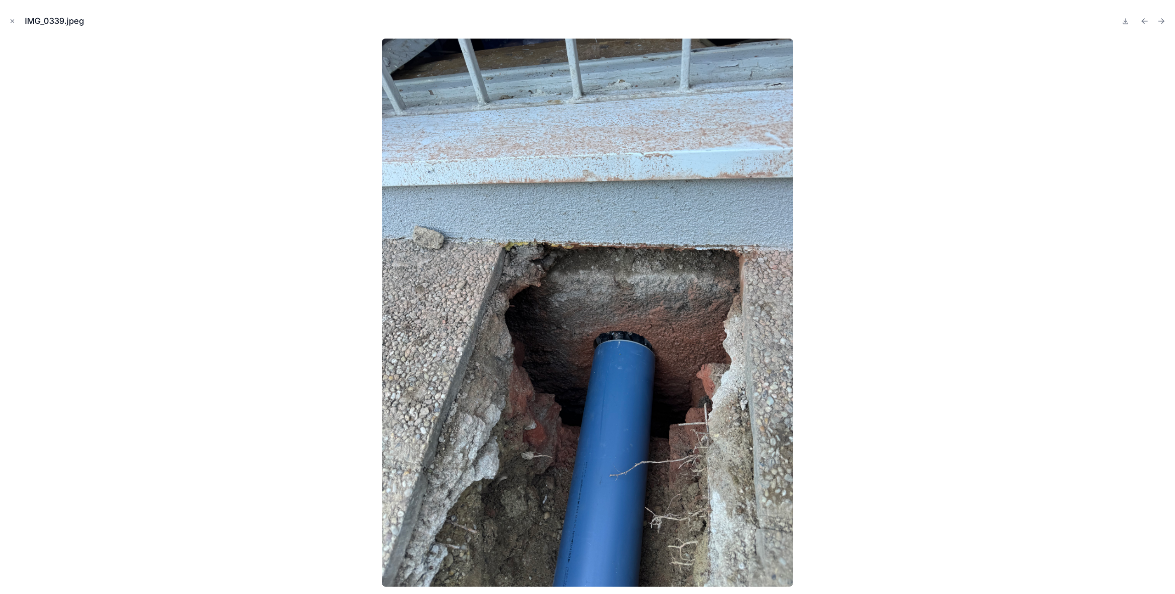
click at [1162, 20] on icon "Next file" at bounding box center [1161, 21] width 9 height 9
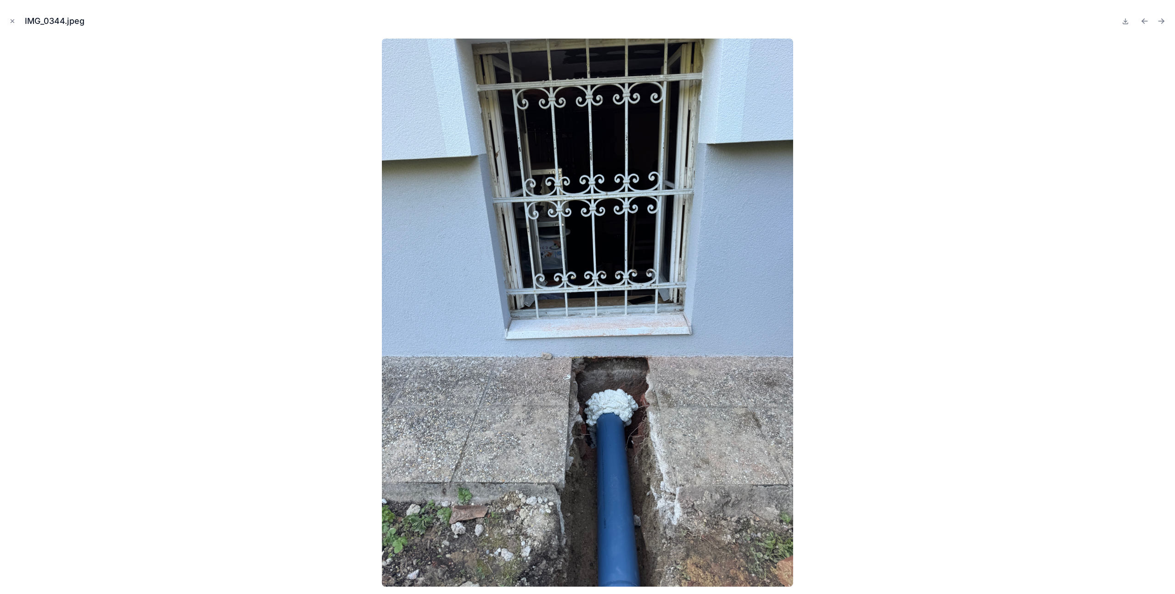
click at [1162, 20] on icon "Next file" at bounding box center [1161, 21] width 9 height 9
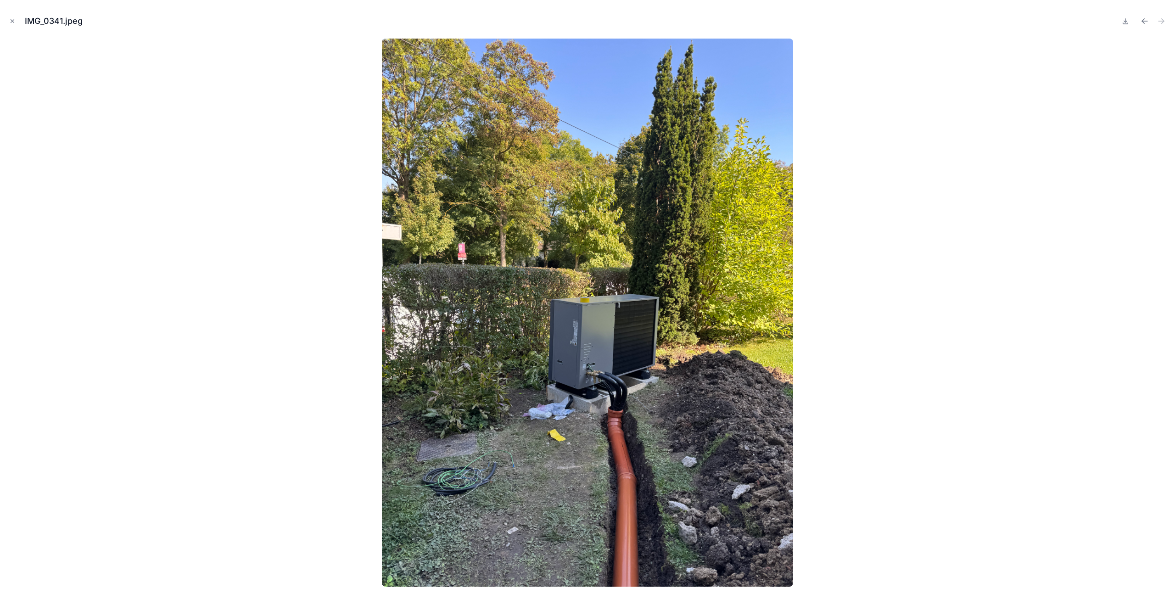
click at [16, 24] on button "Close modal" at bounding box center [12, 21] width 10 height 10
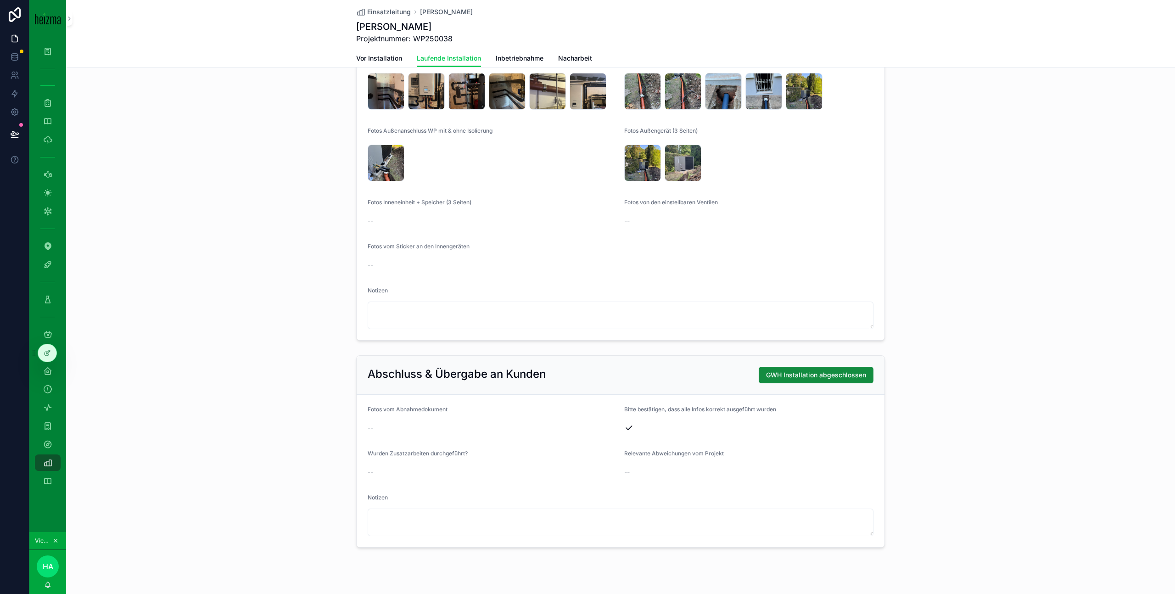
scroll to position [1740, 0]
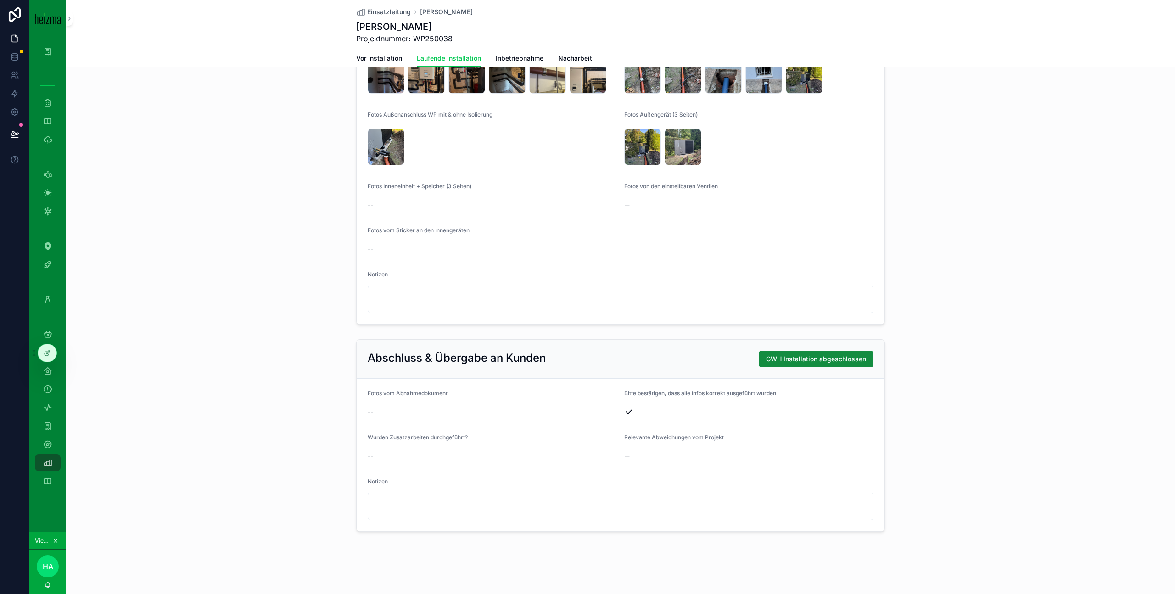
click at [837, 359] on span "GWH Installation abgeschlossen" at bounding box center [816, 358] width 100 height 9
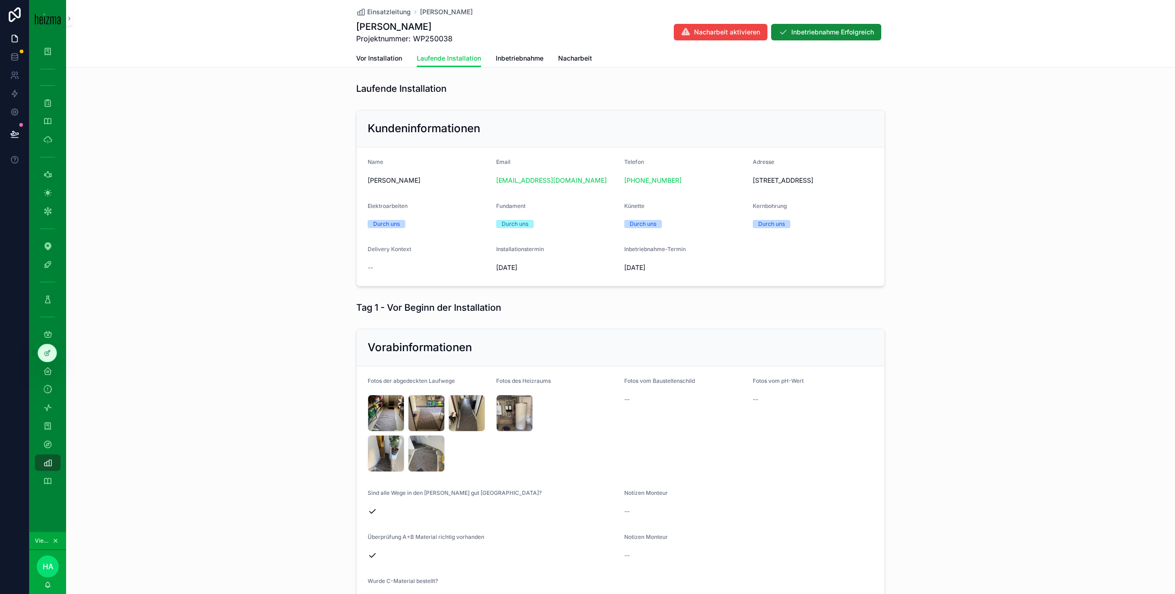
click at [54, 467] on div "Einsatzleitung" at bounding box center [47, 462] width 15 height 15
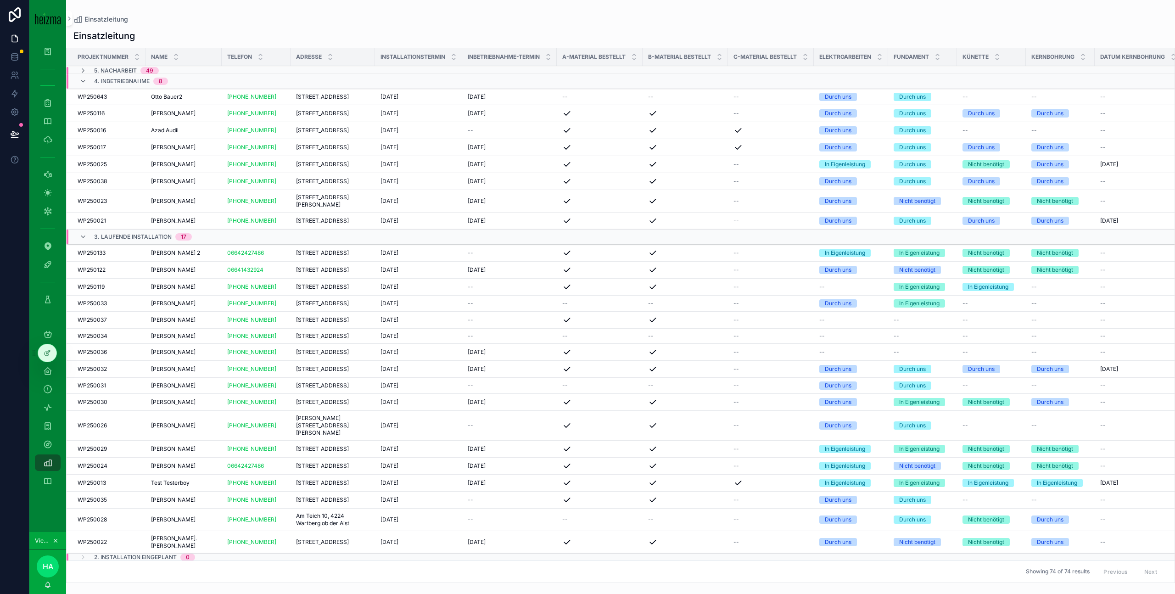
scroll to position [122, 0]
click at [527, 444] on div "[DATE] [DATE]" at bounding box center [510, 447] width 84 height 7
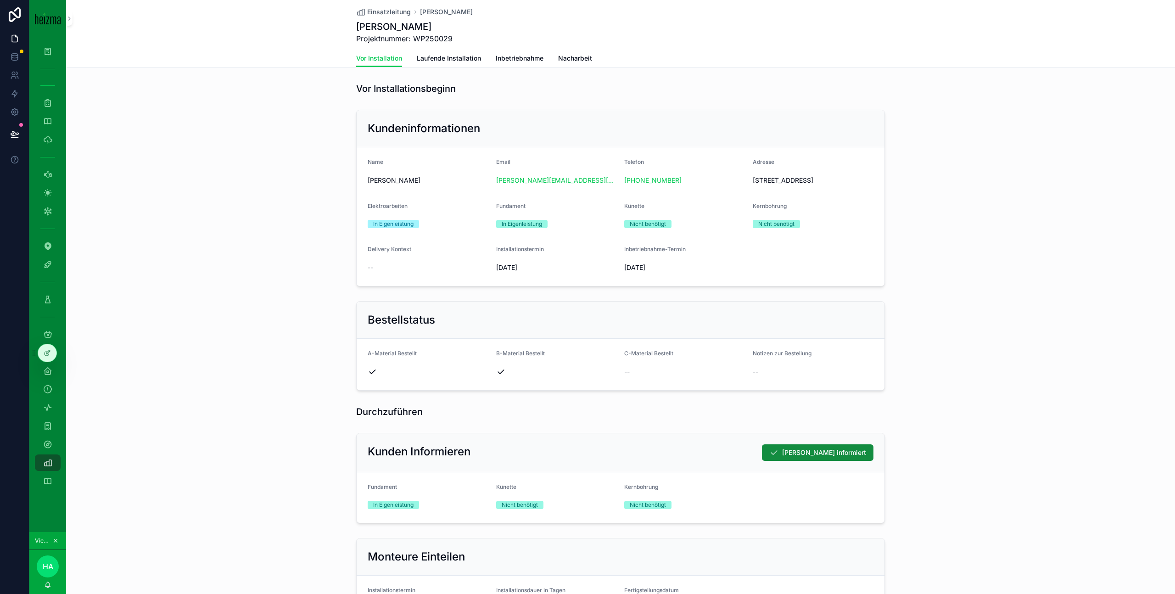
click at [460, 53] on link "Laufende Installation" at bounding box center [449, 59] width 64 height 18
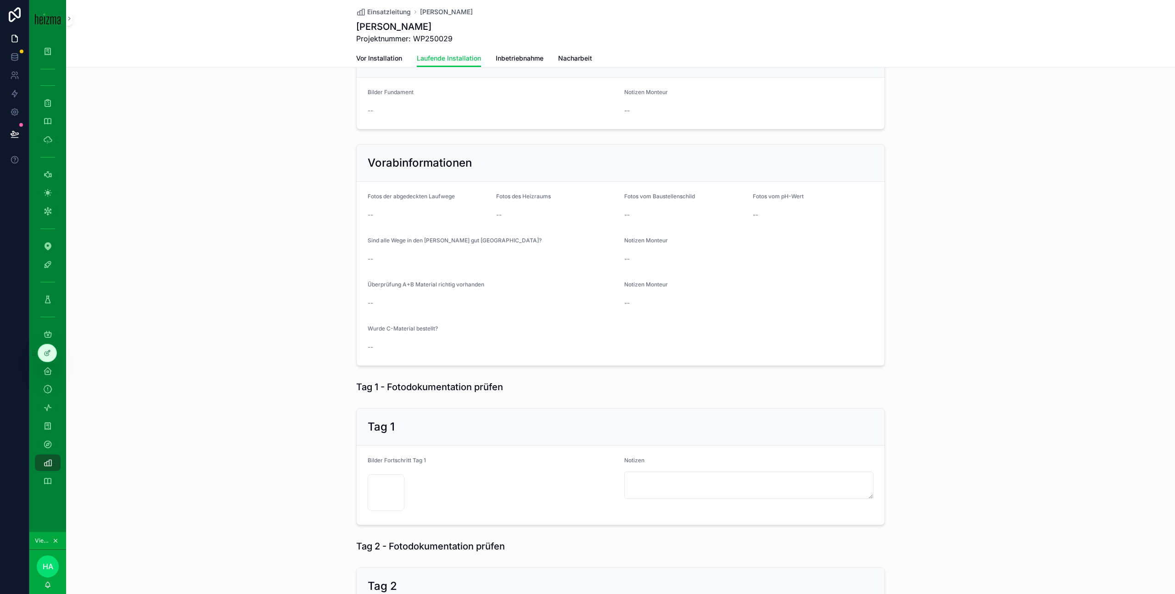
scroll to position [303, 0]
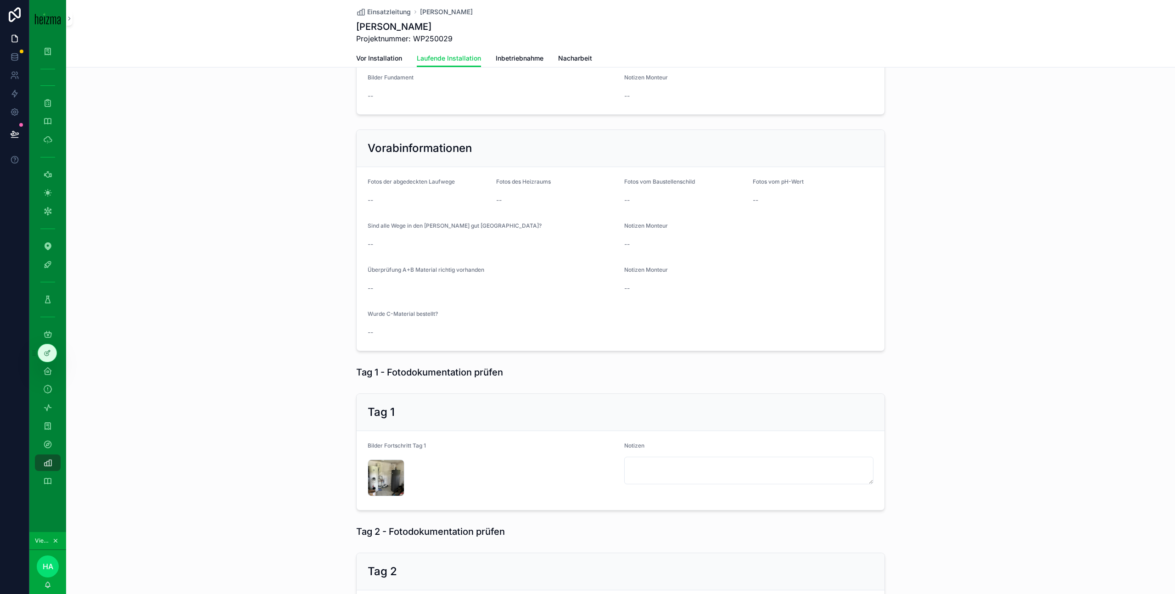
click at [0, 0] on div "scrollable content" at bounding box center [0, 0] width 0 height 0
click at [382, 481] on div "IMG_6036 .jpeg" at bounding box center [386, 478] width 37 height 37
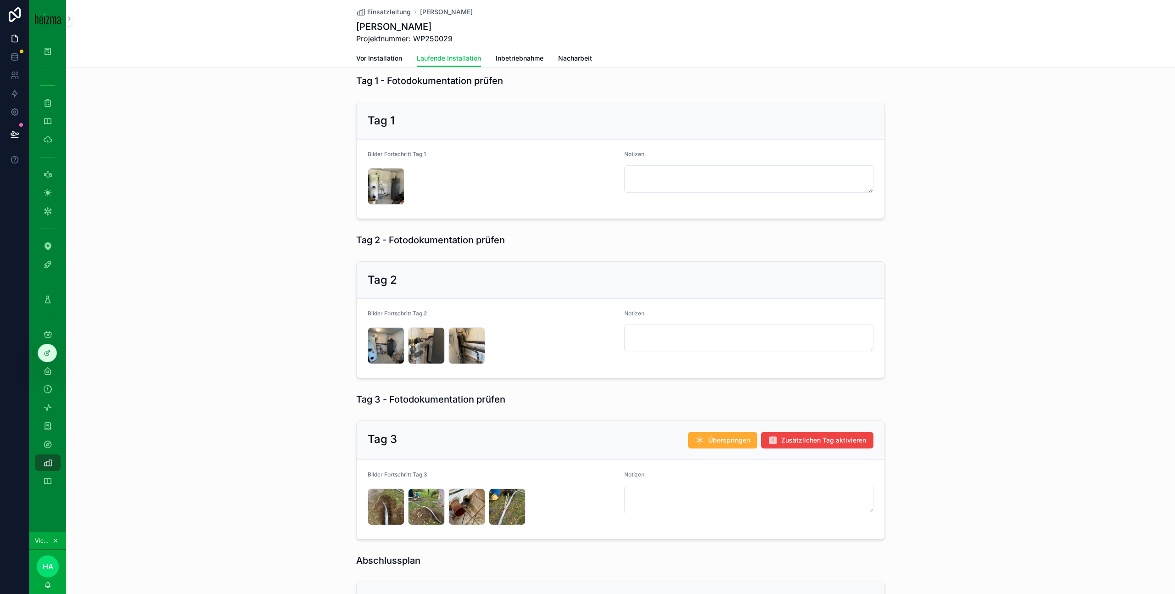
scroll to position [651, 0]
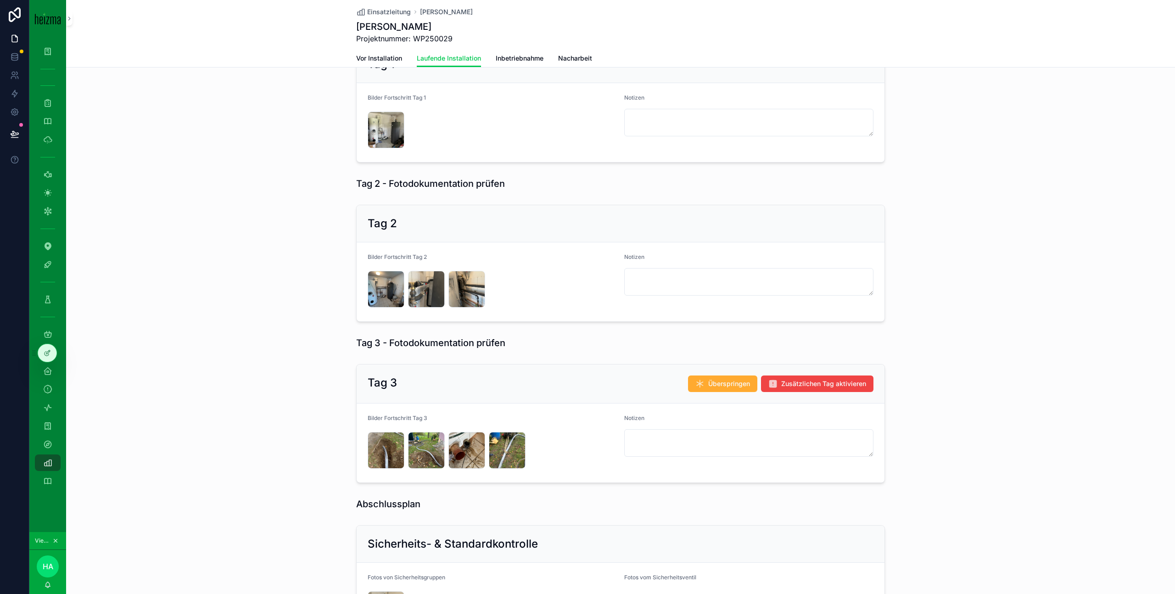
click at [381, 296] on div "IMG_6039 .jpeg" at bounding box center [386, 289] width 37 height 37
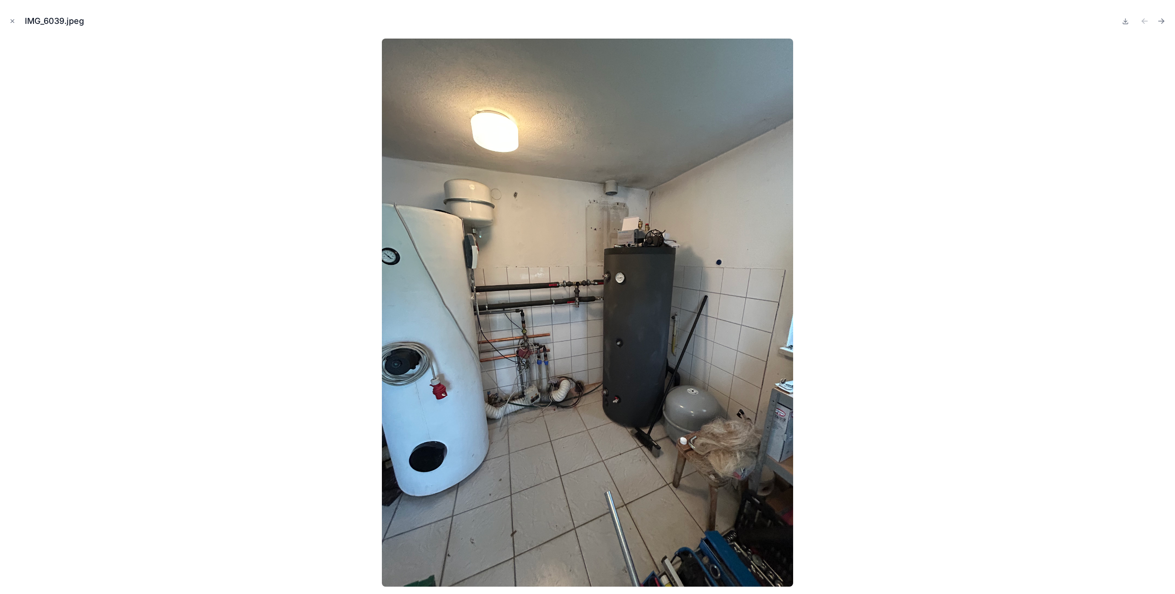
click at [1162, 17] on icon "Next file" at bounding box center [1161, 21] width 9 height 9
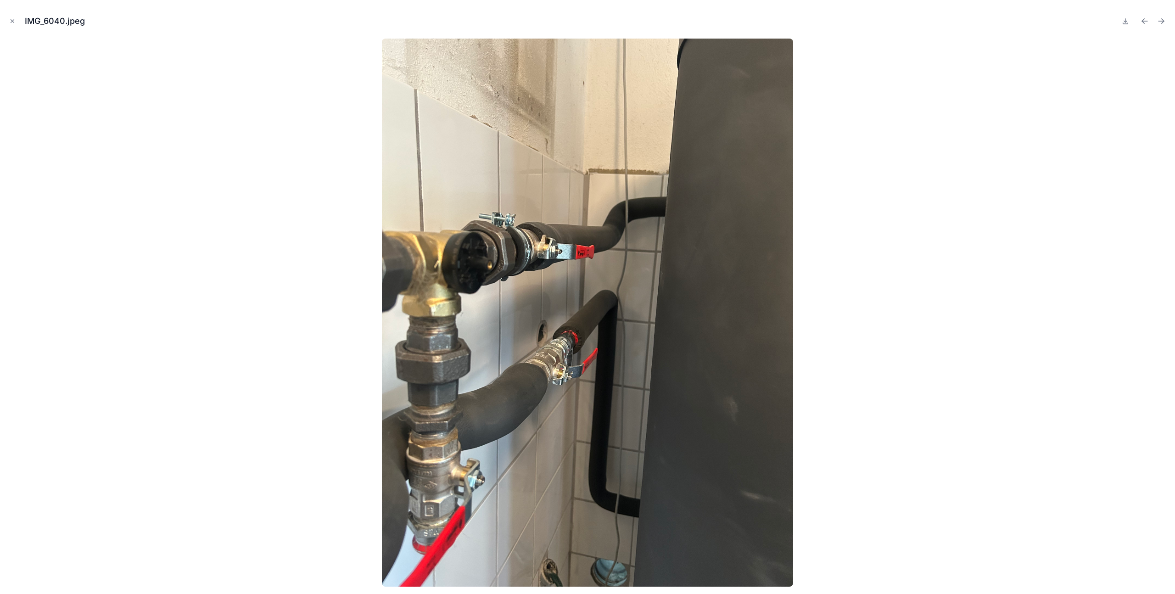
click at [1162, 20] on icon "Next file" at bounding box center [1161, 21] width 9 height 9
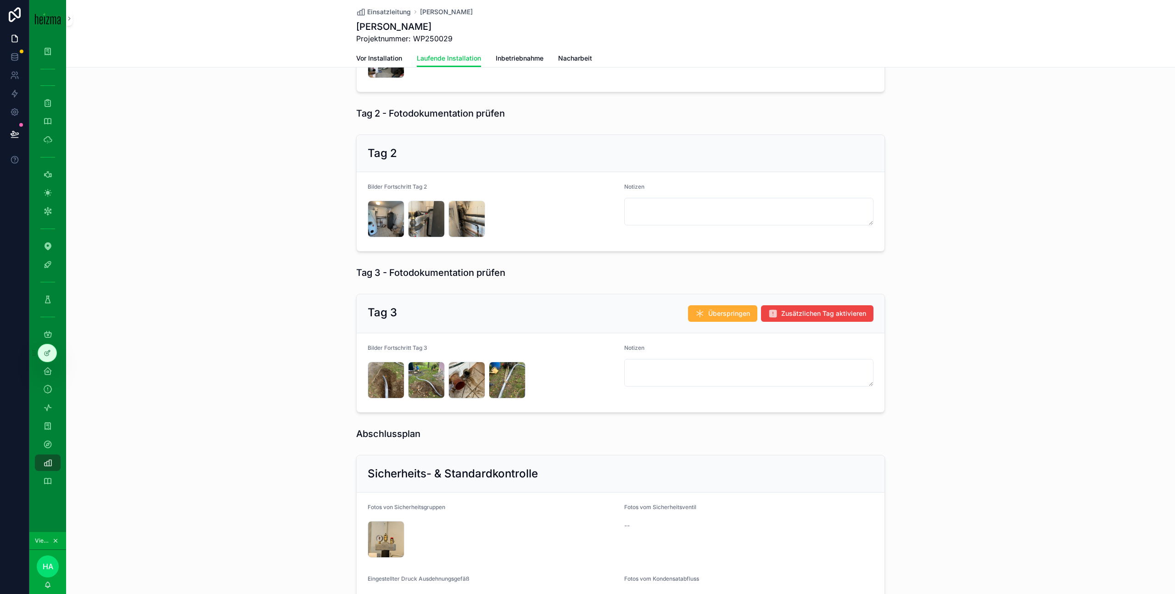
scroll to position [723, 0]
click at [387, 378] on div "IMG_6043 .jpeg" at bounding box center [386, 379] width 37 height 37
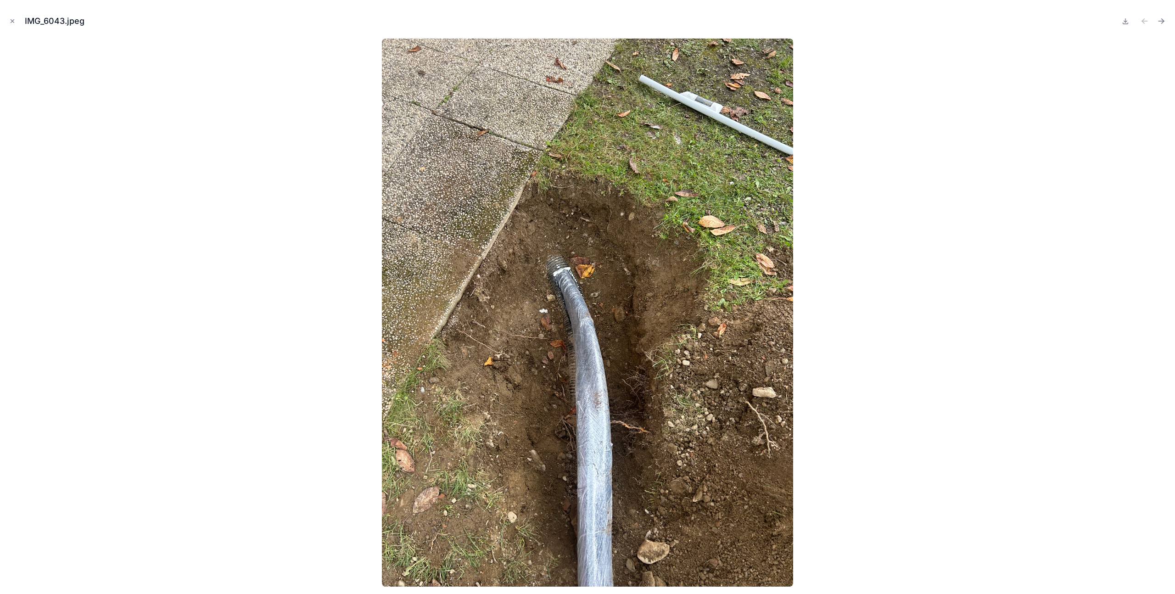
click at [1160, 22] on icon "Next file" at bounding box center [1161, 21] width 9 height 9
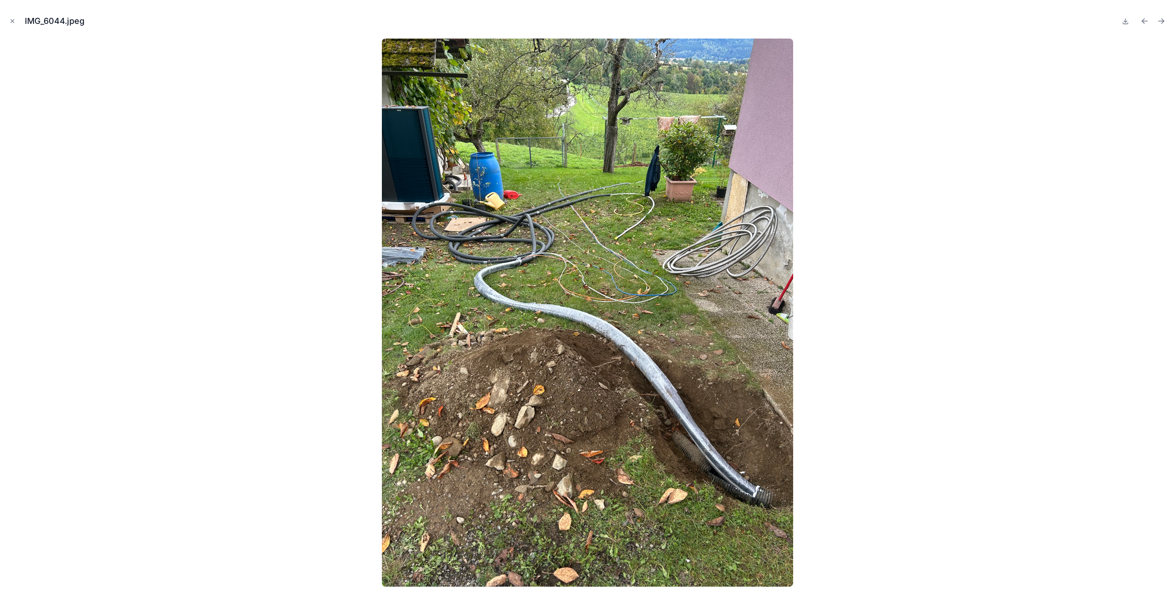
click at [1160, 22] on icon "Next file" at bounding box center [1161, 21] width 9 height 9
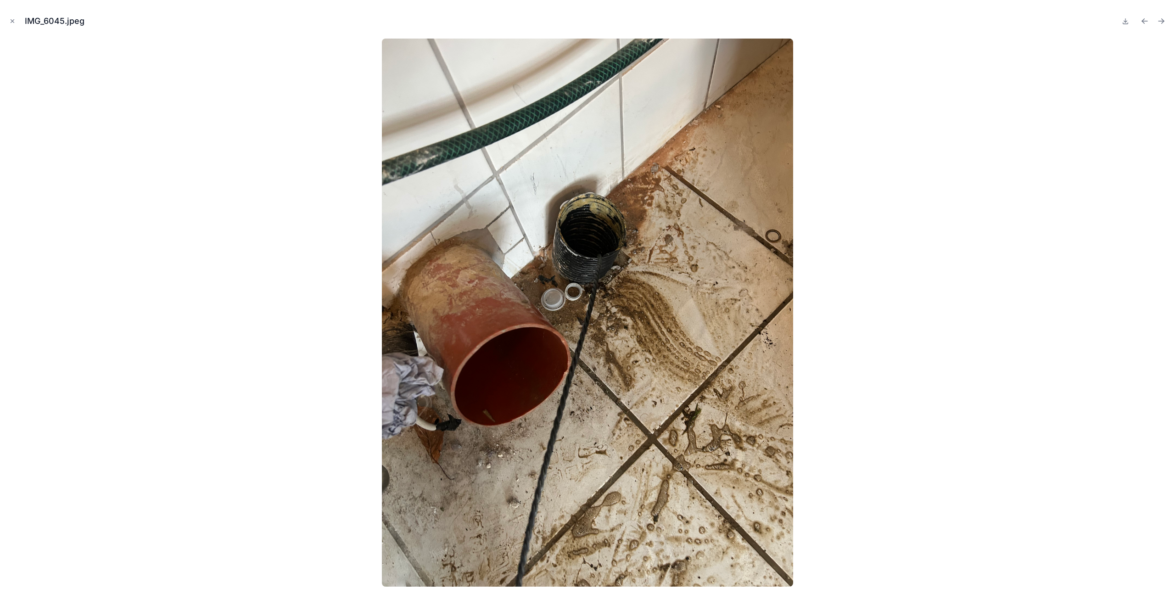
click at [1160, 22] on icon "Next file" at bounding box center [1161, 21] width 9 height 9
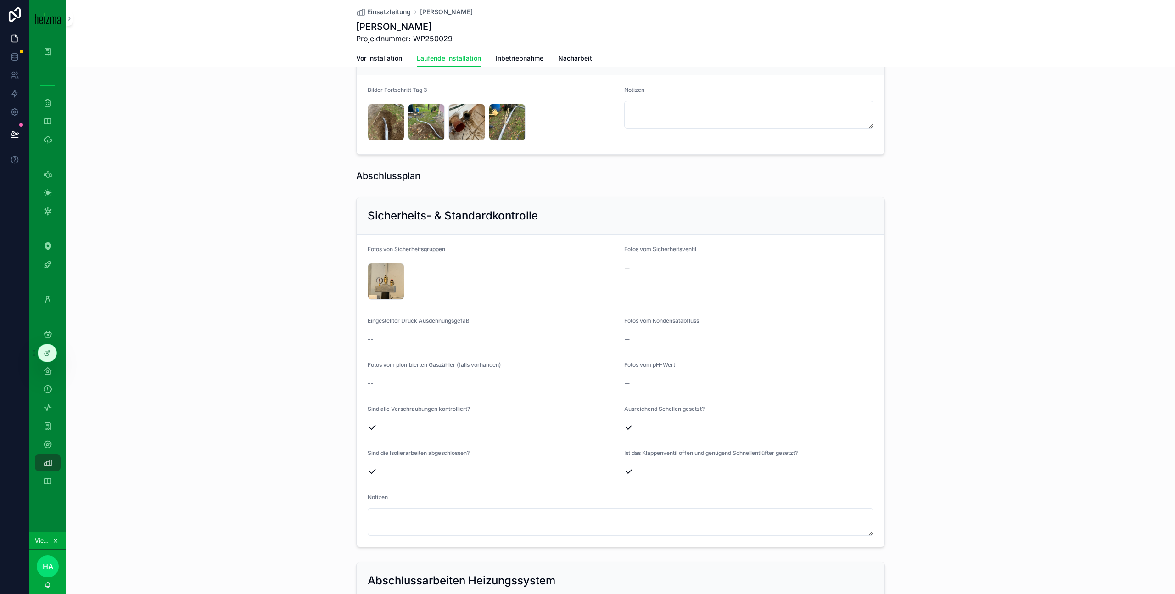
scroll to position [989, 0]
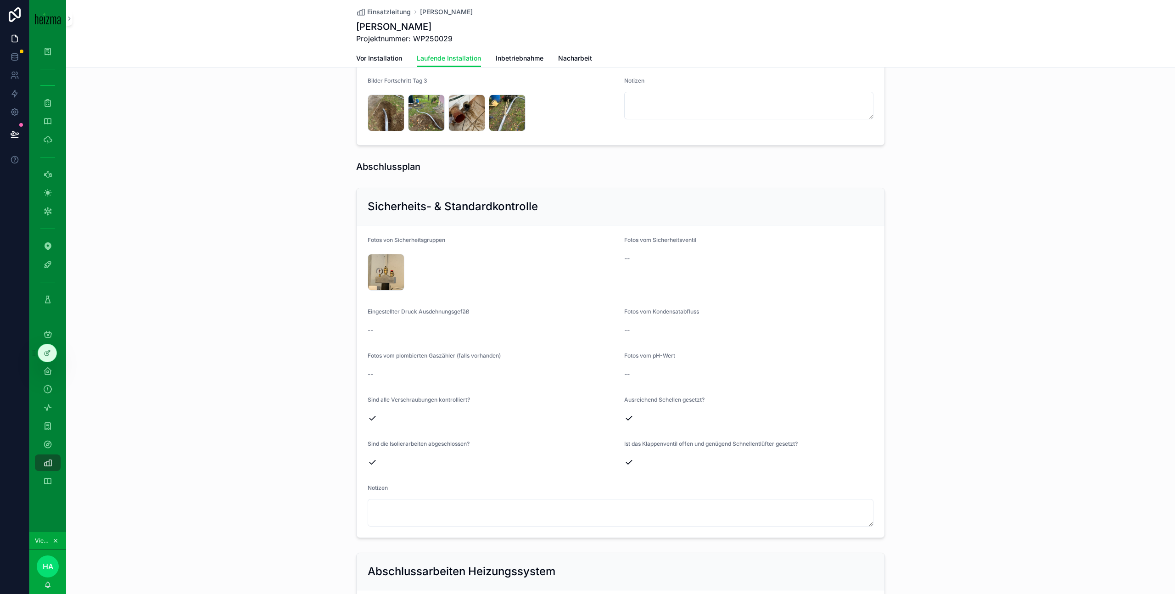
click at [383, 282] on div "IMG_6105 .jpeg" at bounding box center [386, 272] width 37 height 37
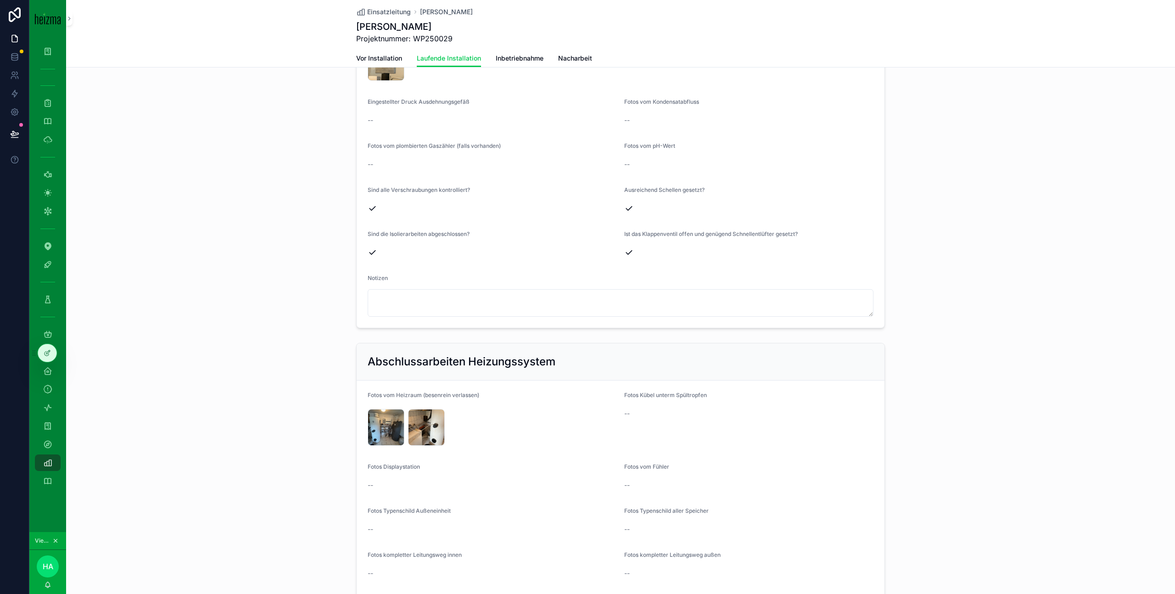
scroll to position [1279, 0]
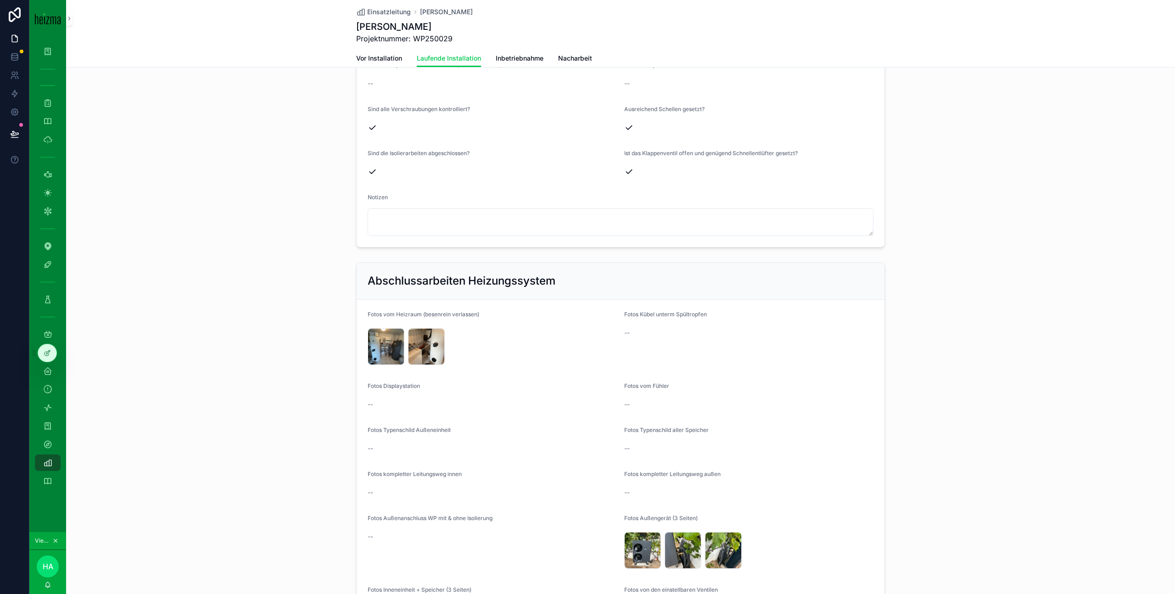
click at [378, 355] on div "IMG_6106 .jpeg" at bounding box center [386, 346] width 37 height 37
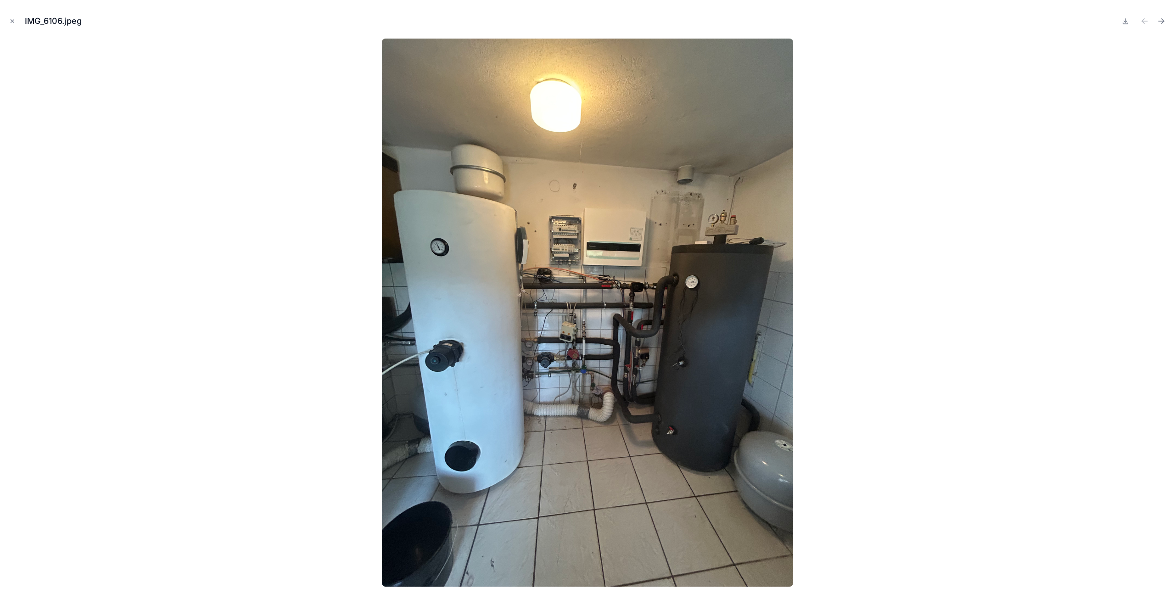
click at [1161, 21] on icon "Next file" at bounding box center [1162, 21] width 6 height 0
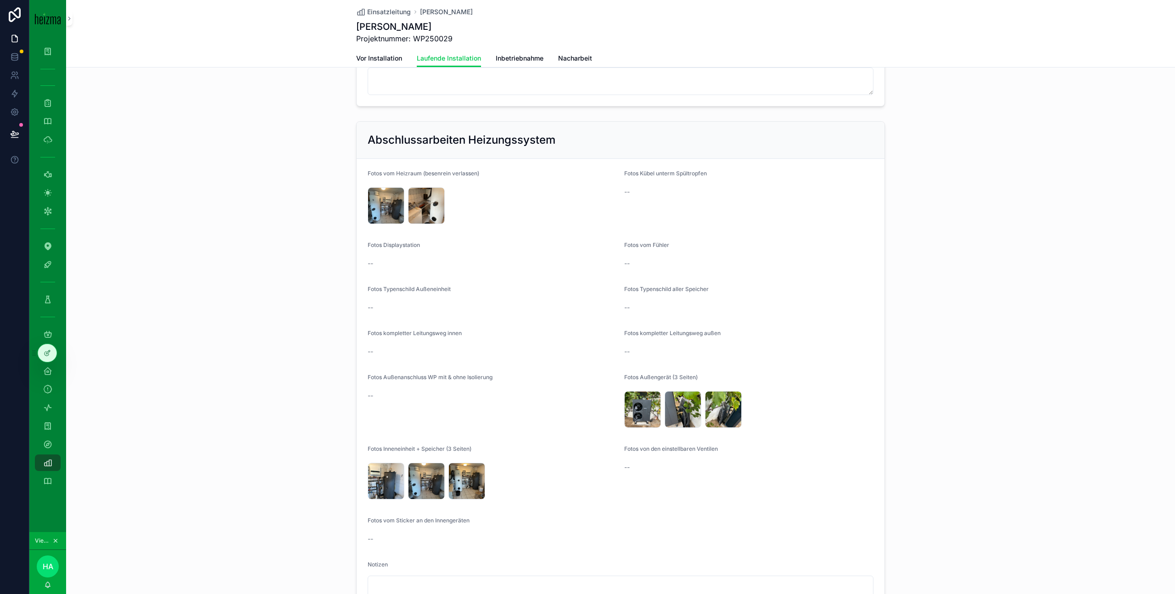
scroll to position [1499, 0]
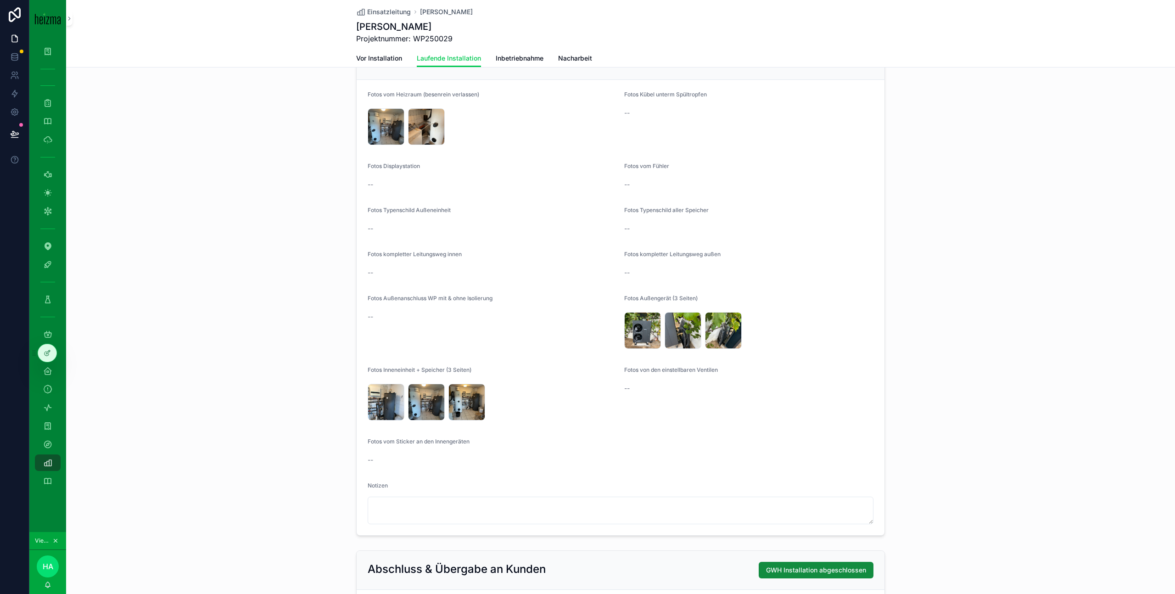
click at [382, 408] on div "IMG_6109 .jpeg" at bounding box center [386, 402] width 37 height 37
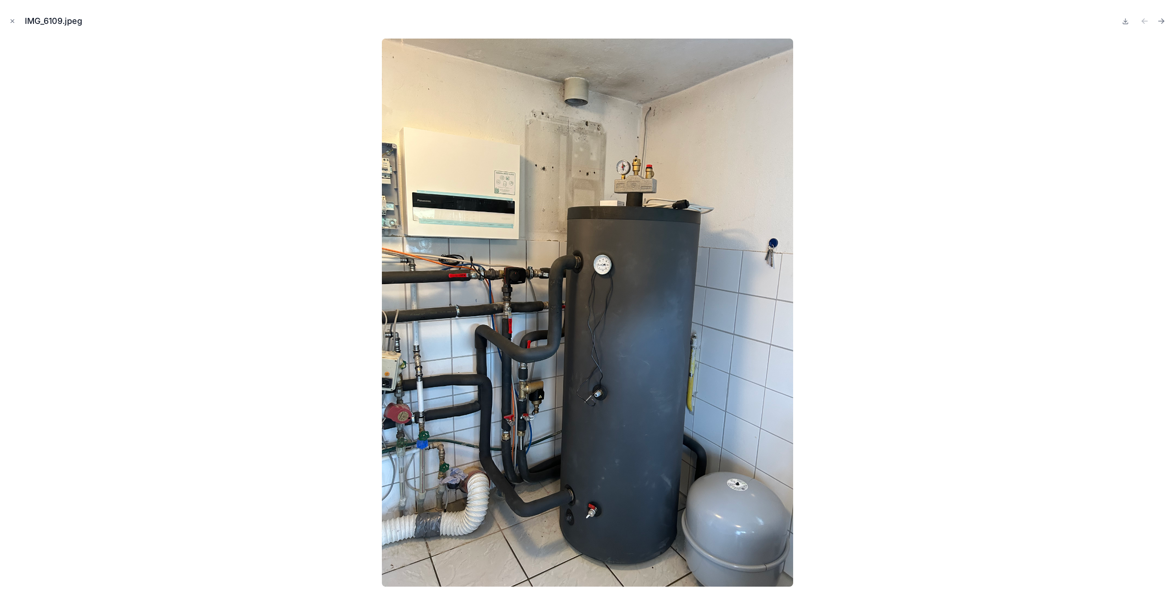
click at [1162, 23] on icon "Next file" at bounding box center [1163, 22] width 2 height 2
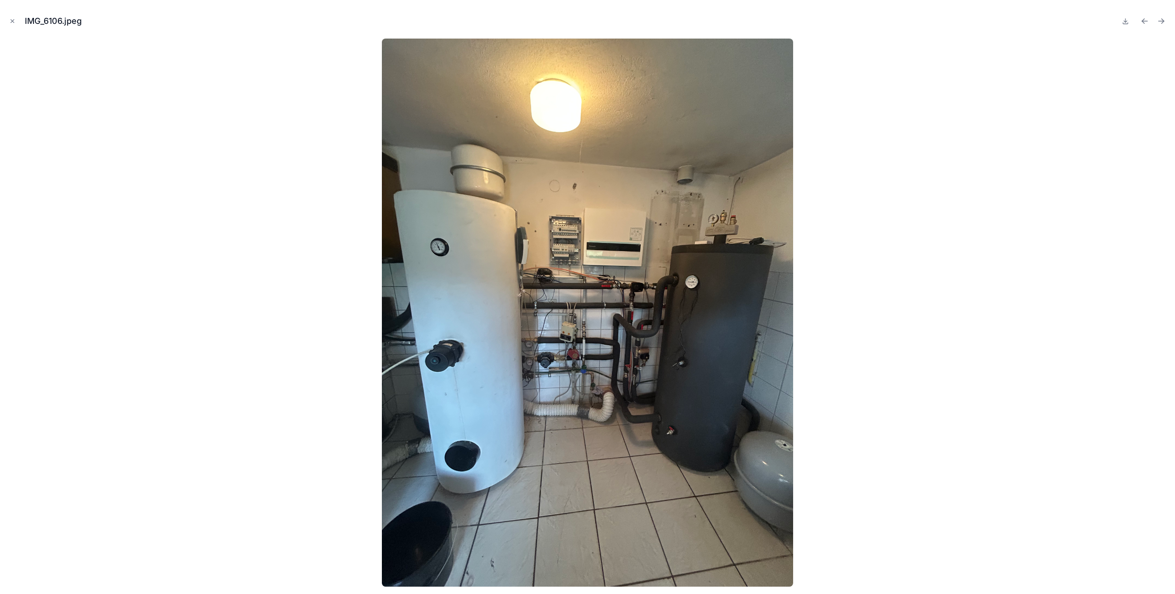
click at [1162, 23] on icon "Next file" at bounding box center [1163, 22] width 2 height 2
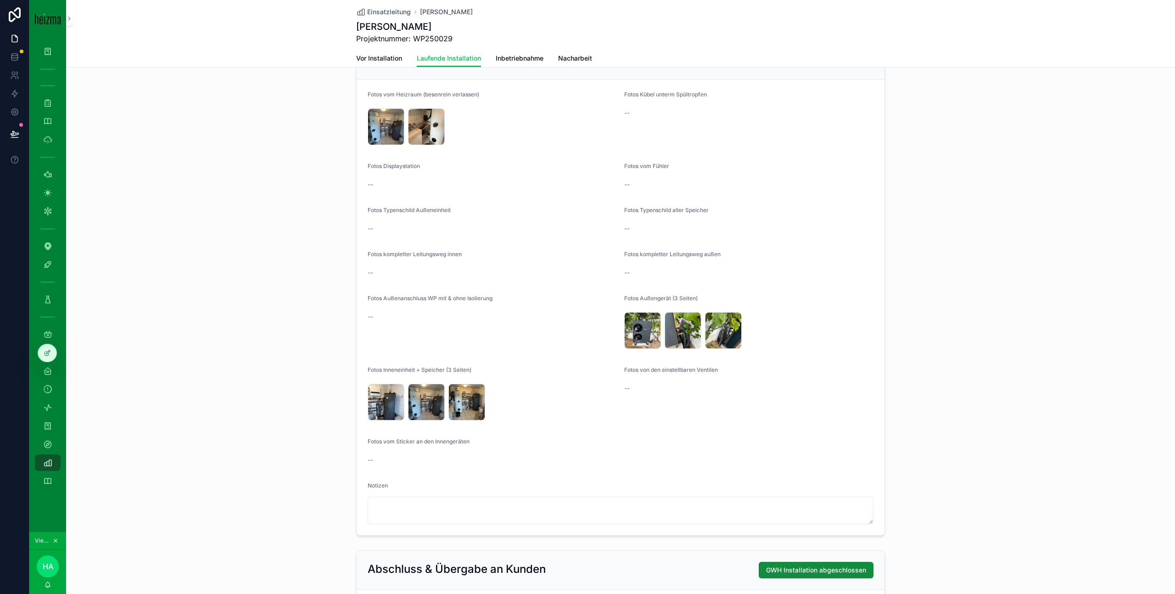
click at [640, 336] on div "IMG_6110 .jpeg" at bounding box center [642, 330] width 37 height 37
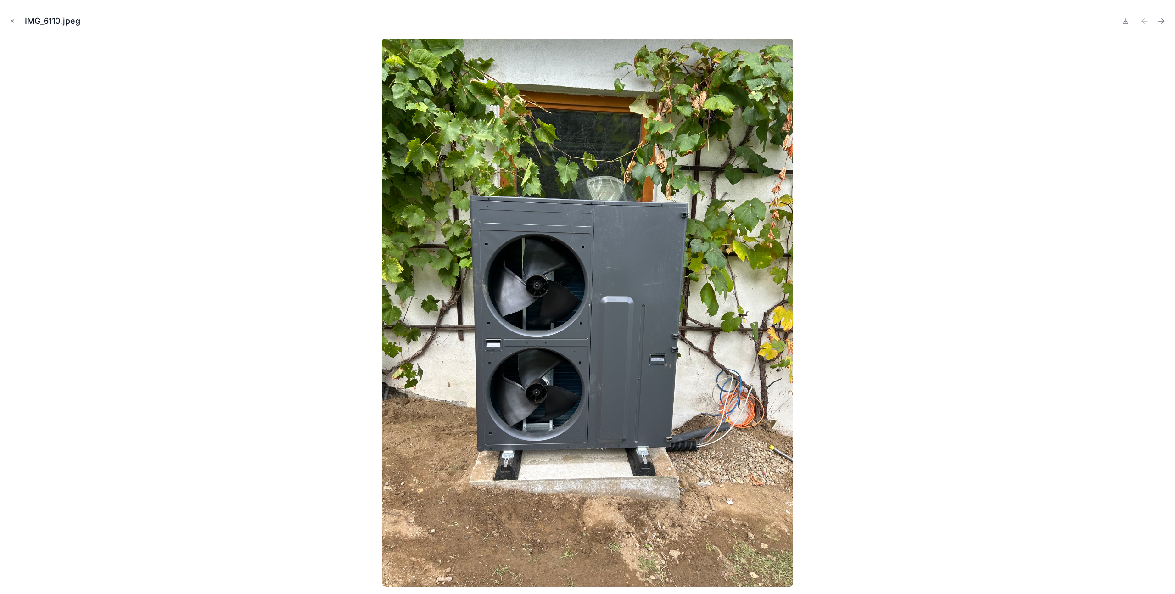
click at [1164, 23] on icon "Next file" at bounding box center [1161, 21] width 9 height 9
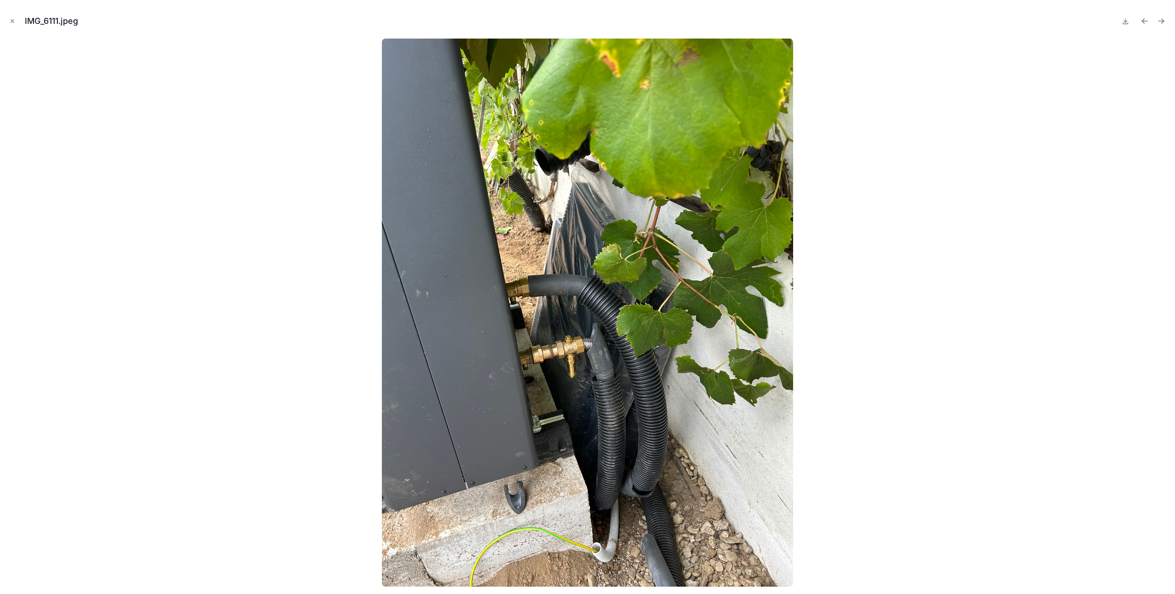
click at [1164, 23] on icon "Next file" at bounding box center [1161, 21] width 9 height 9
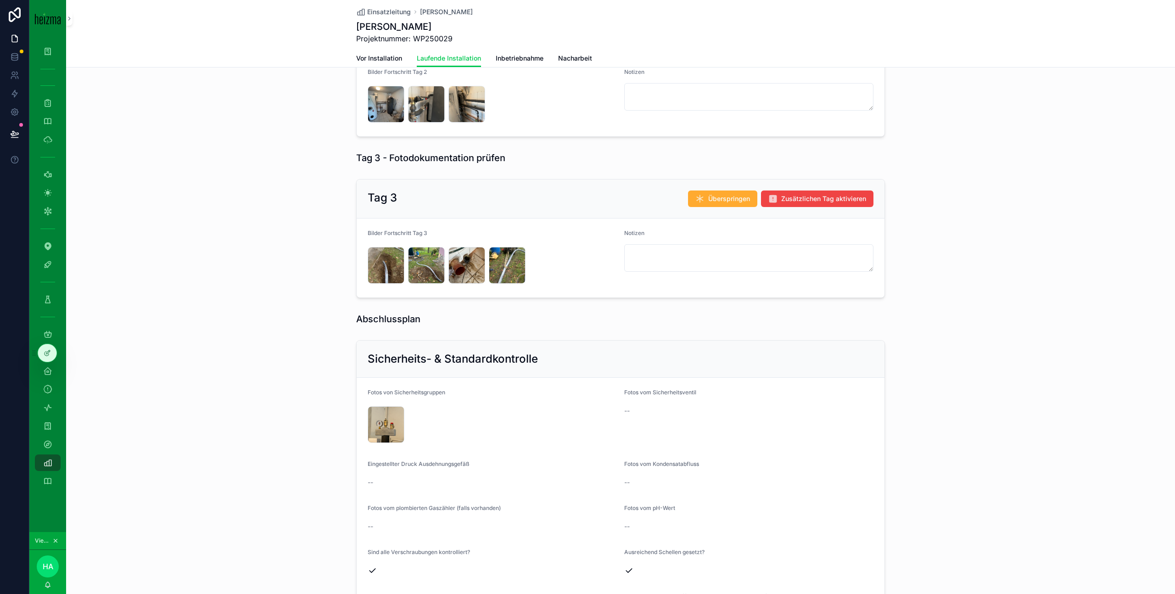
scroll to position [804, 0]
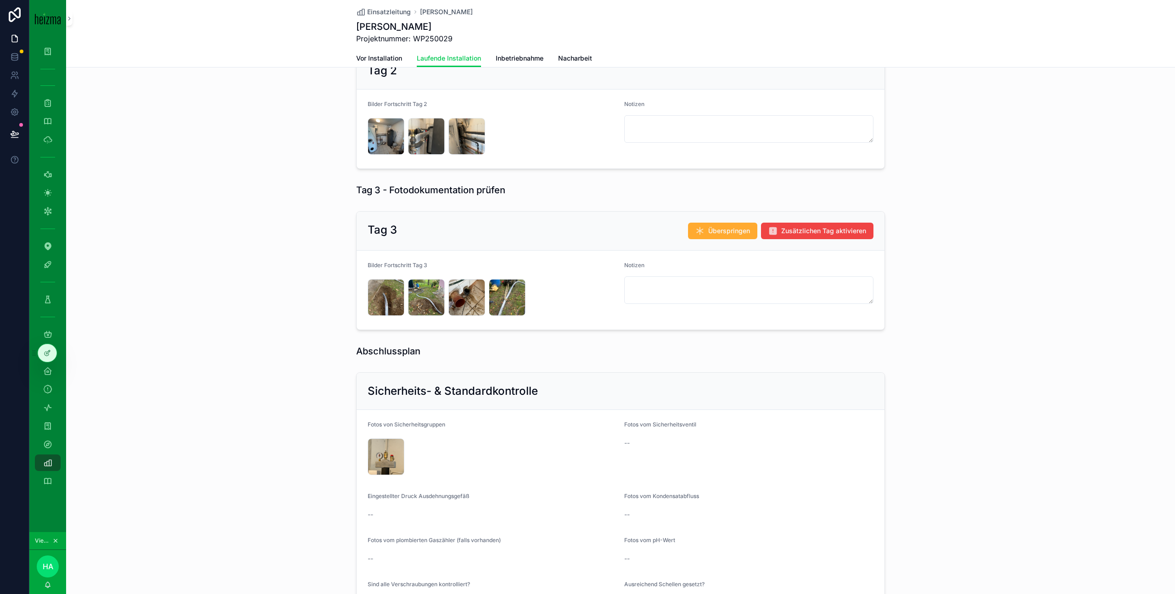
click at [382, 307] on div "IMG_6043 .jpeg" at bounding box center [386, 297] width 37 height 37
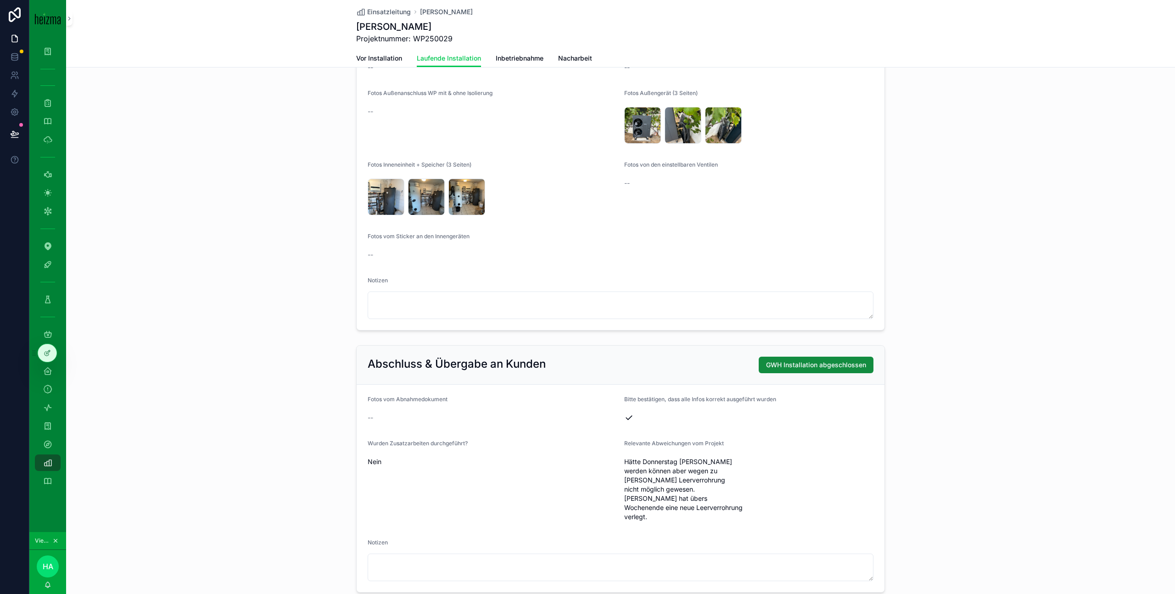
scroll to position [1756, 0]
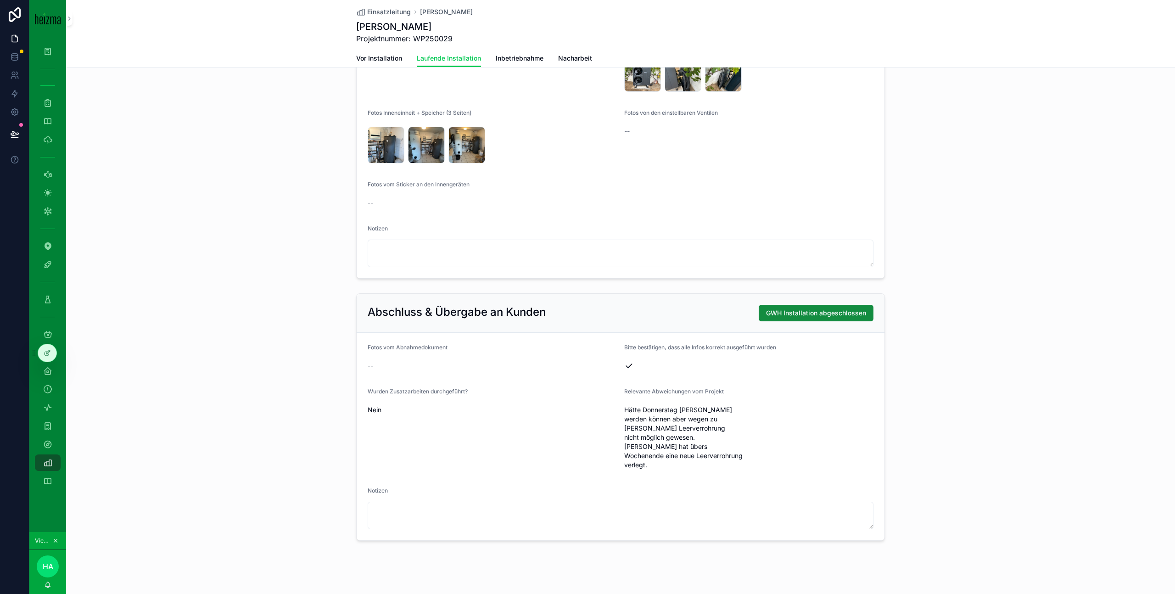
click at [798, 317] on button "GWH Installation abgeschlossen" at bounding box center [816, 313] width 115 height 17
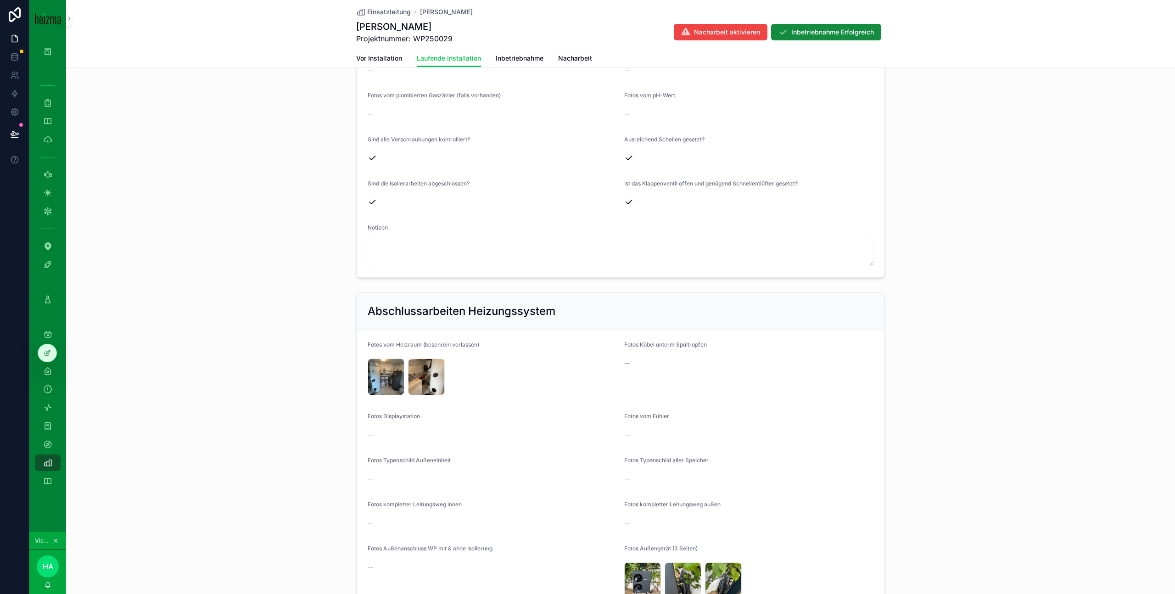
scroll to position [533, 0]
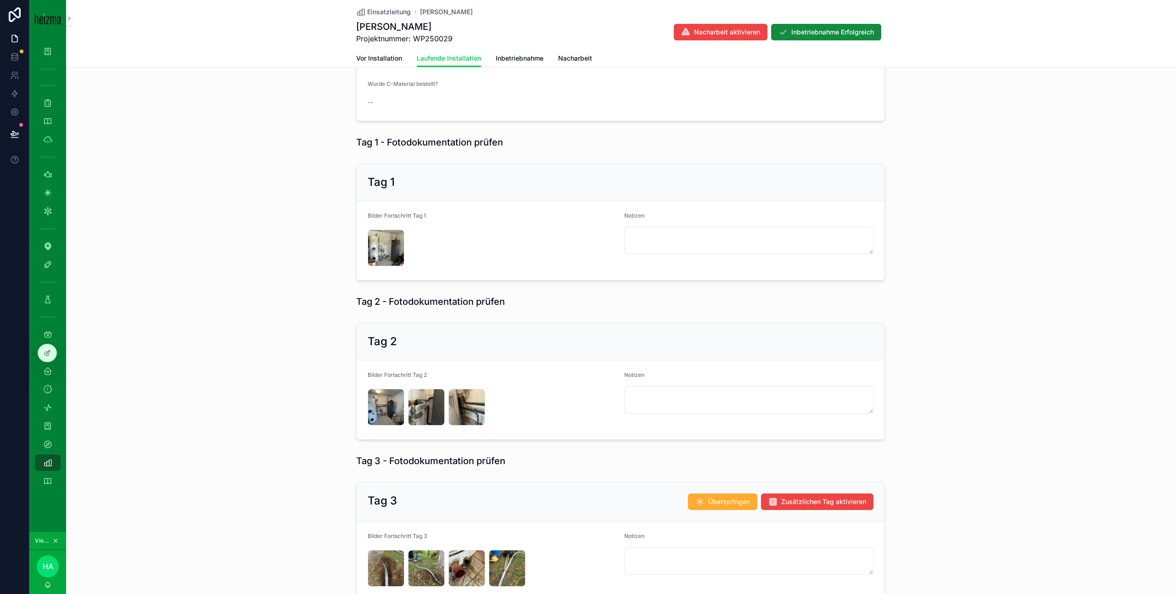
click at [395, 10] on span "Einsatzleitung" at bounding box center [389, 11] width 44 height 9
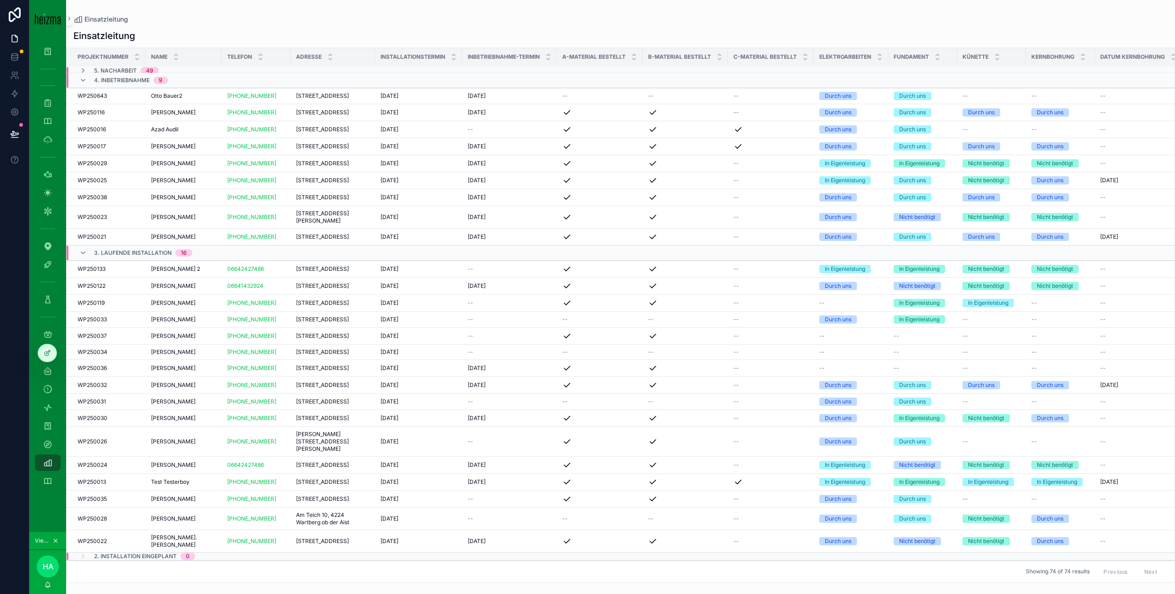
scroll to position [122, 0]
click at [202, 415] on div "[PERSON_NAME] [PERSON_NAME]" at bounding box center [183, 418] width 65 height 7
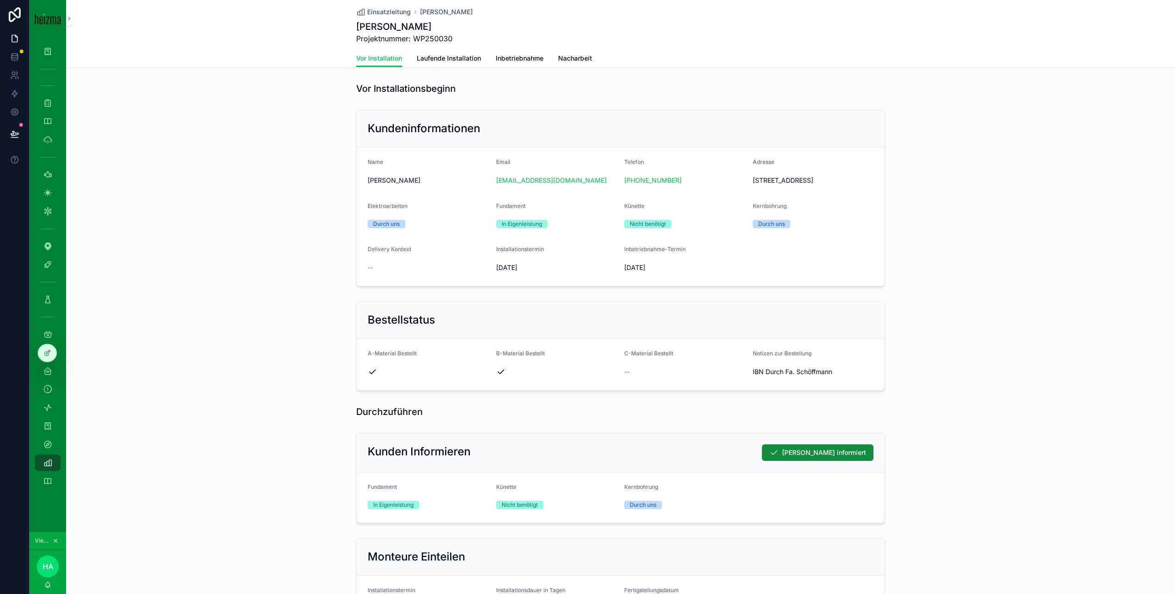
click at [466, 56] on span "Laufende Installation" at bounding box center [449, 58] width 64 height 9
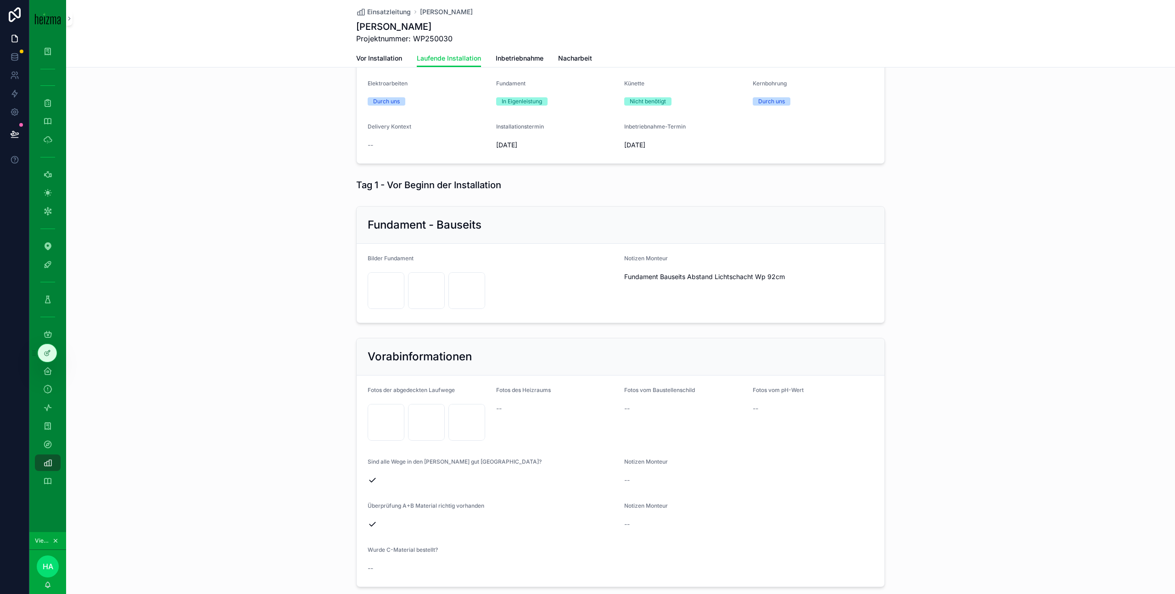
scroll to position [127, 0]
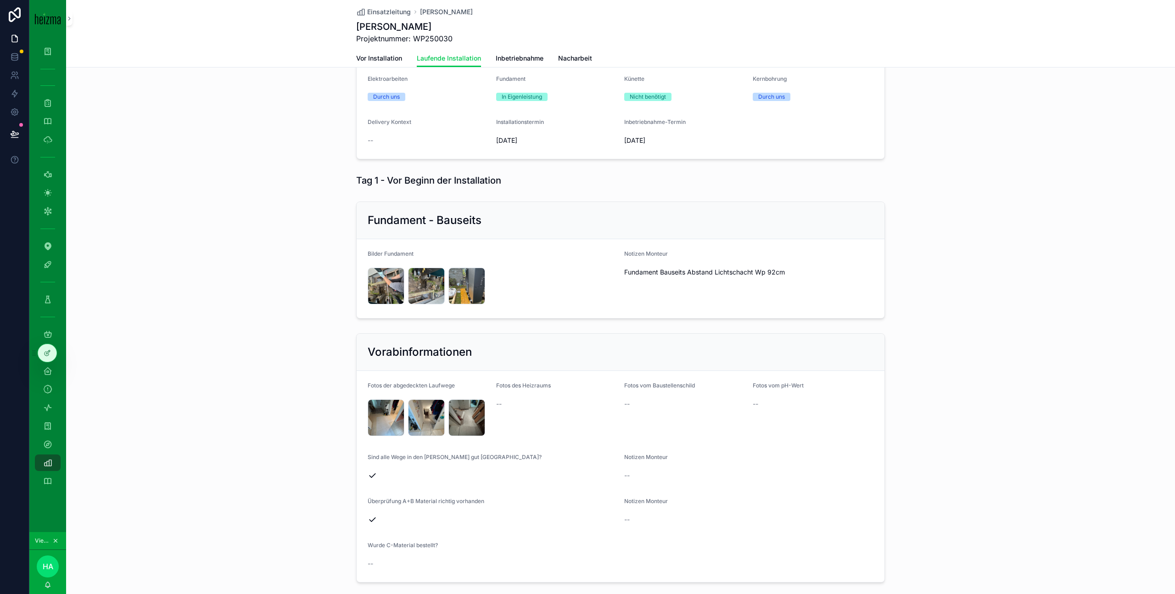
click at [390, 287] on div "IMG_6201 .jpeg" at bounding box center [386, 286] width 37 height 37
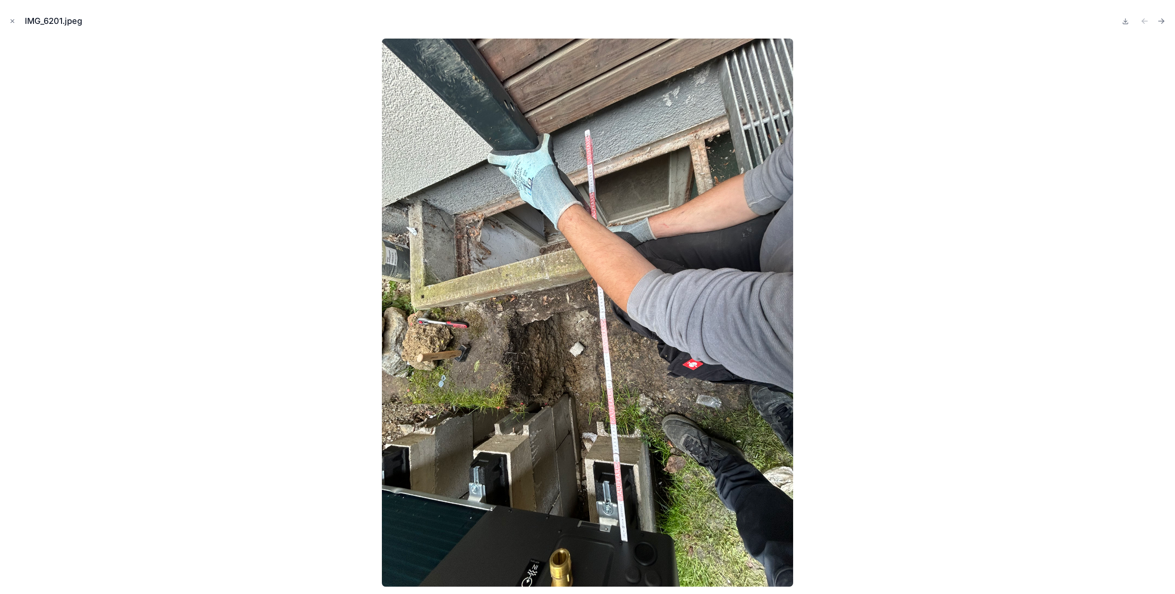
click at [1164, 22] on icon "Next file" at bounding box center [1161, 21] width 9 height 9
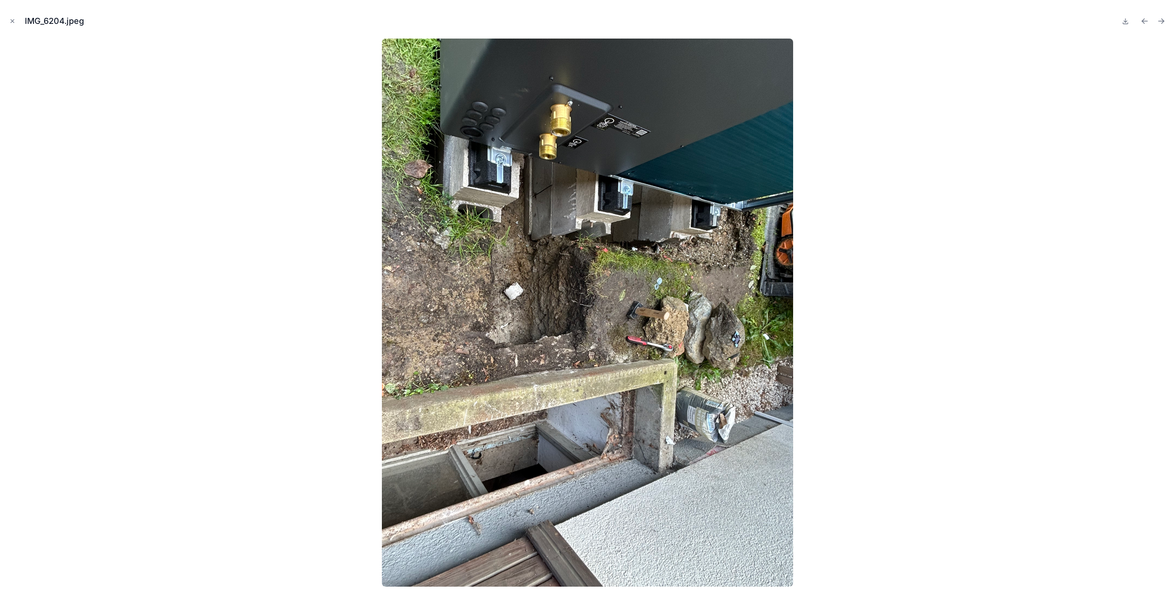
click at [1164, 22] on icon "Next file" at bounding box center [1161, 21] width 9 height 9
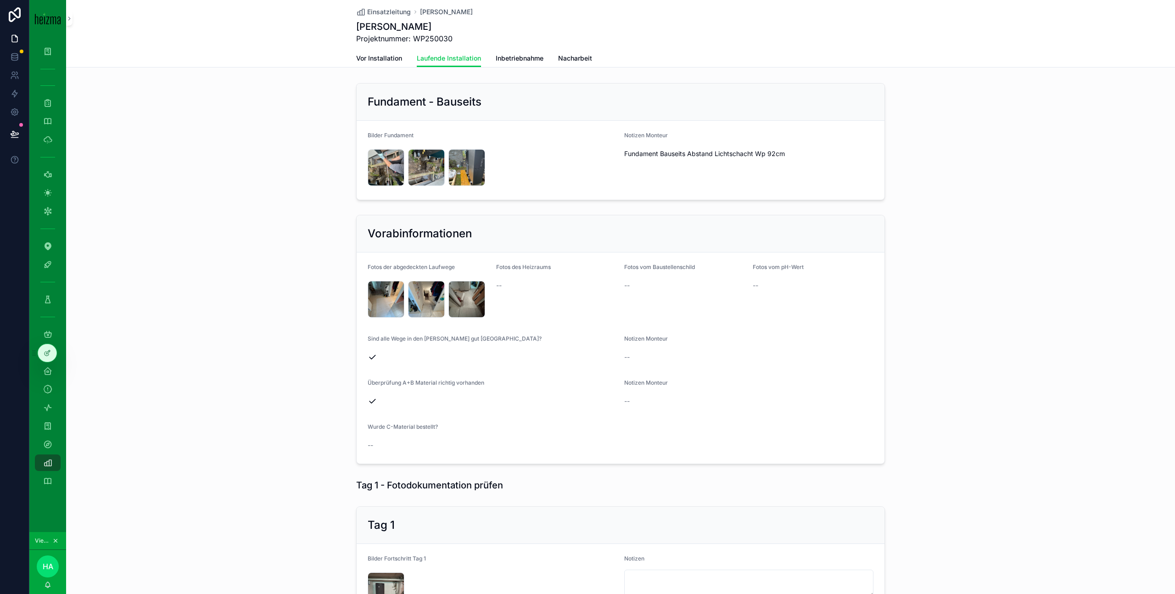
scroll to position [248, 0]
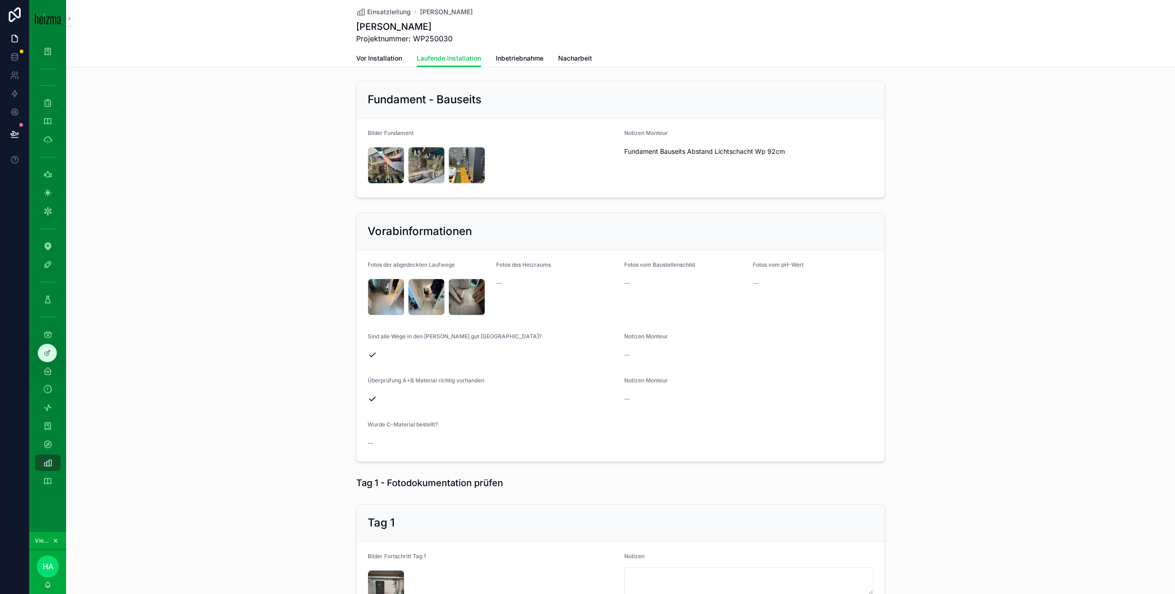
click at [381, 292] on div "IMG_6186 .jpeg" at bounding box center [386, 297] width 37 height 37
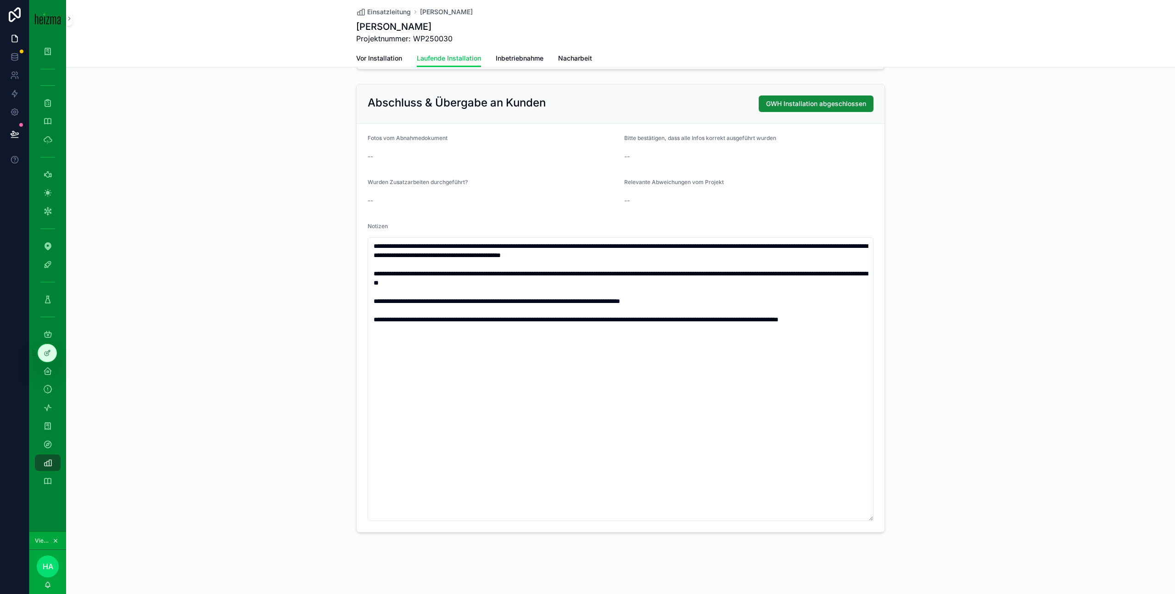
scroll to position [1912, 0]
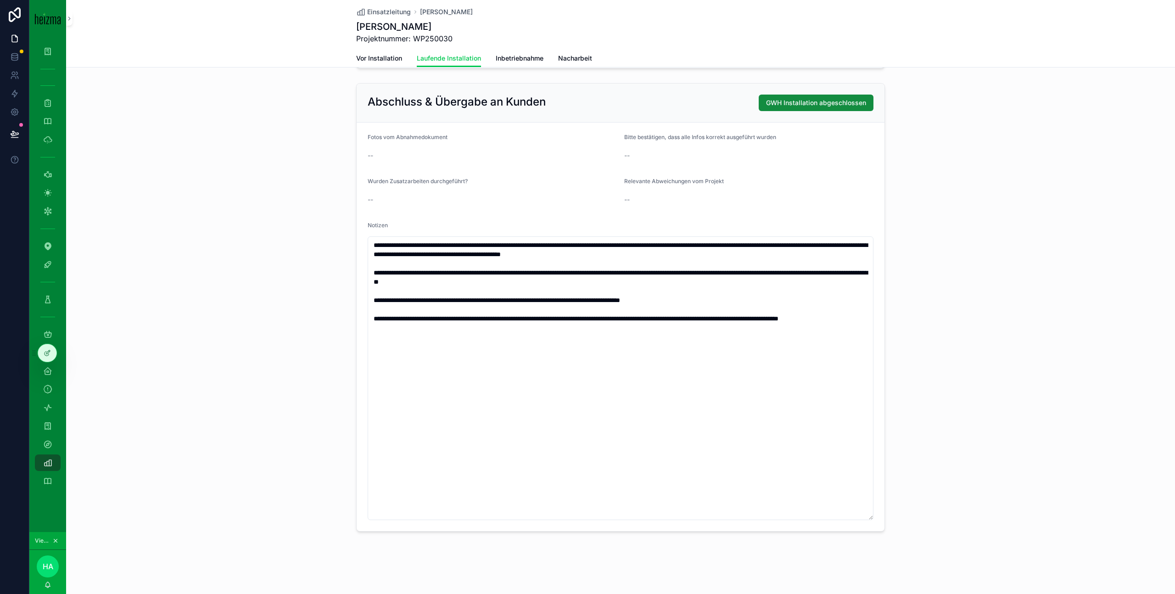
click at [789, 106] on span "GWH Installation abgeschlossen" at bounding box center [816, 102] width 100 height 9
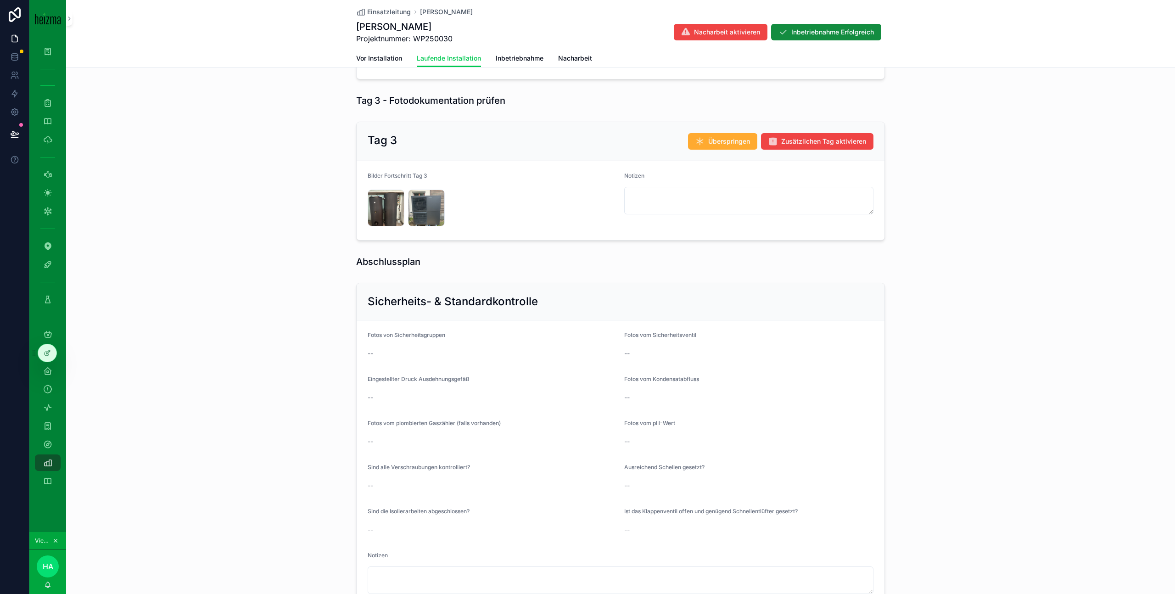
scroll to position [881, 0]
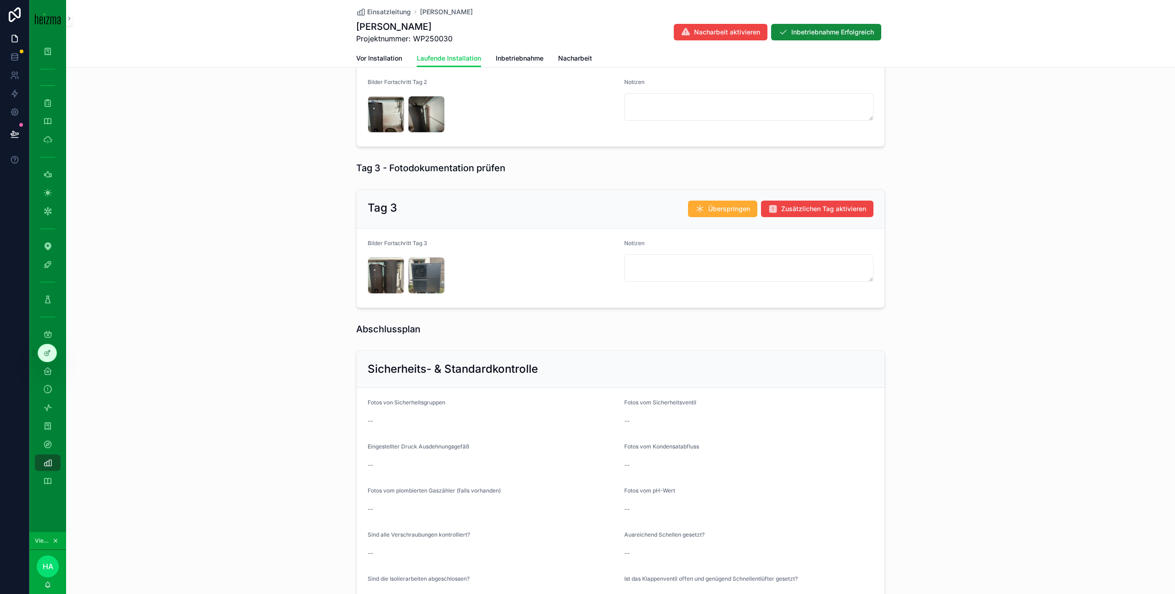
click at [399, 12] on span "Einsatzleitung" at bounding box center [389, 11] width 44 height 9
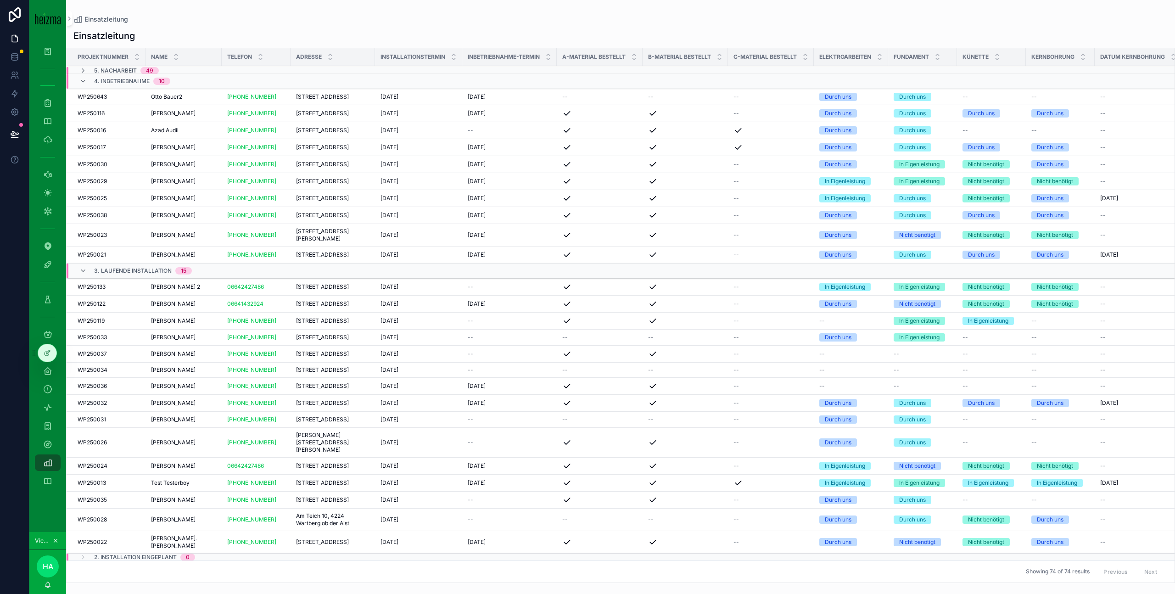
scroll to position [122, 0]
click at [434, 540] on div "[DATE] [DATE]" at bounding box center [419, 541] width 76 height 7
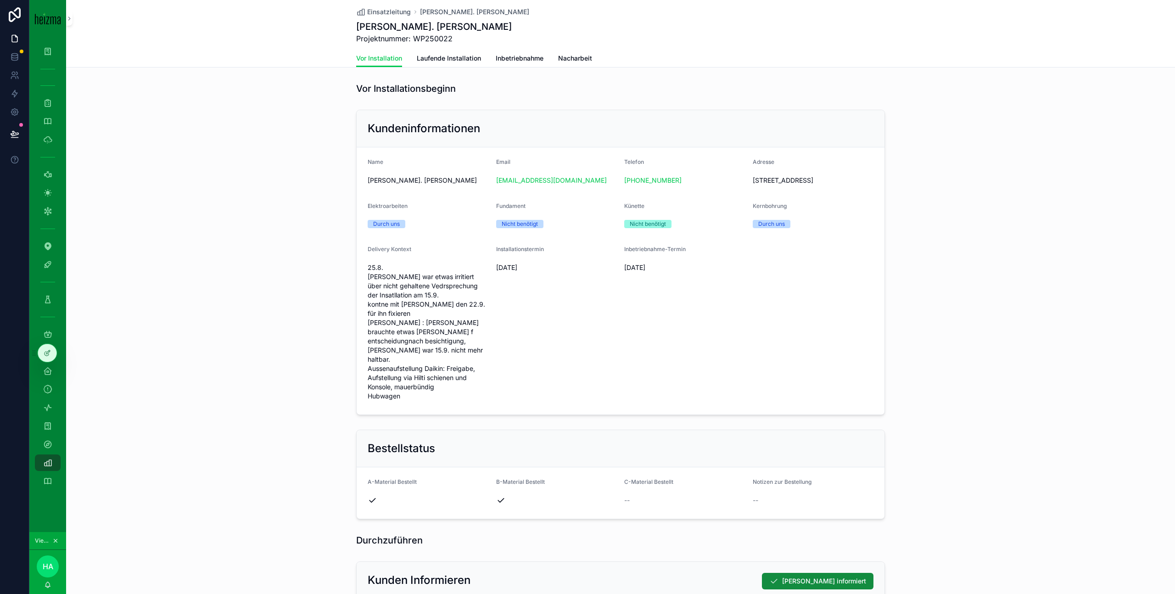
click at [449, 59] on span "Laufende Installation" at bounding box center [449, 58] width 64 height 9
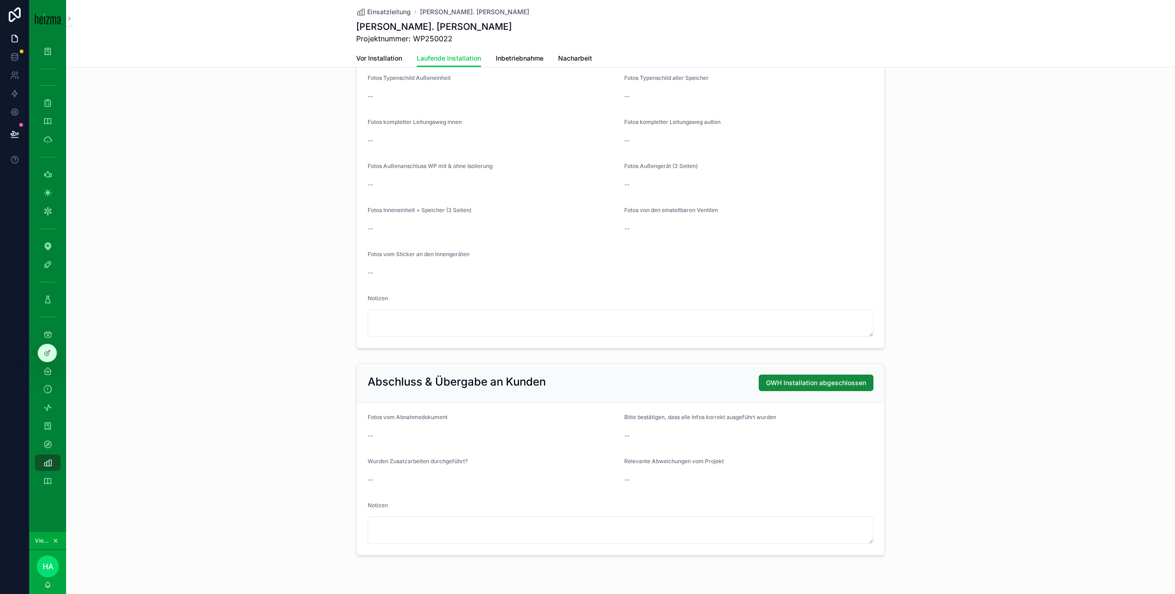
scroll to position [1654, 0]
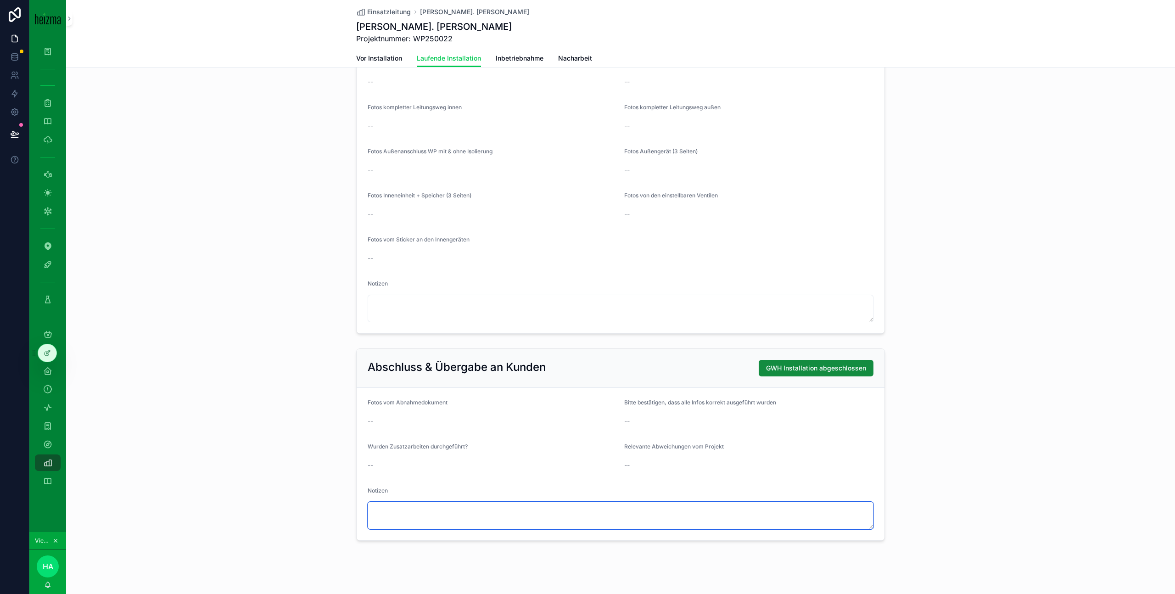
click at [682, 502] on textarea "scrollable content" at bounding box center [621, 516] width 506 height 28
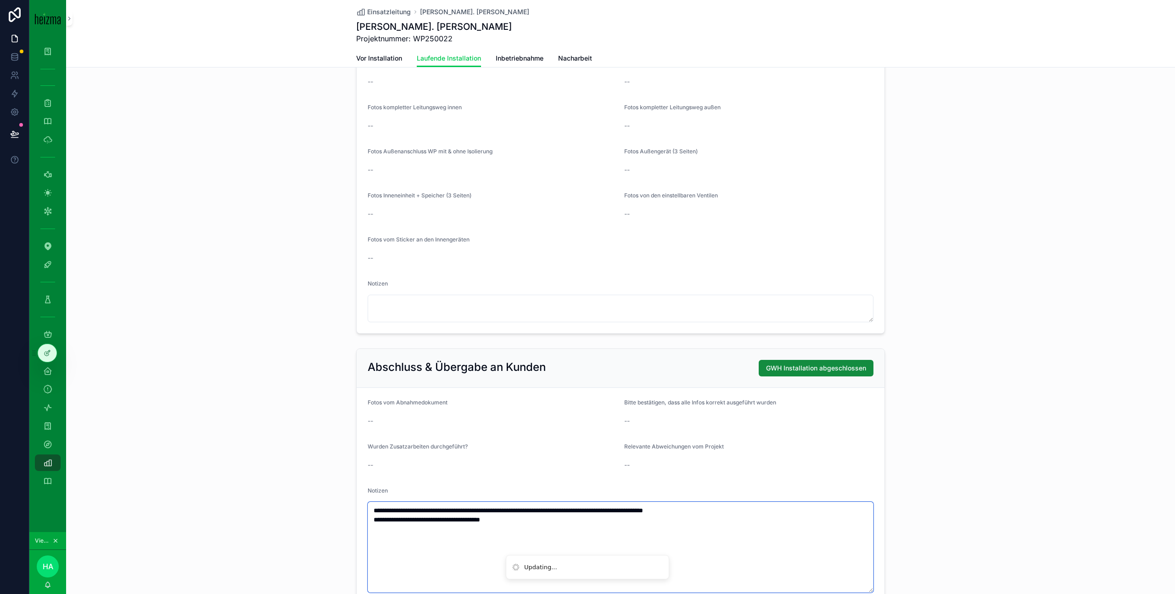
scroll to position [1717, 0]
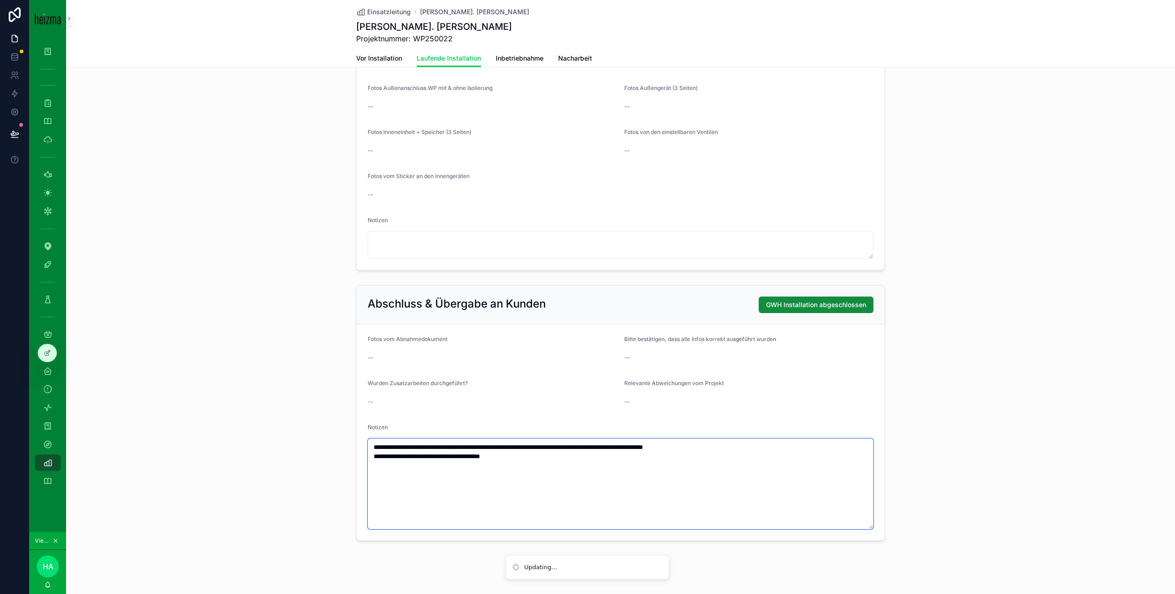
type textarea "**********"
click at [835, 300] on span "GWH Installation abgeschlossen" at bounding box center [816, 304] width 100 height 9
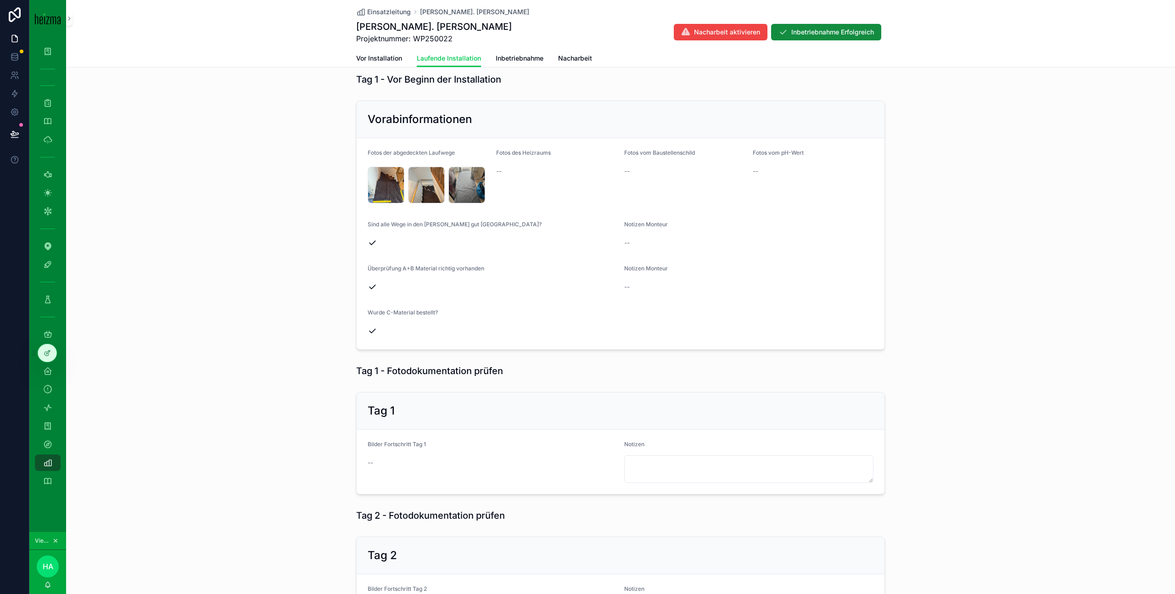
scroll to position [0, 0]
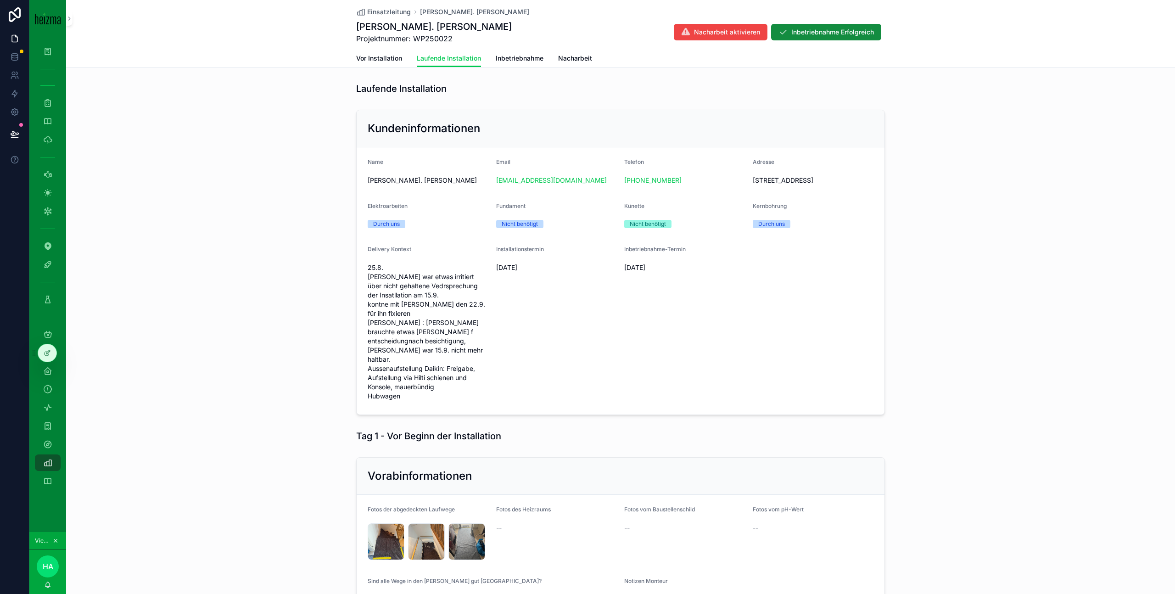
click at [723, 34] on span "Nacharbeit aktivieren" at bounding box center [727, 32] width 66 height 9
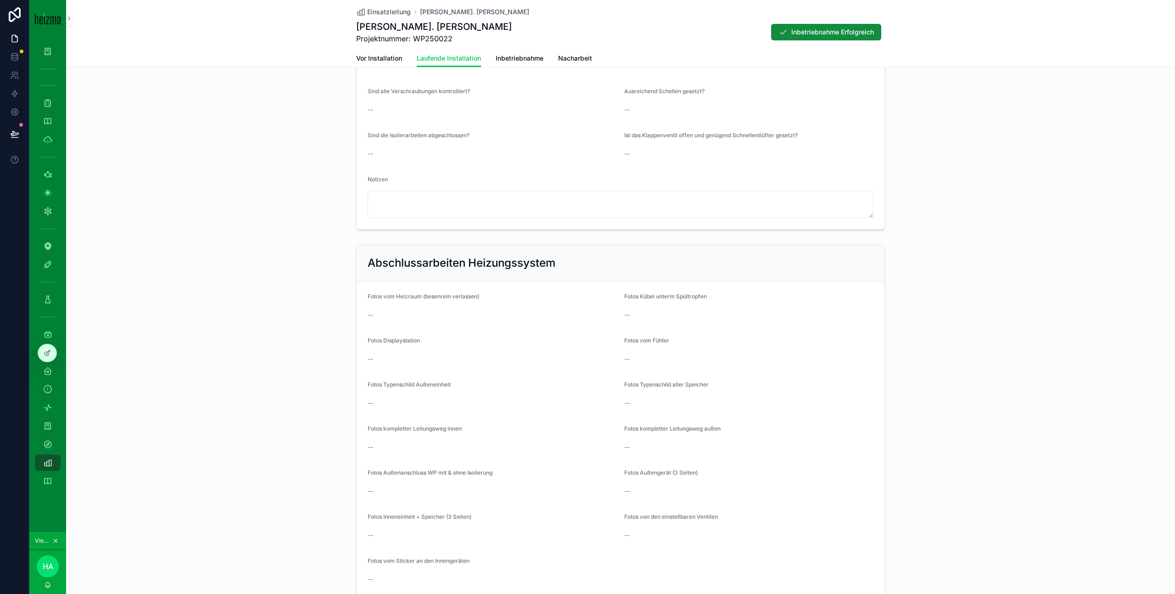
scroll to position [1704, 0]
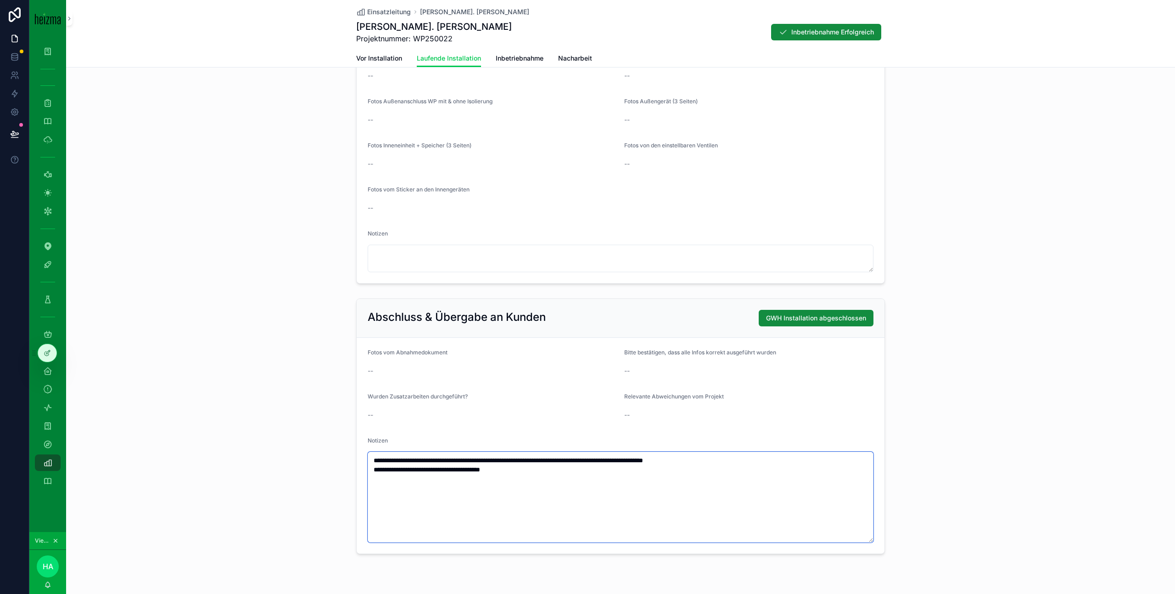
click at [601, 457] on textarea "**********" at bounding box center [621, 497] width 506 height 91
click at [821, 314] on button "GWH Installation abgeschlossen" at bounding box center [816, 318] width 115 height 17
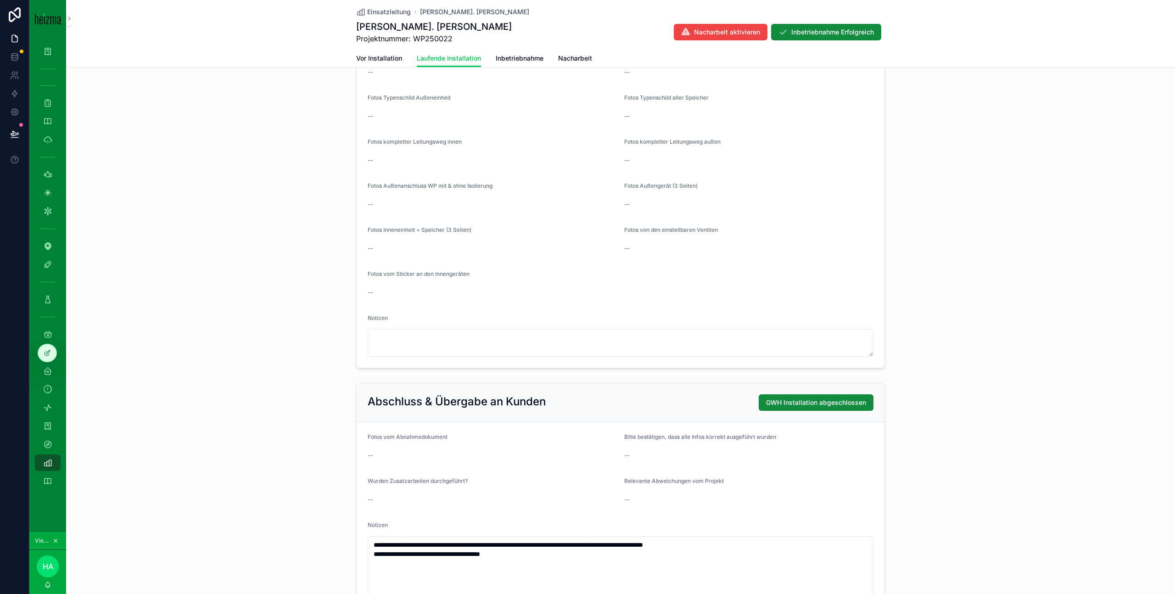
scroll to position [1593, 0]
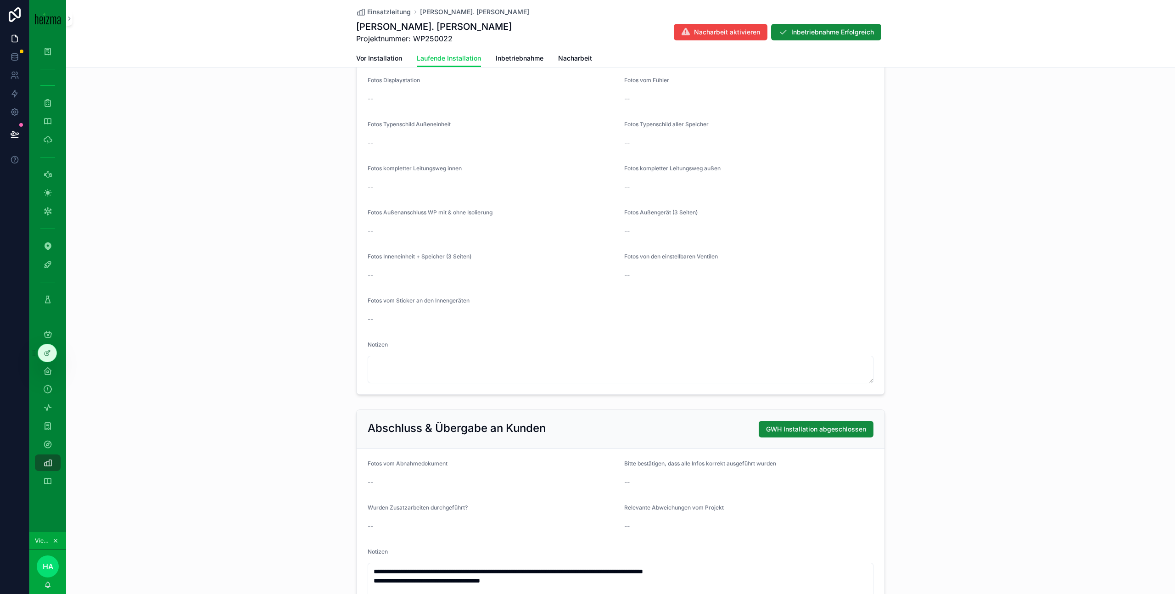
click at [698, 33] on span "Nacharbeit aktivieren" at bounding box center [727, 32] width 66 height 9
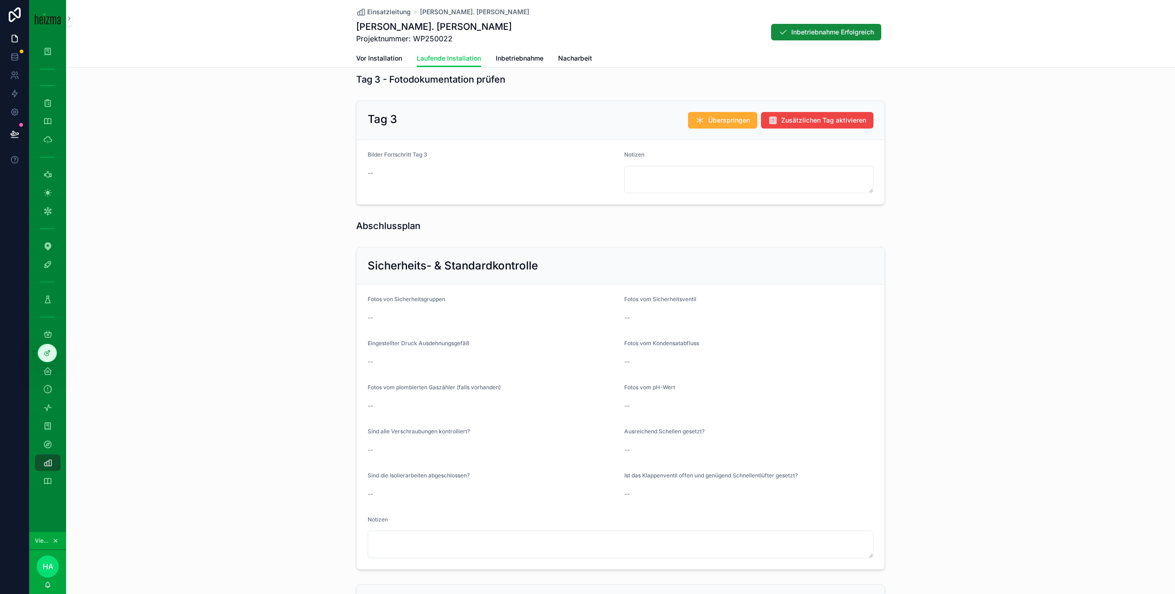
scroll to position [843, 0]
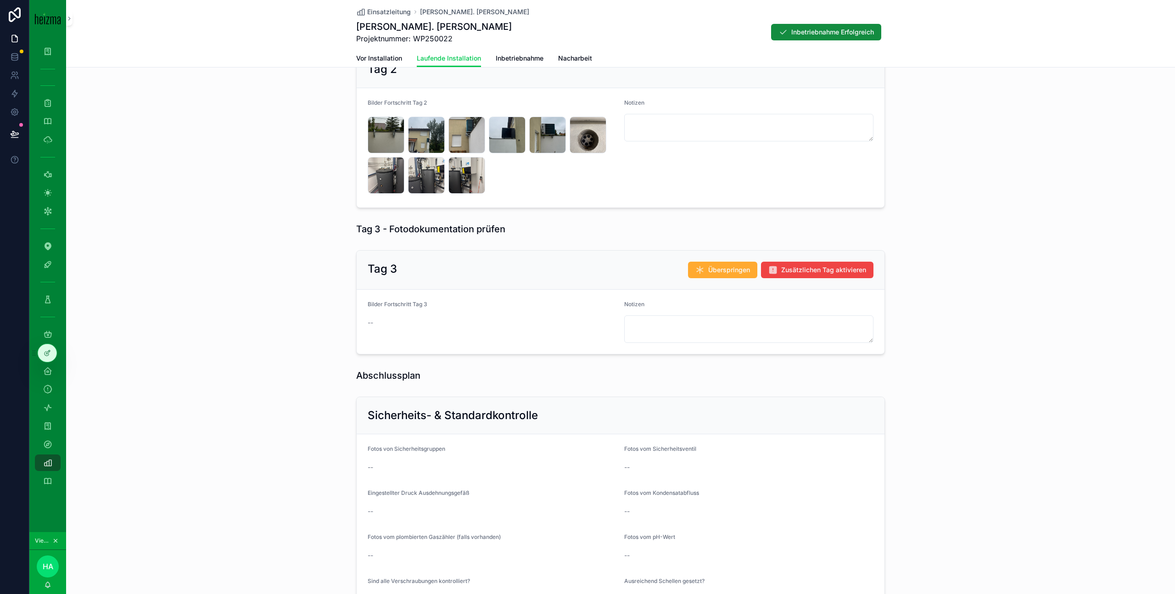
click at [510, 54] on span "Inbetriebnahme" at bounding box center [520, 58] width 48 height 9
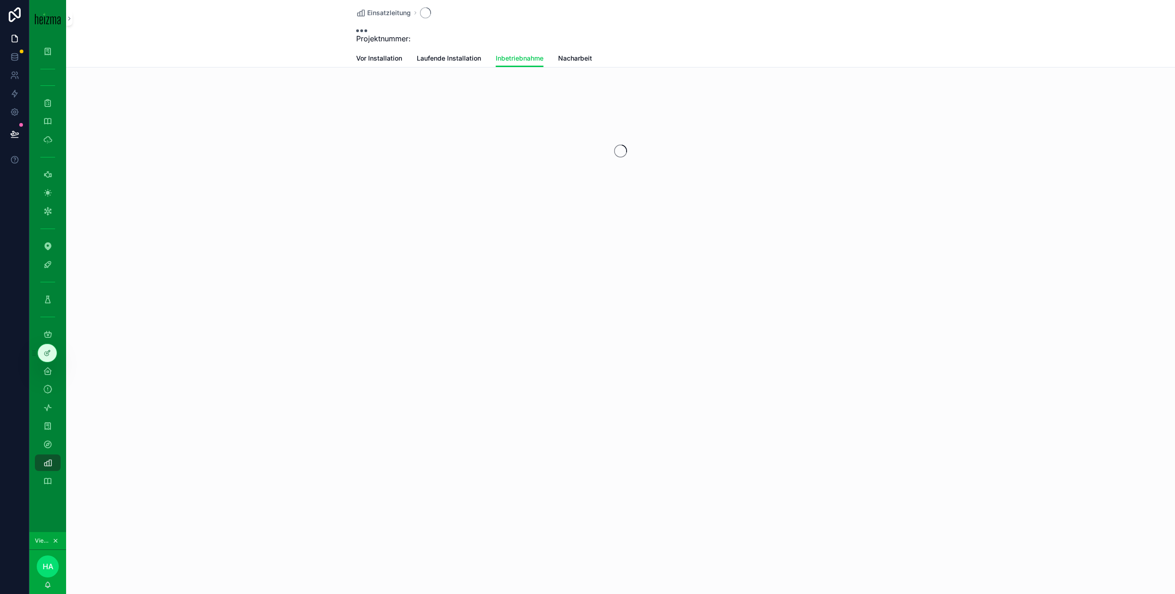
click at [384, 13] on span "Einsatzleitung" at bounding box center [389, 12] width 44 height 9
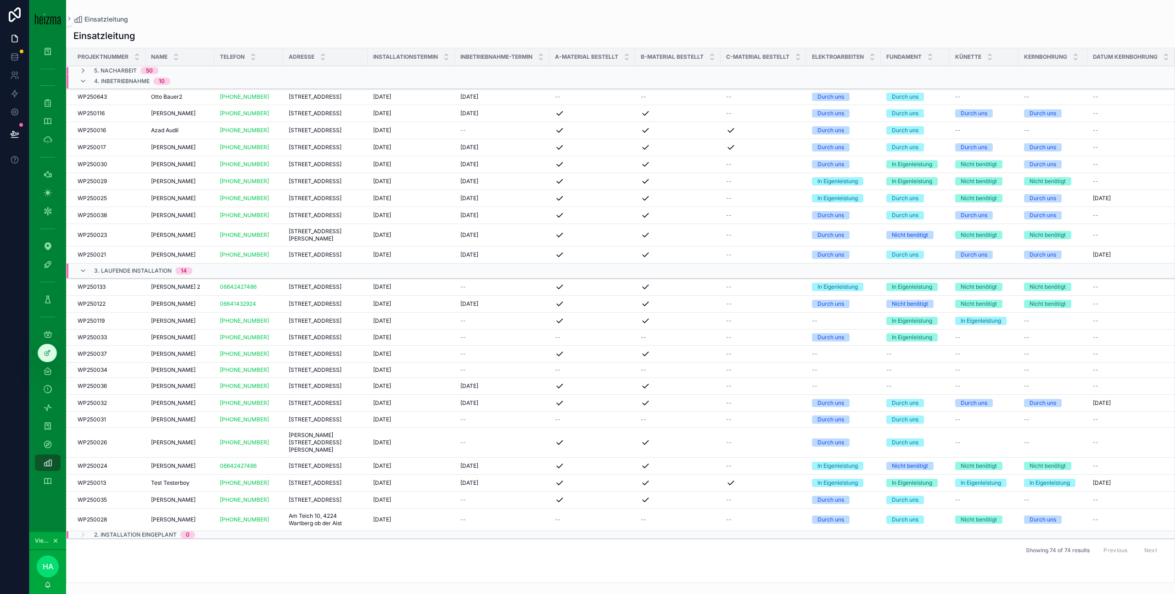
click at [127, 67] on span "5. Nacharbeit" at bounding box center [115, 70] width 43 height 7
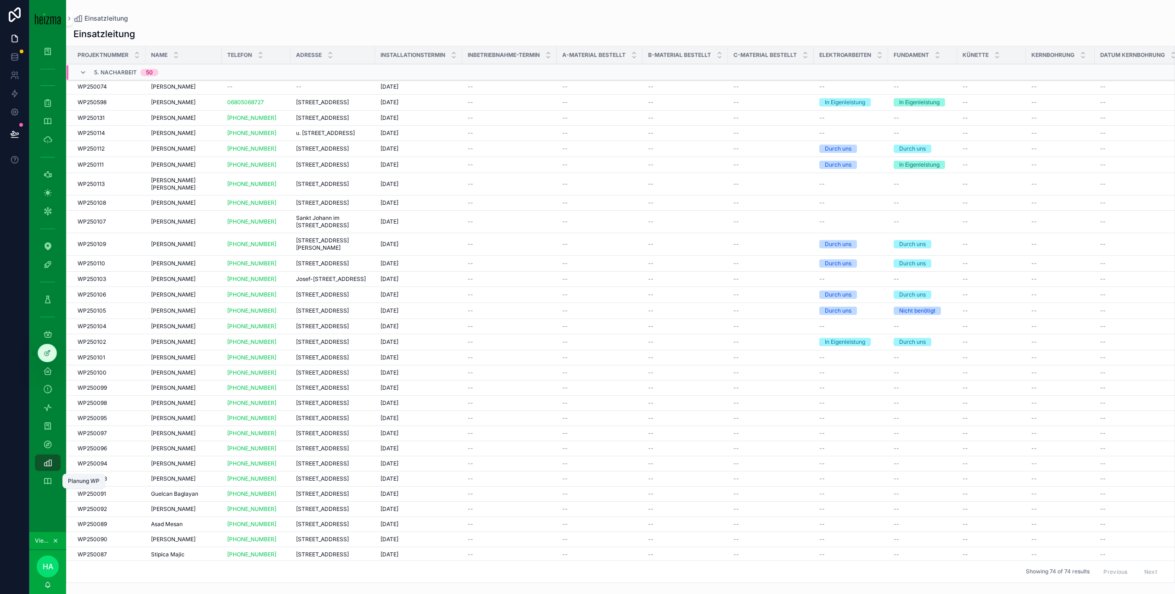
click at [48, 482] on icon "scrollable content" at bounding box center [47, 481] width 9 height 9
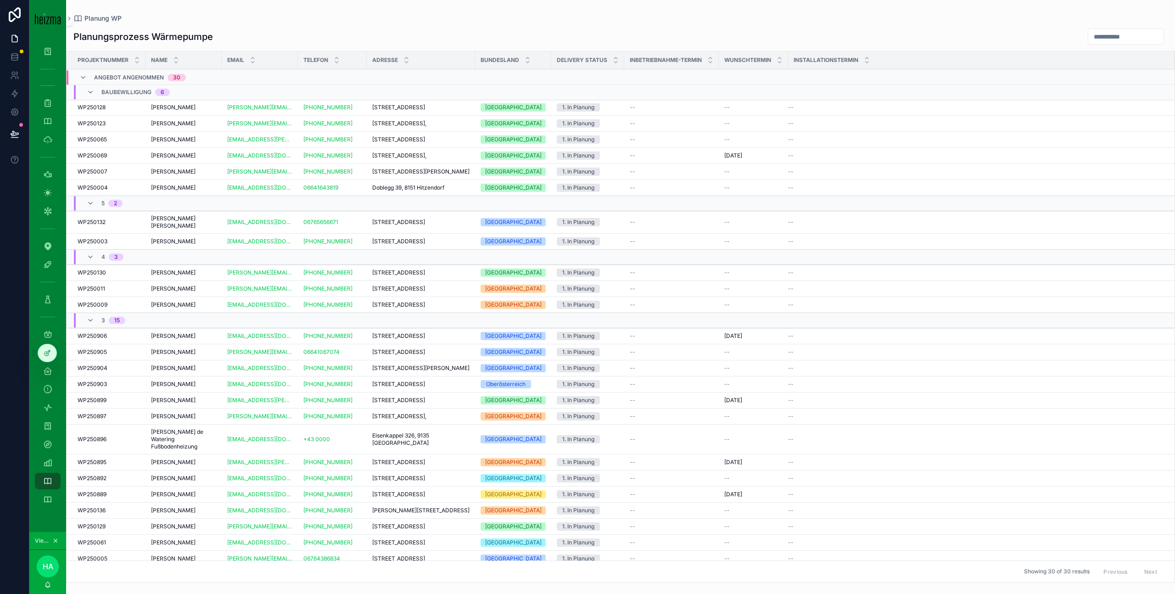
click at [52, 496] on div "General Overview" at bounding box center [47, 499] width 15 height 15
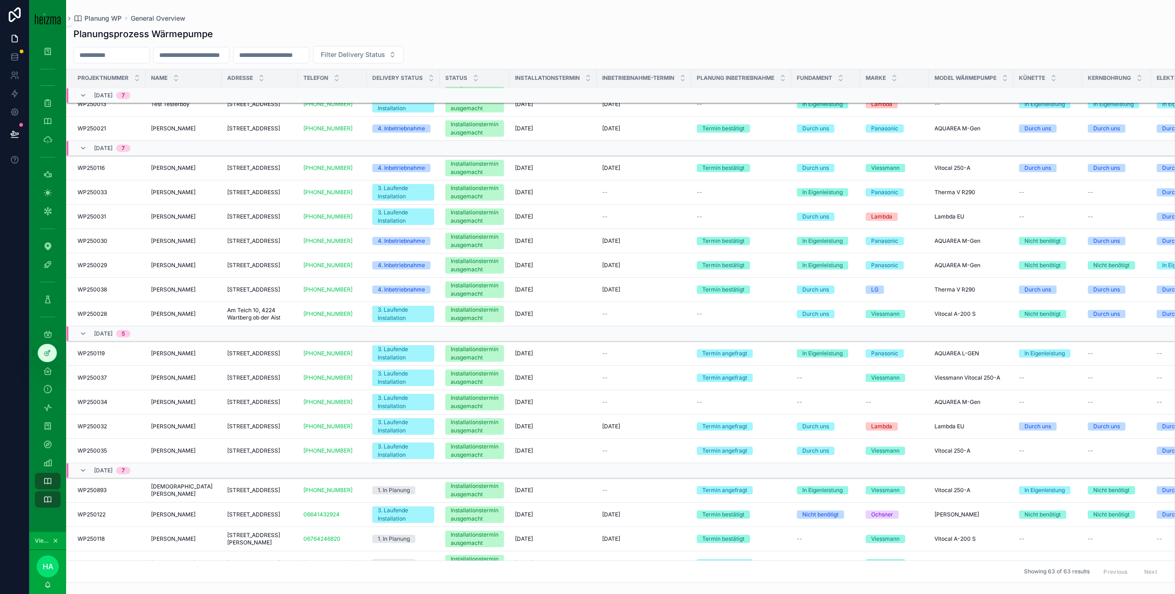
scroll to position [297, 0]
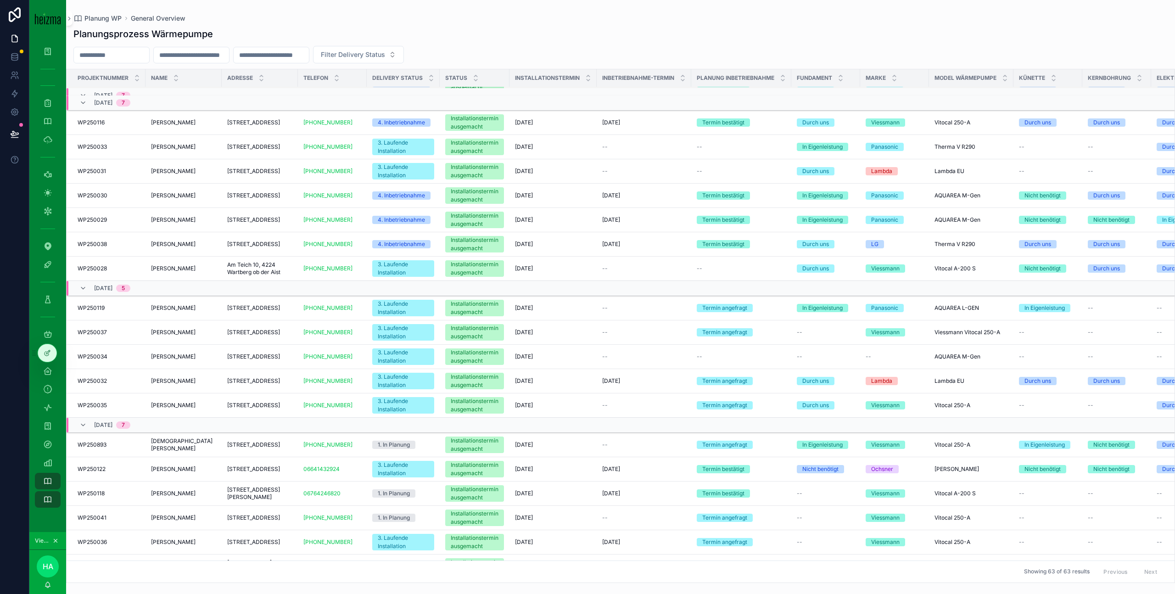
click at [280, 385] on span "[STREET_ADDRESS]" at bounding box center [253, 380] width 53 height 7
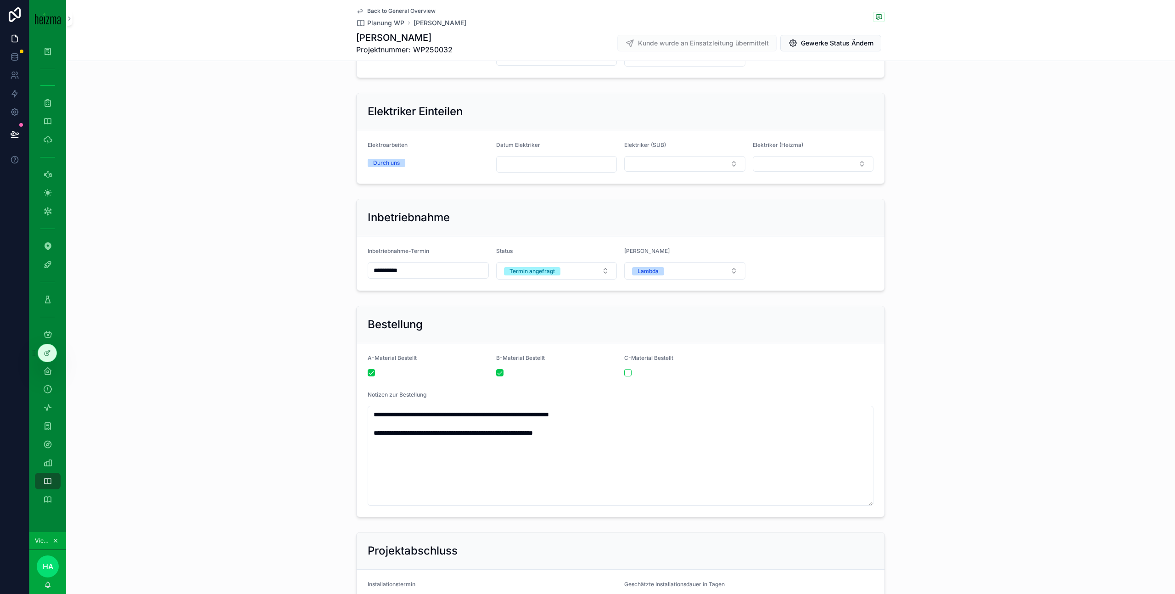
scroll to position [1541, 0]
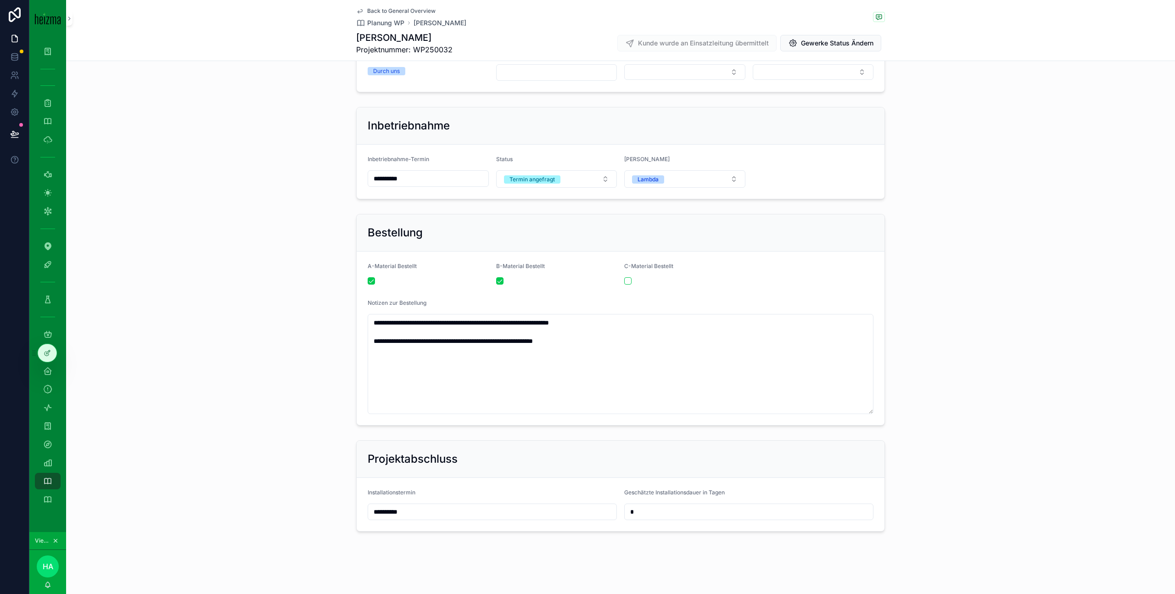
click at [303, 387] on div "**********" at bounding box center [620, 319] width 1109 height 219
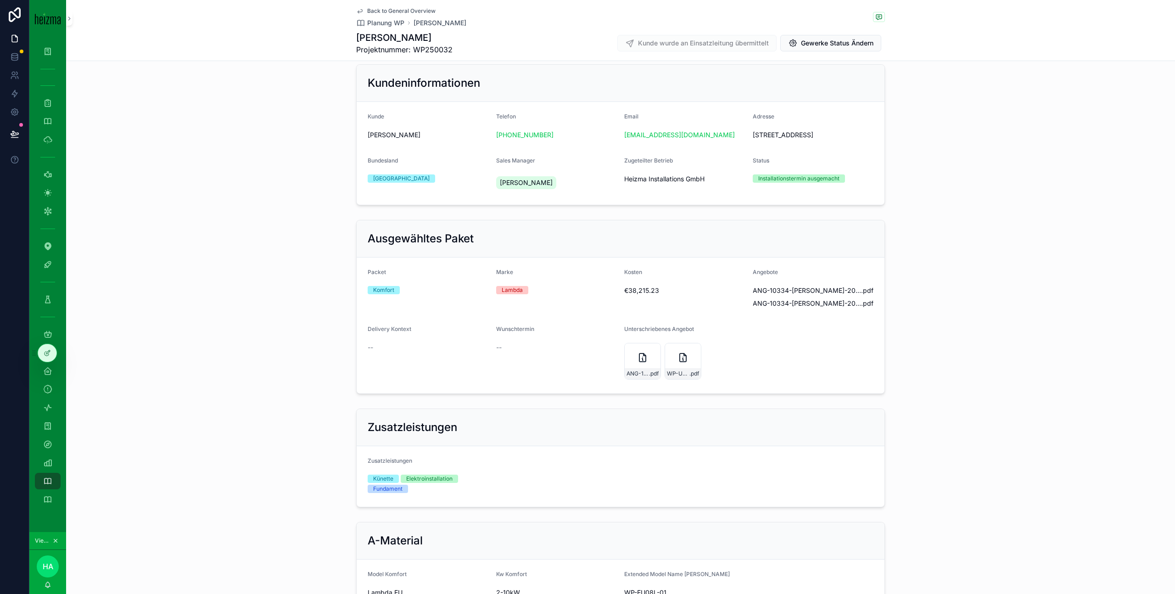
scroll to position [0, 0]
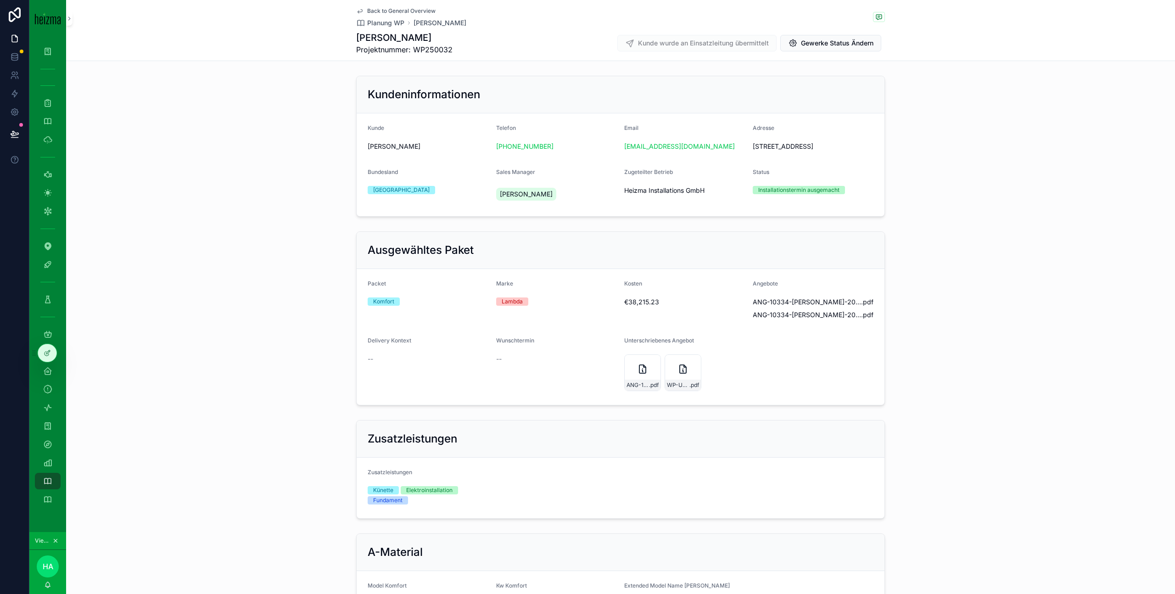
click at [397, 10] on span "Back to General Overview" at bounding box center [401, 10] width 68 height 7
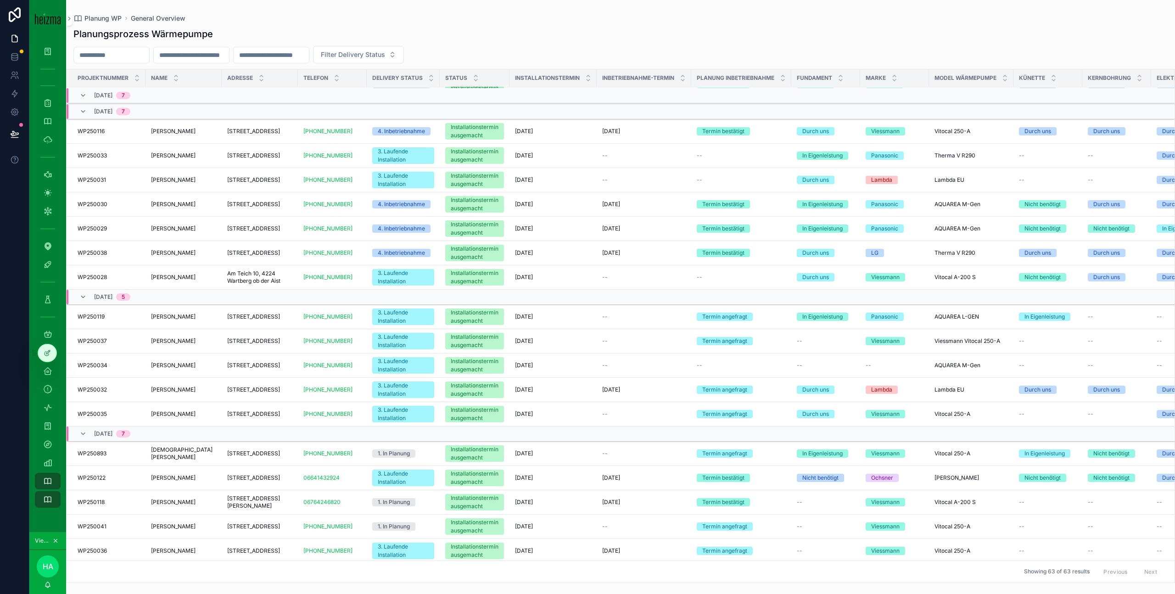
scroll to position [329, 0]
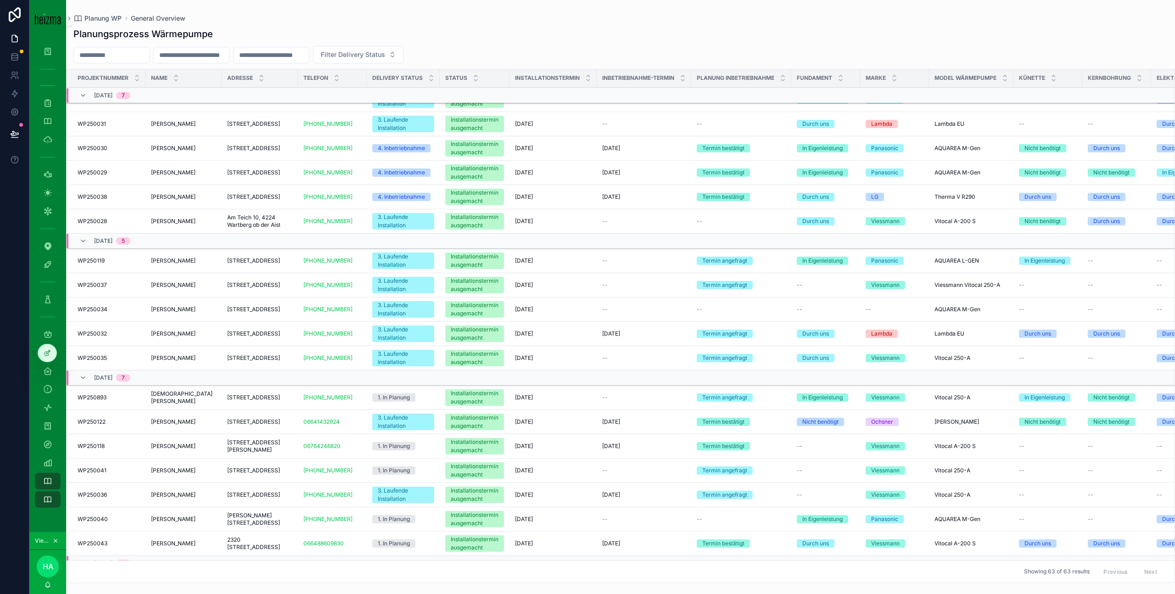
click at [280, 362] on span "[STREET_ADDRESS]" at bounding box center [253, 357] width 53 height 7
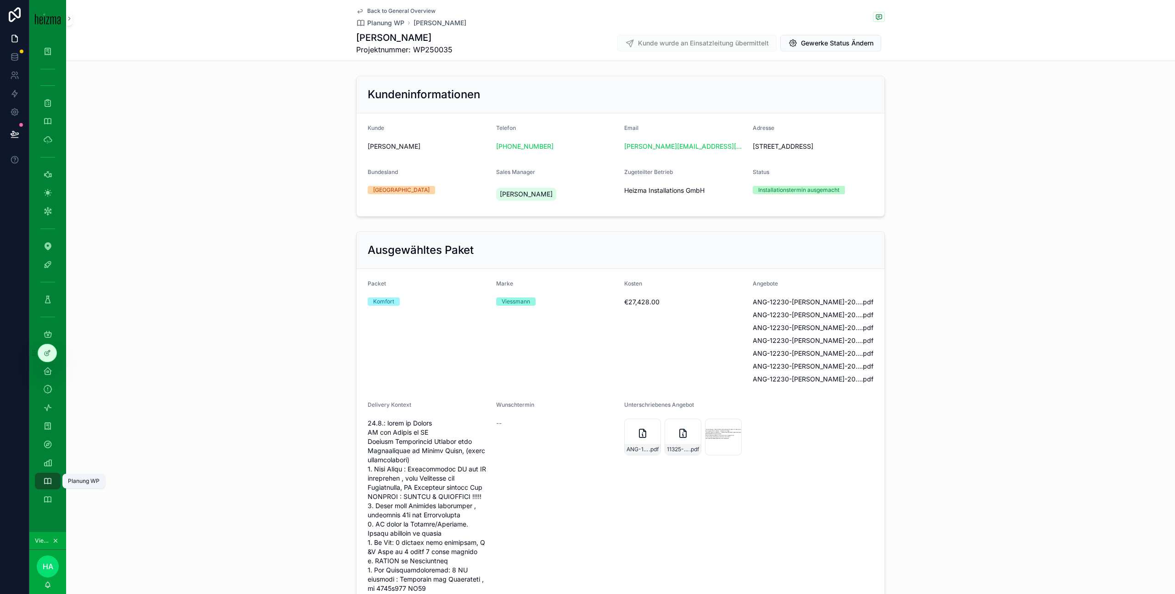
click at [53, 478] on div "Planung WP" at bounding box center [47, 481] width 15 height 15
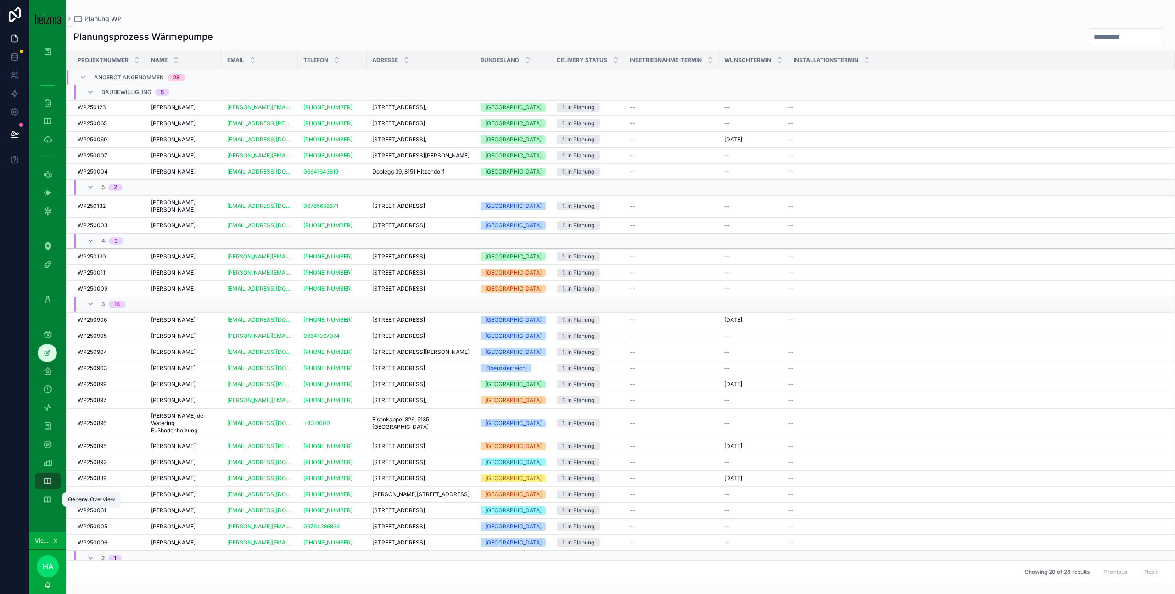
click at [47, 499] on icon "scrollable content" at bounding box center [47, 499] width 9 height 9
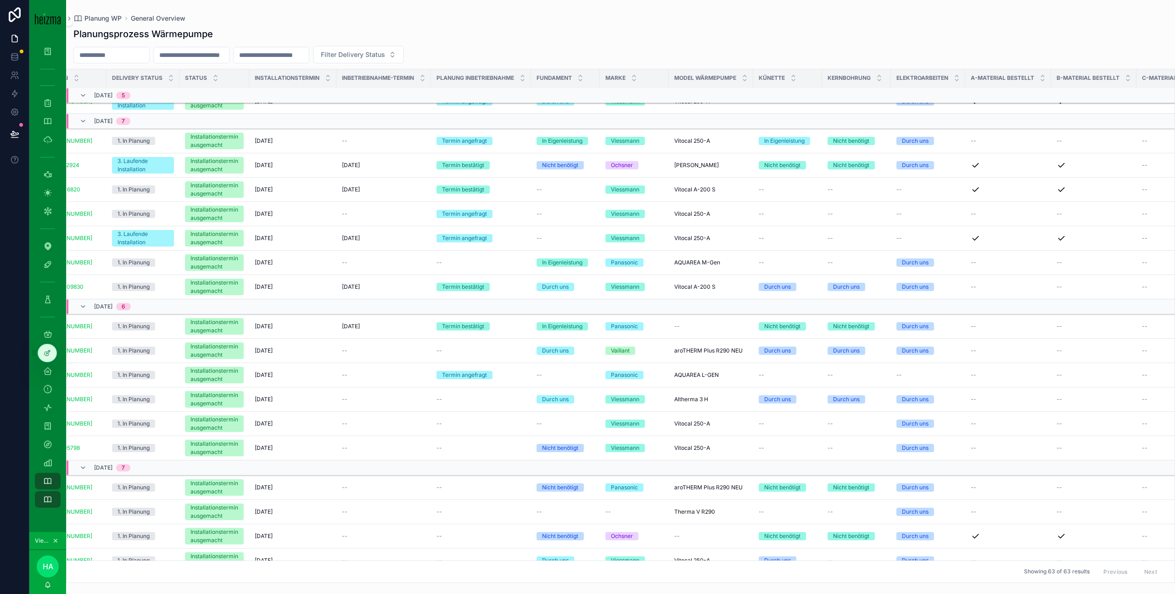
scroll to position [596, 343]
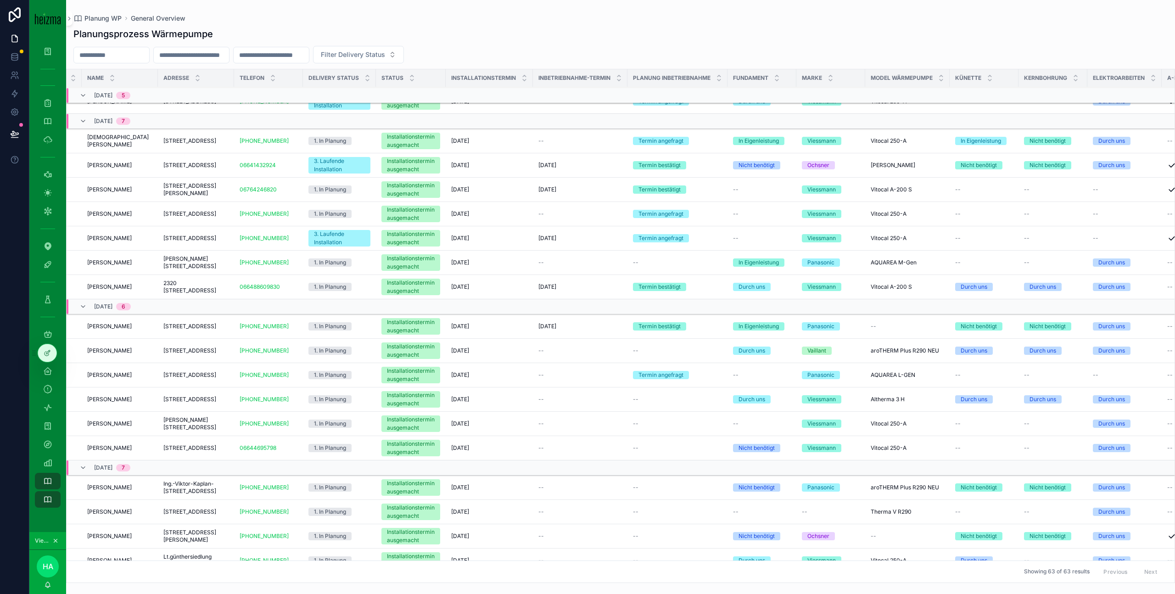
scroll to position [596, 0]
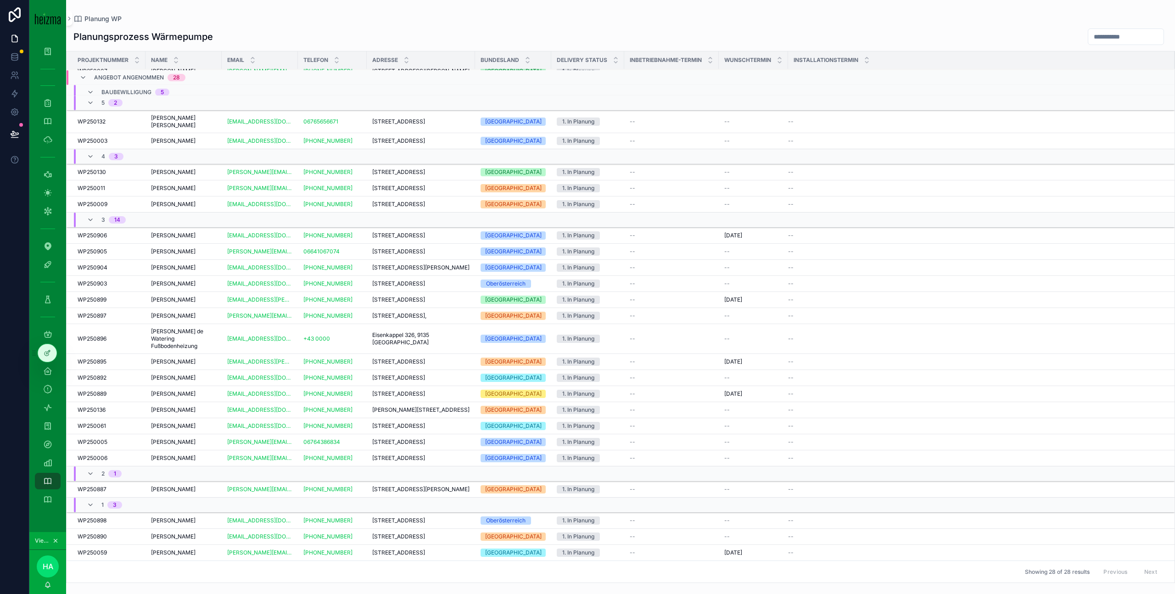
scroll to position [160, 0]
click at [425, 552] on span "[STREET_ADDRESS]" at bounding box center [398, 552] width 53 height 7
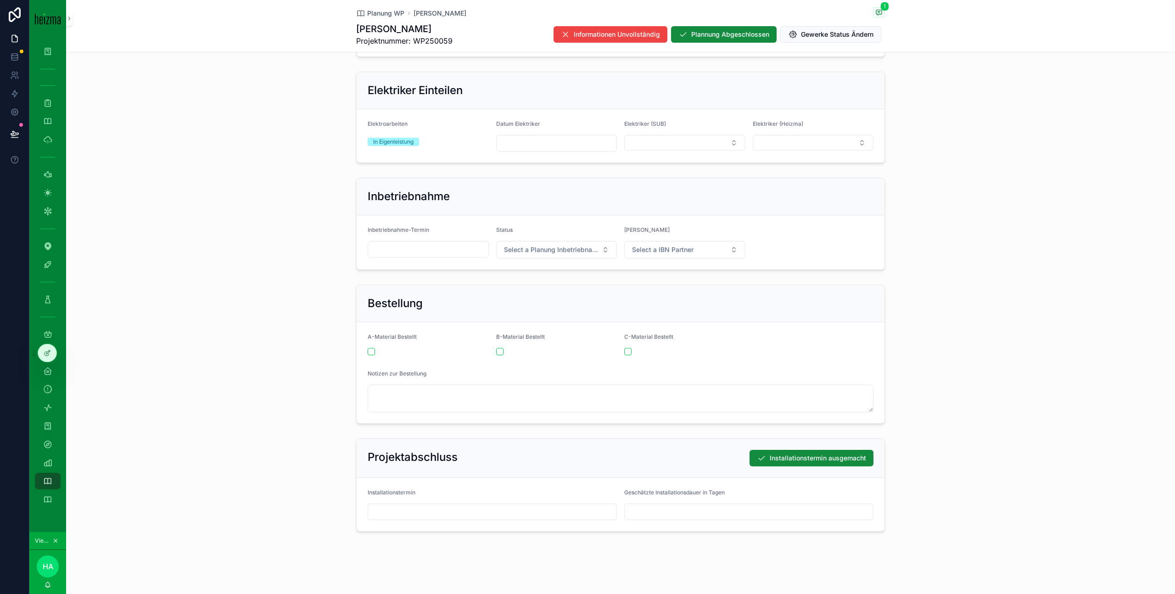
scroll to position [1737, 0]
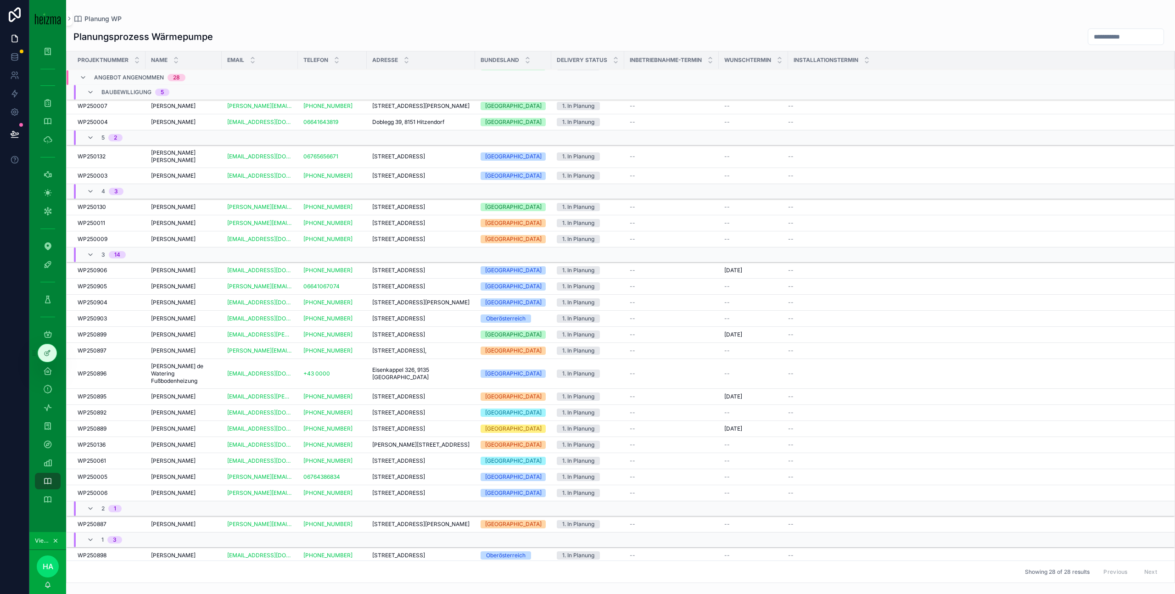
scroll to position [90, 0]
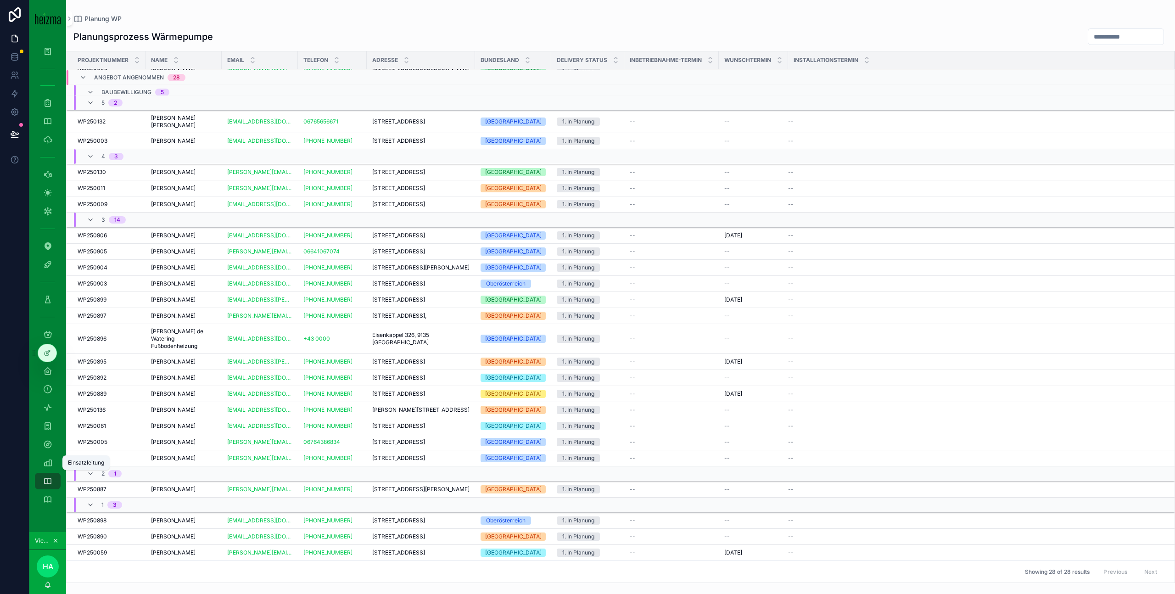
click at [44, 461] on icon "scrollable content" at bounding box center [47, 462] width 9 height 9
